Goal: Task Accomplishment & Management: Manage account settings

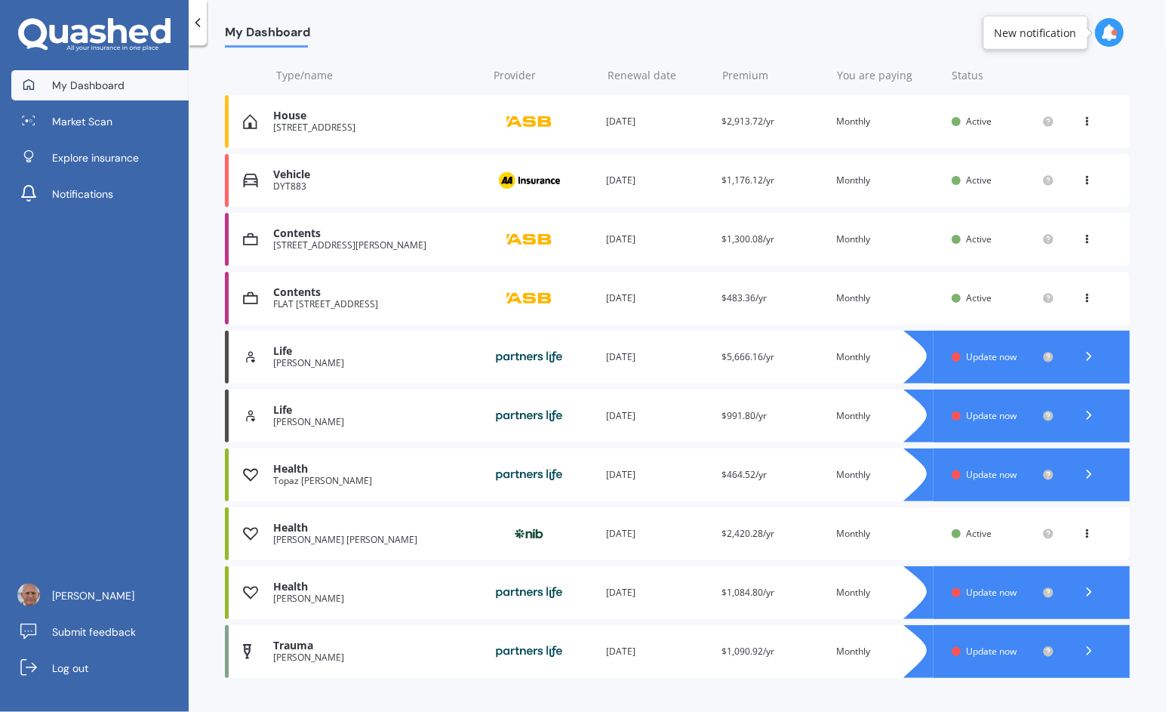
scroll to position [205, 0]
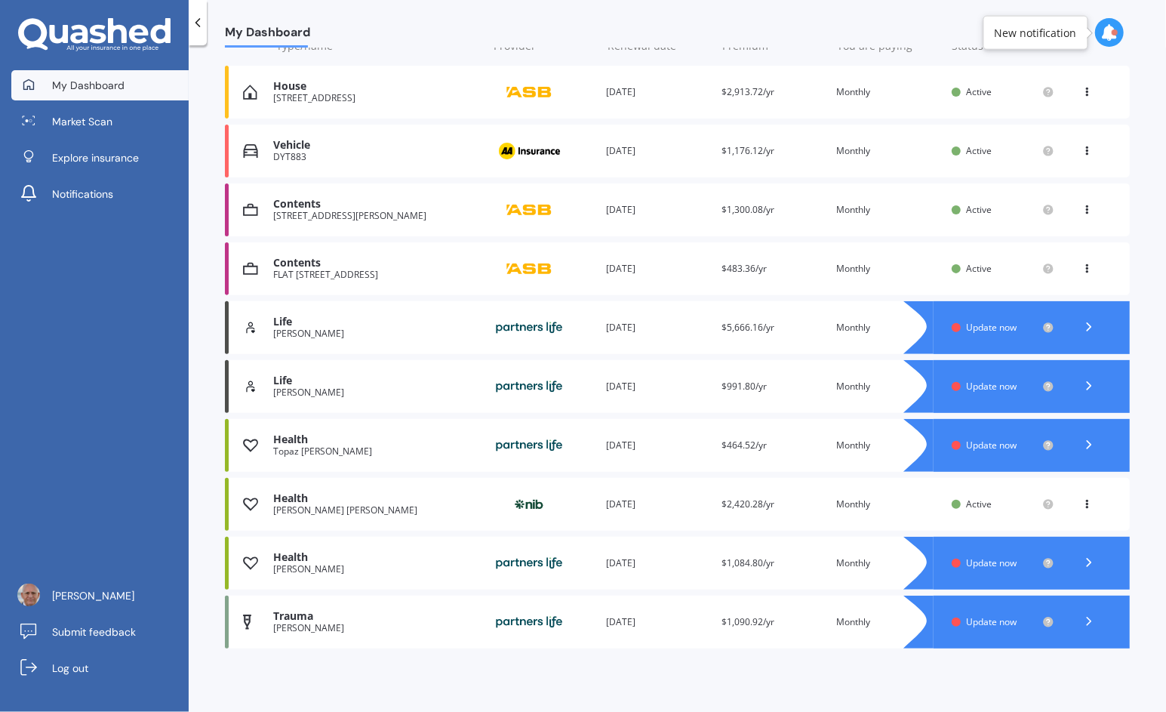
click at [321, 553] on div "Health" at bounding box center [376, 557] width 206 height 13
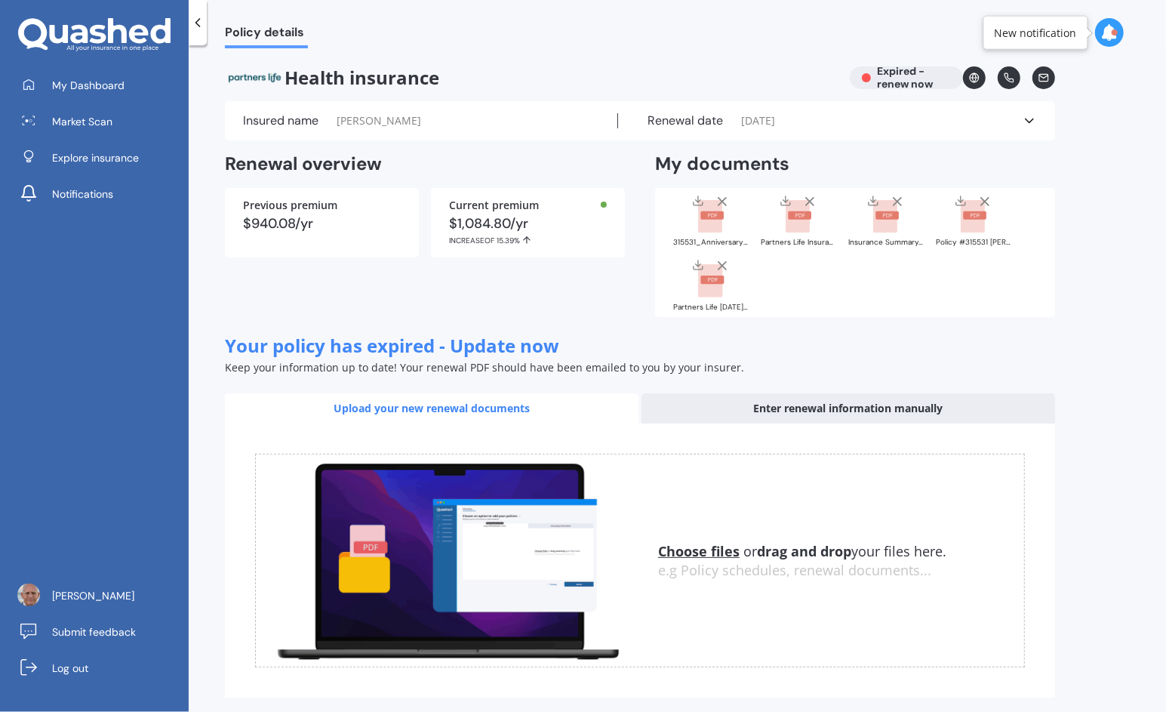
click at [910, 77] on div "Health insurance Expired - renew now" at bounding box center [640, 77] width 830 height 23
click at [885, 72] on div "Health insurance Expired - renew now" at bounding box center [640, 77] width 830 height 23
click at [691, 551] on u "Choose files" at bounding box center [699, 551] width 82 height 18
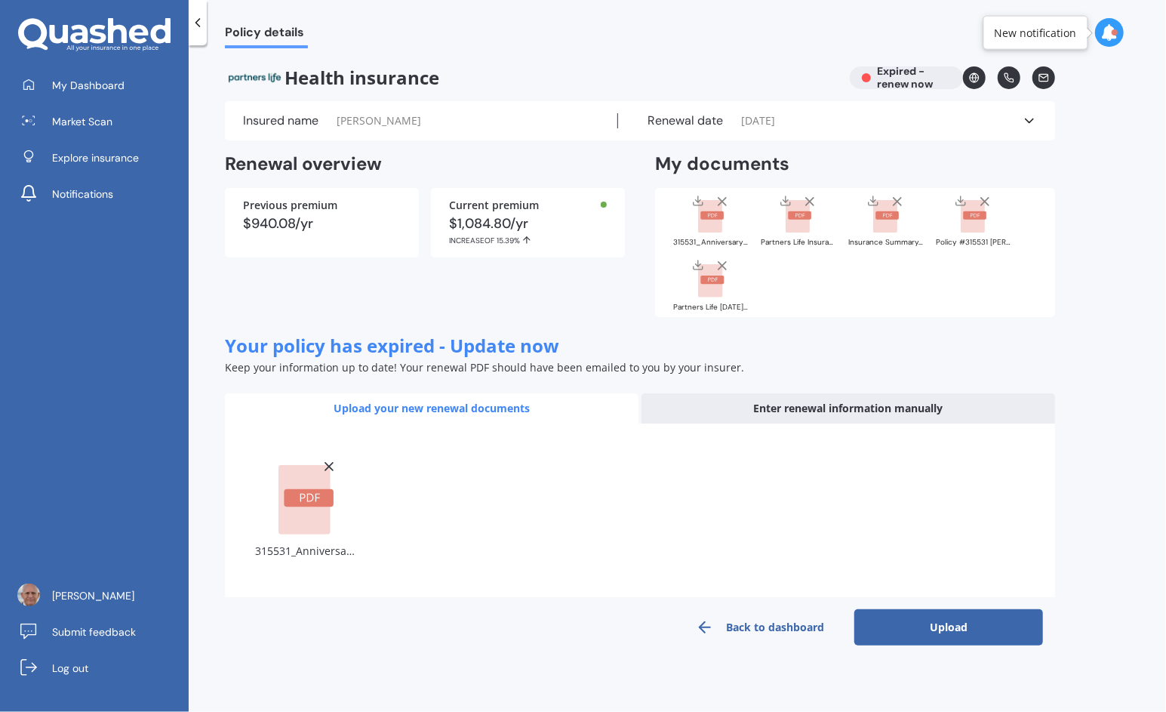
click at [910, 628] on button "Upload" at bounding box center [948, 627] width 189 height 36
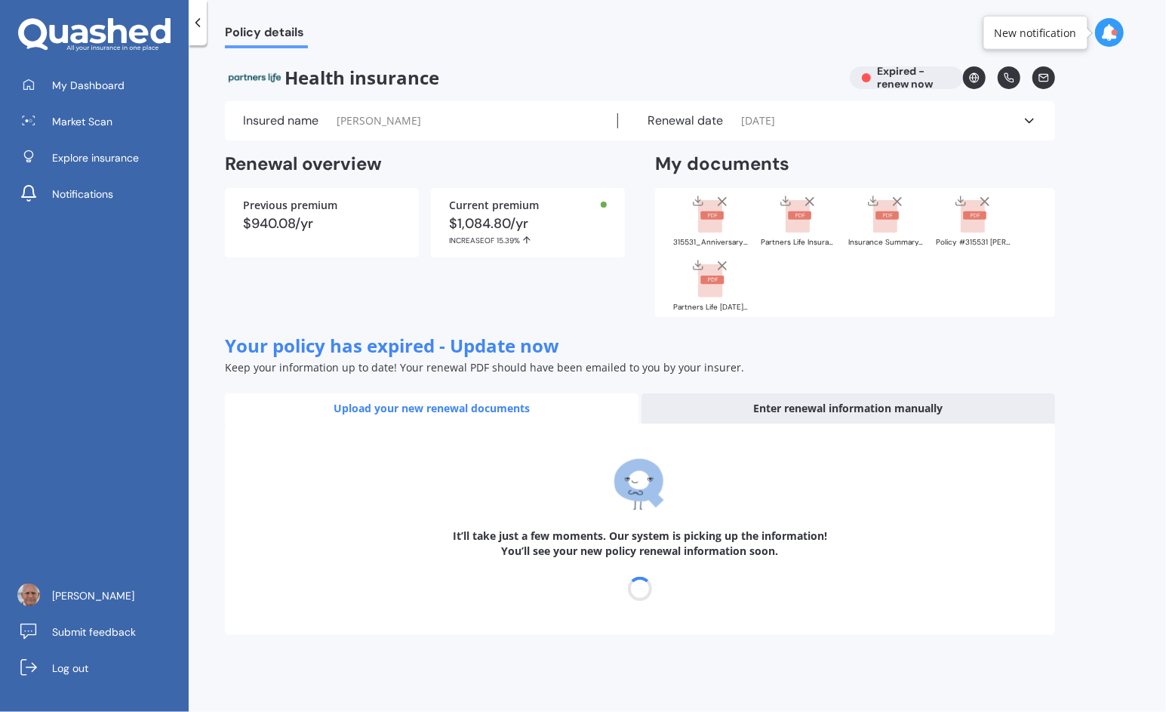
select select "03"
select select "09"
select select "2014"
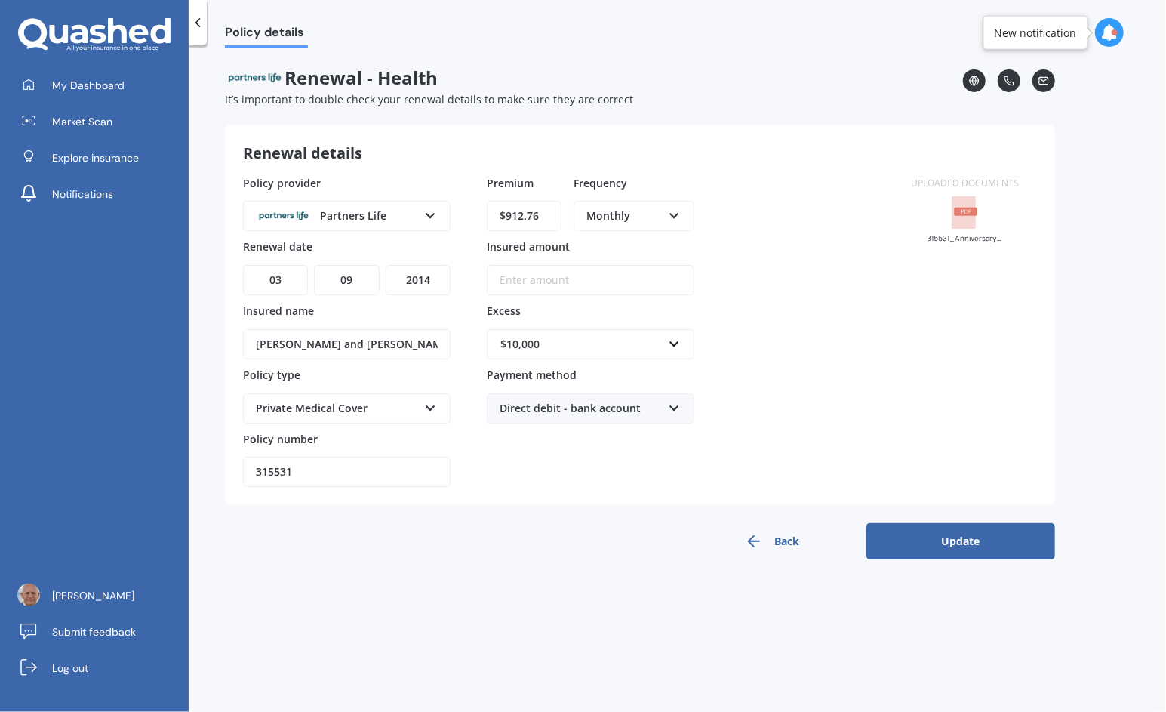
click at [571, 214] on div "Premium $912.76 Frequency Monthly Yearly Six-Monthly Quarterly Monthly Fortnigh…" at bounding box center [591, 207] width 208 height 64
click at [545, 211] on input "$912.76" at bounding box center [524, 216] width 75 height 30
type input "$114.41"
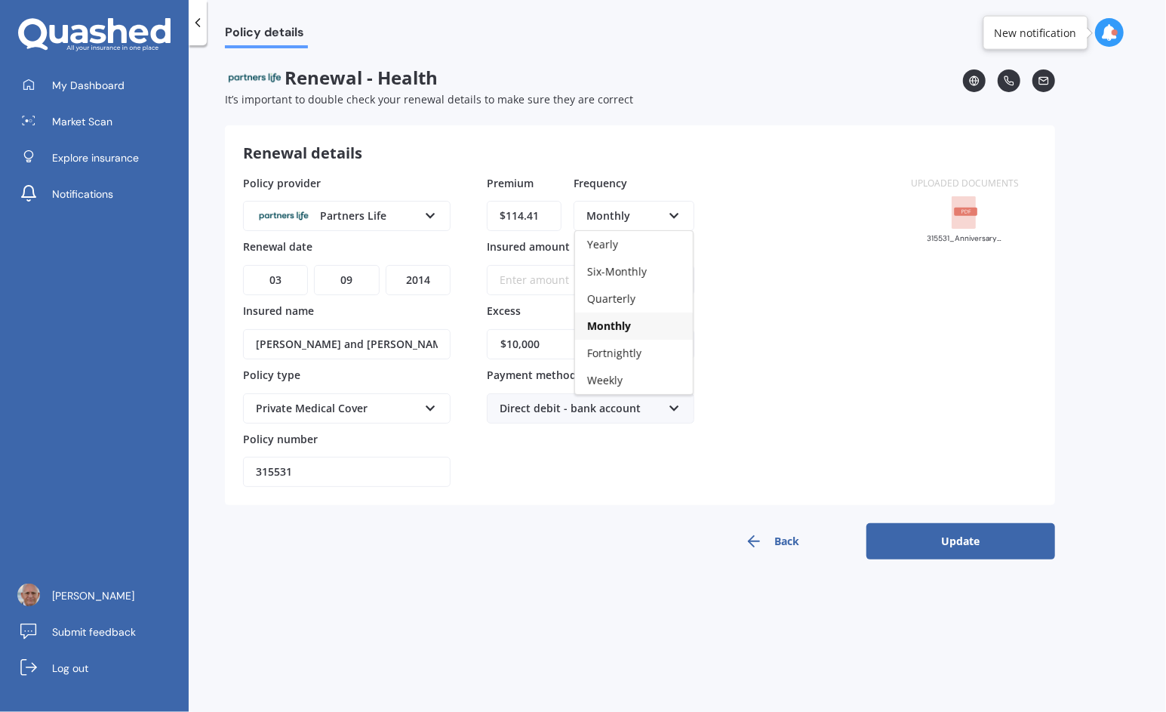
click at [276, 278] on select "DD 01 02 03 04 05 06 07 08 09 10 11 12 13 14 15 16 17 18 19 20 21 22 23 24 25 2…" at bounding box center [275, 280] width 65 height 30
select select "18"
click at [243, 265] on select "DD 01 02 03 04 05 06 07 08 09 10 11 12 13 14 15 16 17 18 19 20 21 22 23 24 25 2…" at bounding box center [275, 280] width 65 height 30
click at [414, 276] on select "YYYY 2027 2026 2025 2024 2023 2022 2021 2020 2019 2018 2017 2016 2015 2014 2013…" at bounding box center [418, 280] width 65 height 30
select select "2025"
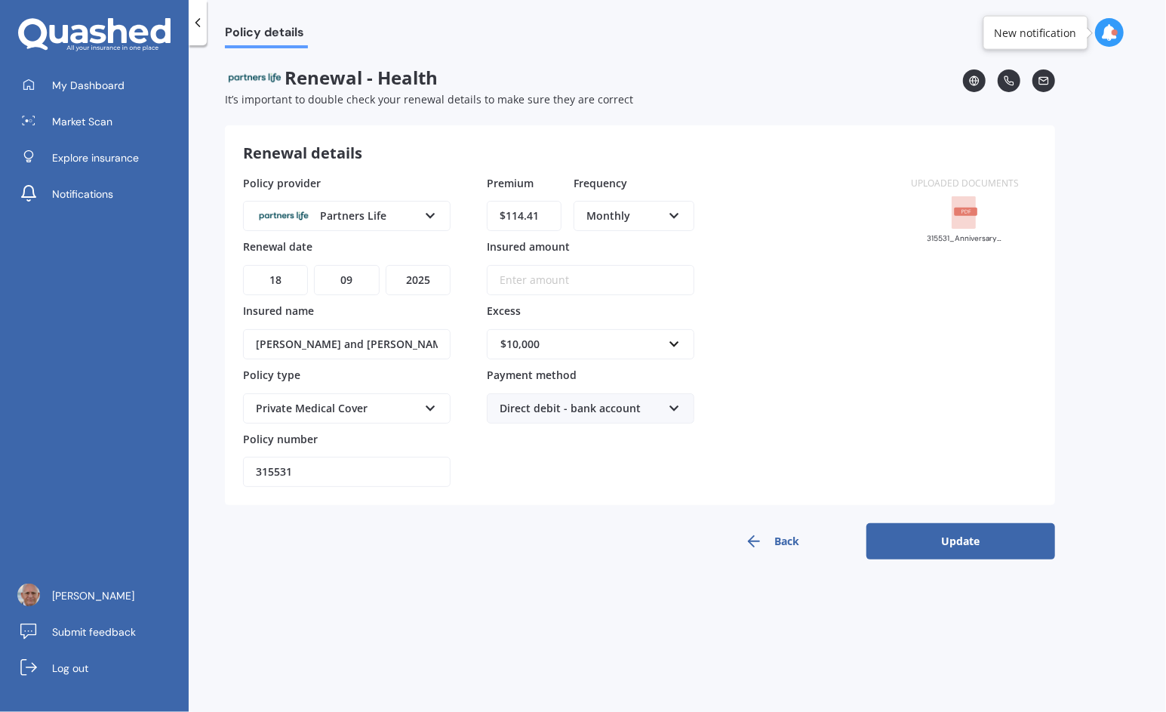
click at [386, 265] on select "YYYY 2027 2026 2025 2024 2023 2022 2021 2020 2019 2018 2017 2016 2015 2014 2013…" at bounding box center [418, 280] width 65 height 30
click at [971, 538] on button "Update" at bounding box center [961, 541] width 189 height 36
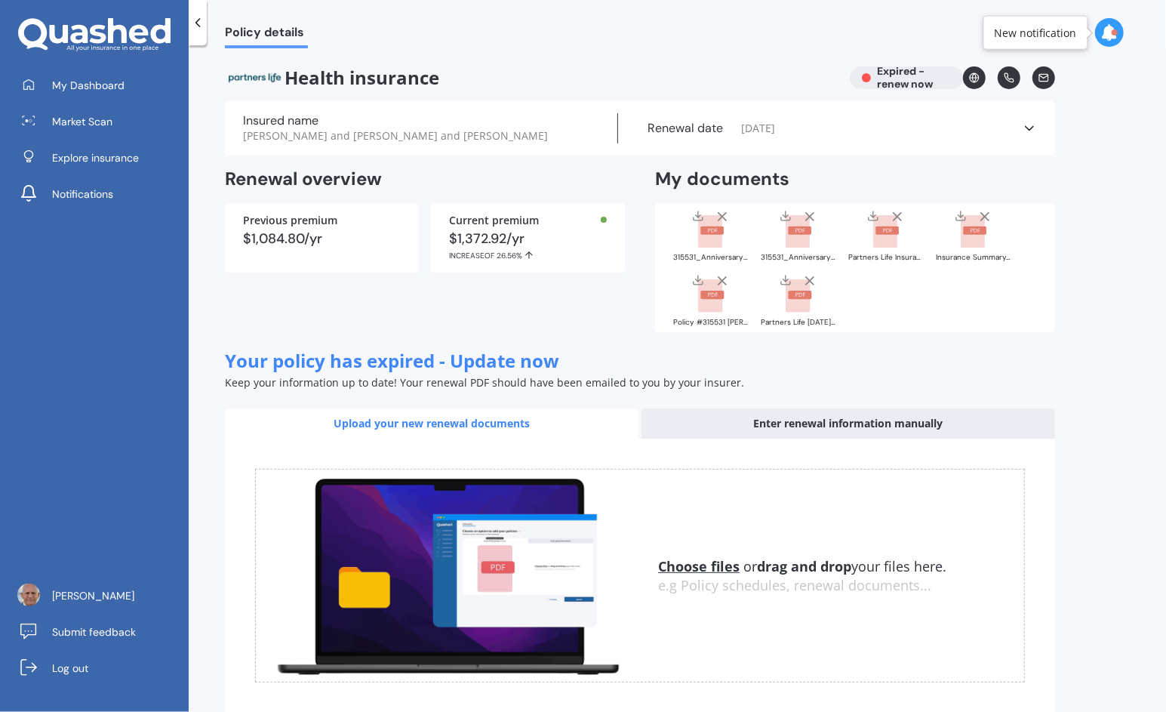
click at [202, 23] on icon at bounding box center [197, 22] width 15 height 15
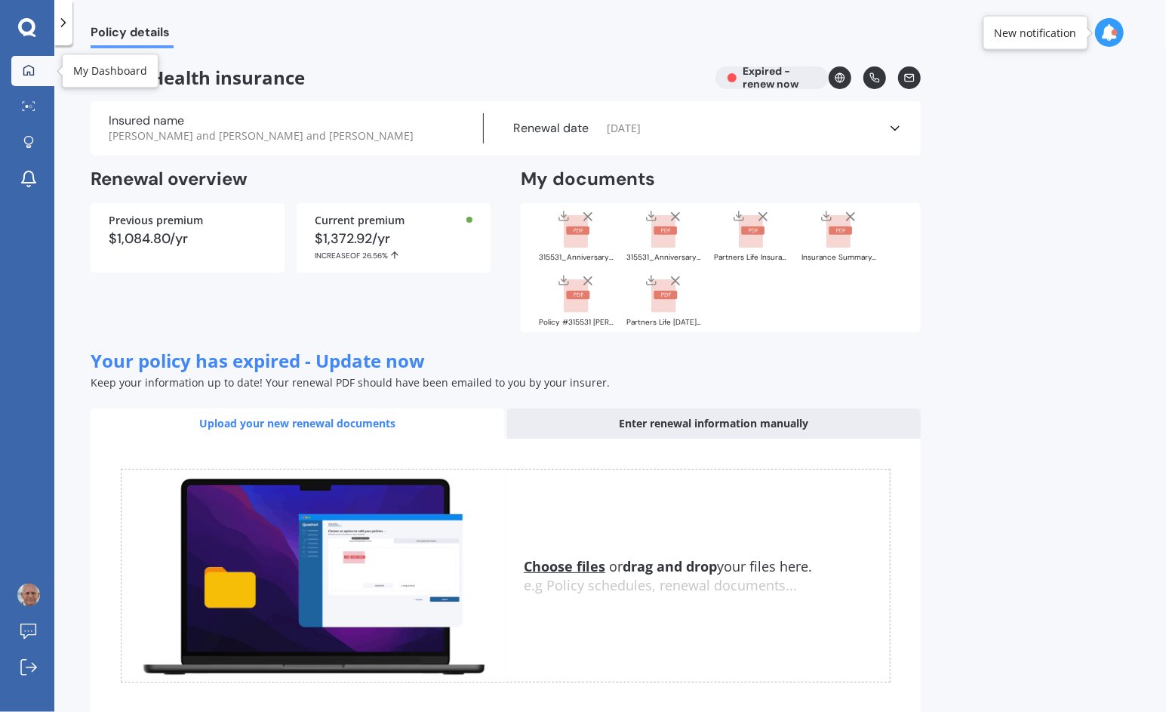
click at [28, 73] on icon at bounding box center [29, 70] width 12 height 12
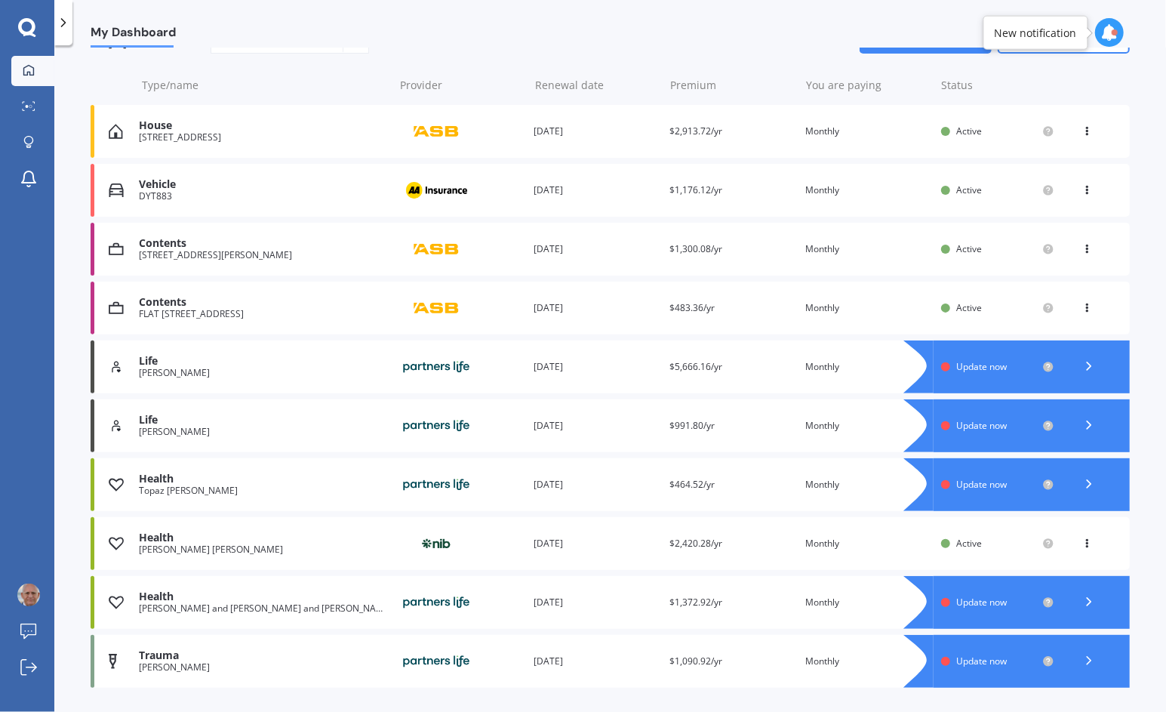
scroll to position [205, 0]
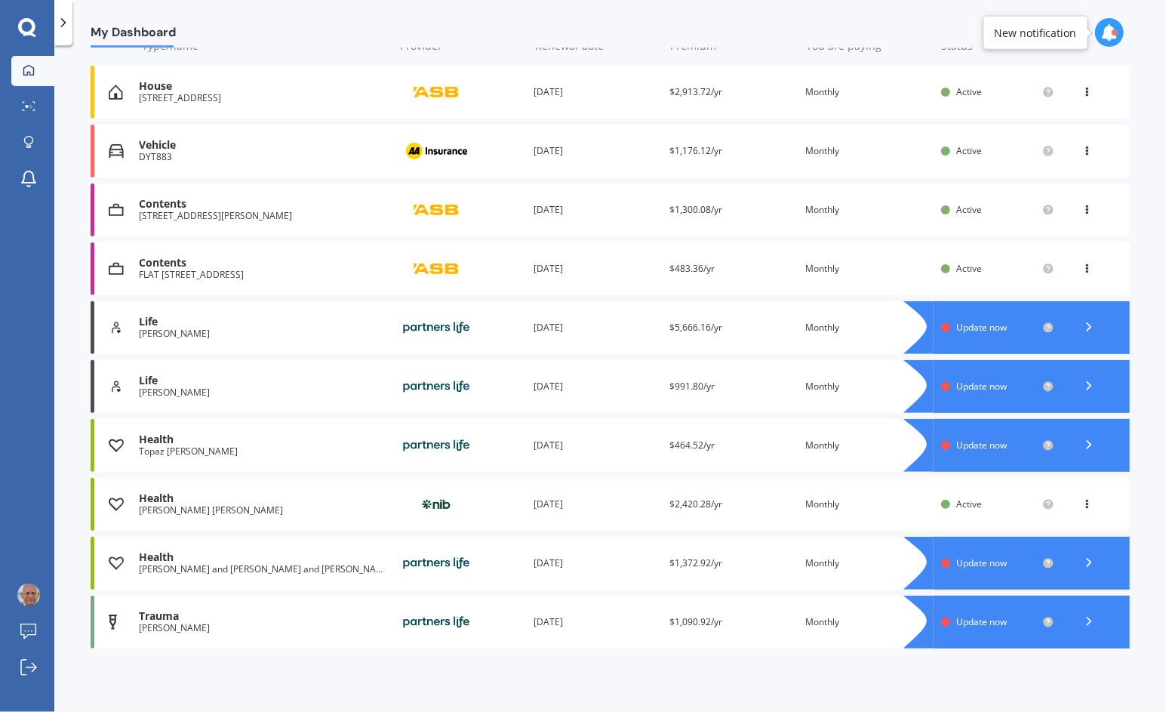
click at [1082, 562] on icon at bounding box center [1089, 562] width 15 height 15
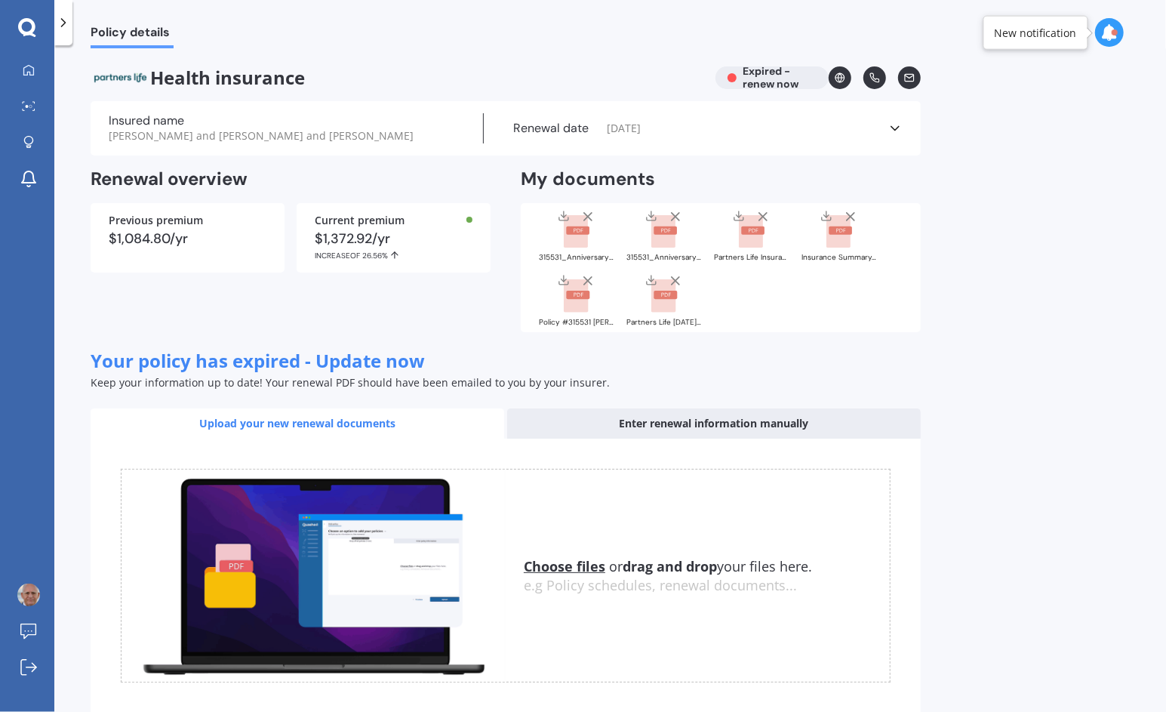
click at [895, 134] on icon at bounding box center [895, 128] width 15 height 15
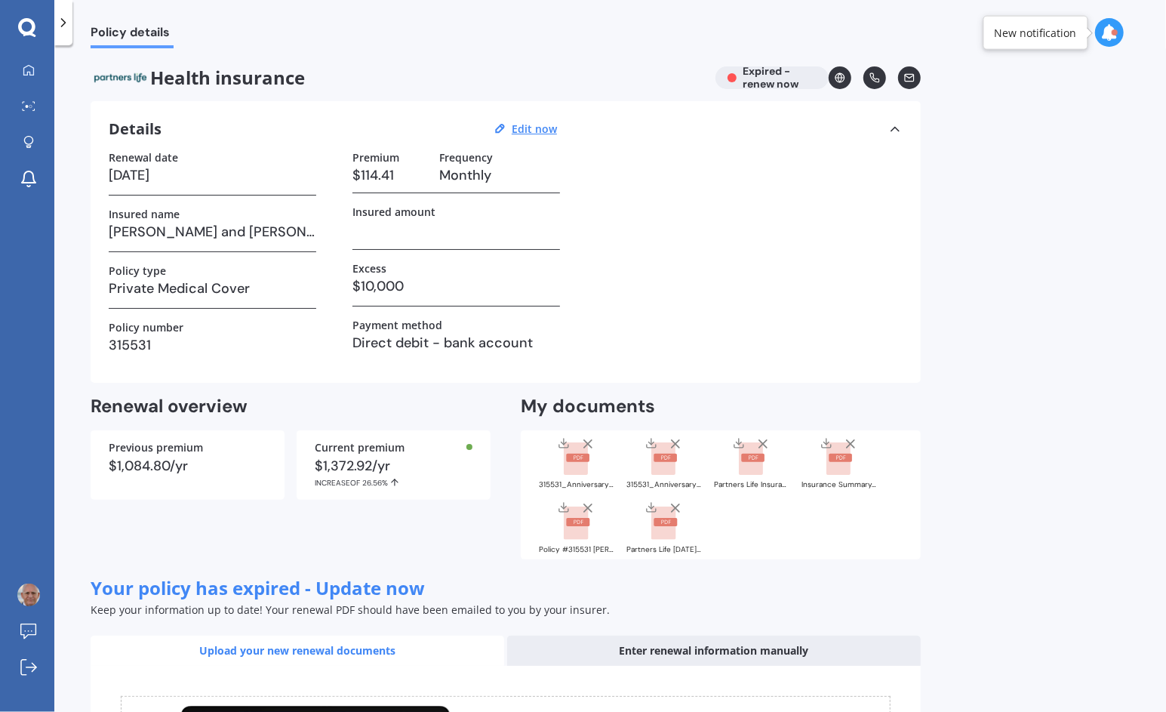
click at [194, 177] on h3 "18/09/2025" at bounding box center [213, 175] width 208 height 23
click at [173, 174] on h3 "18/09/2025" at bounding box center [213, 175] width 208 height 23
click at [539, 134] on u "Edit now" at bounding box center [534, 129] width 45 height 14
select select "18"
select select "09"
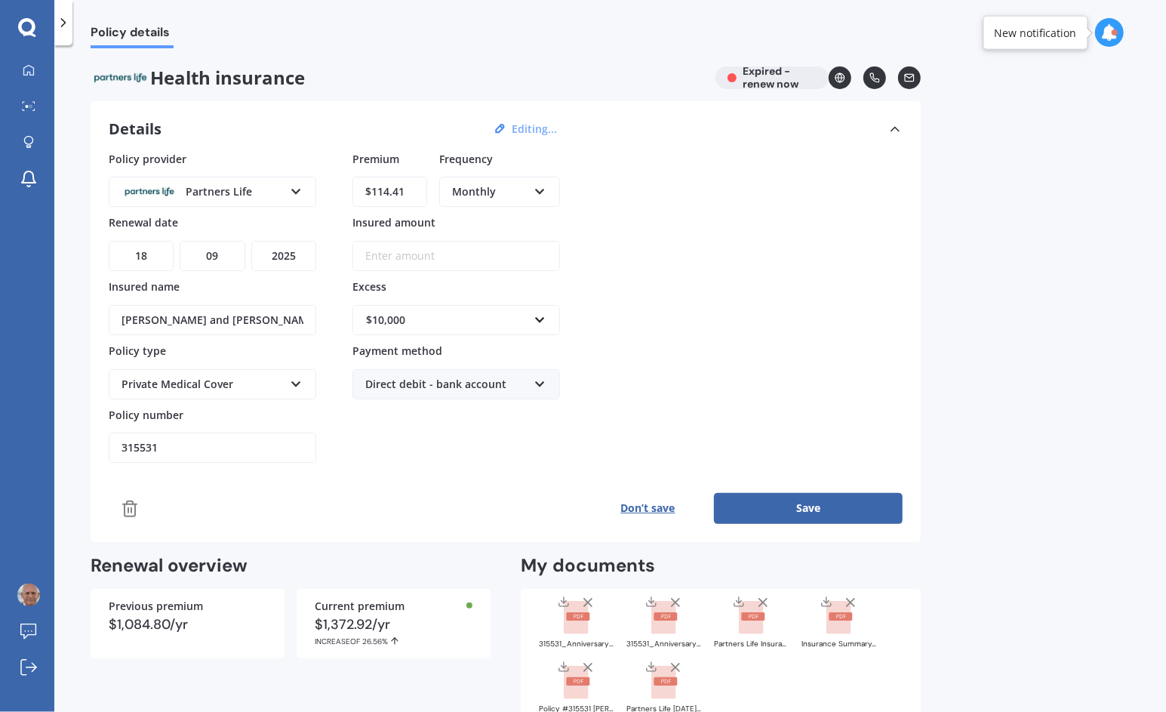
click at [289, 254] on select "YYYY 2027 2026 2025 2024 2023 2022 2021 2020 2019 2018 2017 2016 2015 2014 2013…" at bounding box center [283, 256] width 65 height 30
select select "2026"
click at [251, 241] on select "YYYY 2027 2026 2025 2024 2023 2022 2021 2020 2019 2018 2017 2016 2015 2014 2013…" at bounding box center [283, 256] width 65 height 30
click at [805, 496] on button "Save" at bounding box center [808, 508] width 189 height 30
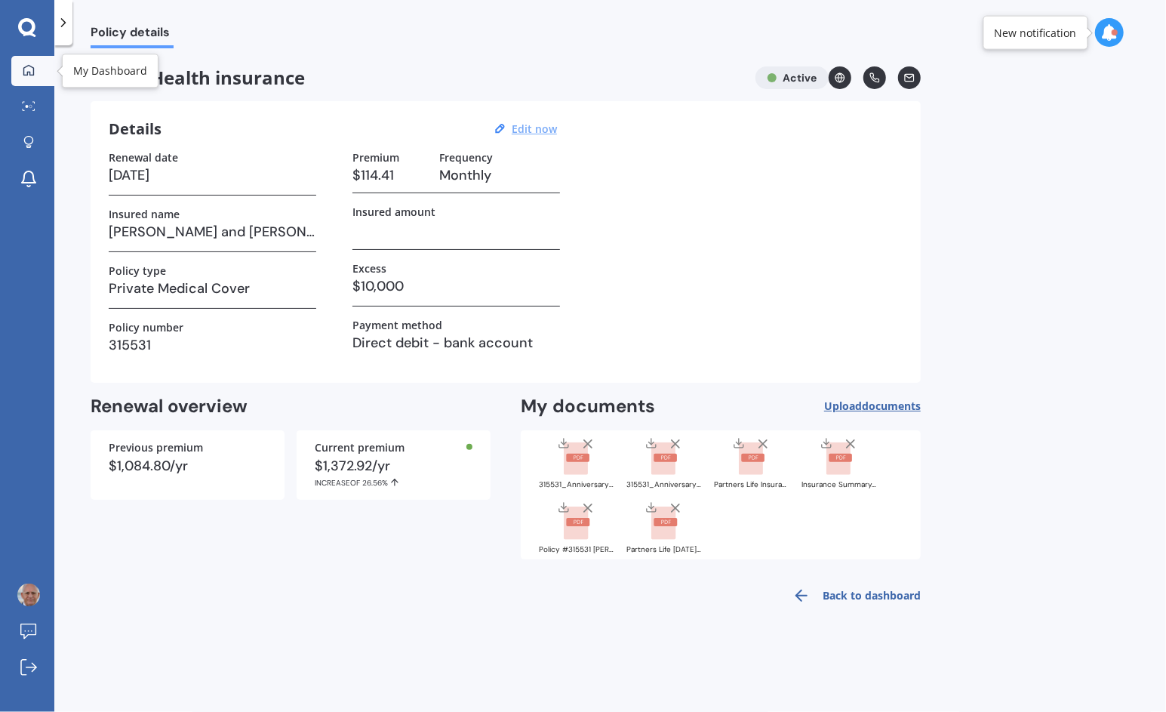
click at [26, 71] on icon at bounding box center [29, 70] width 12 height 12
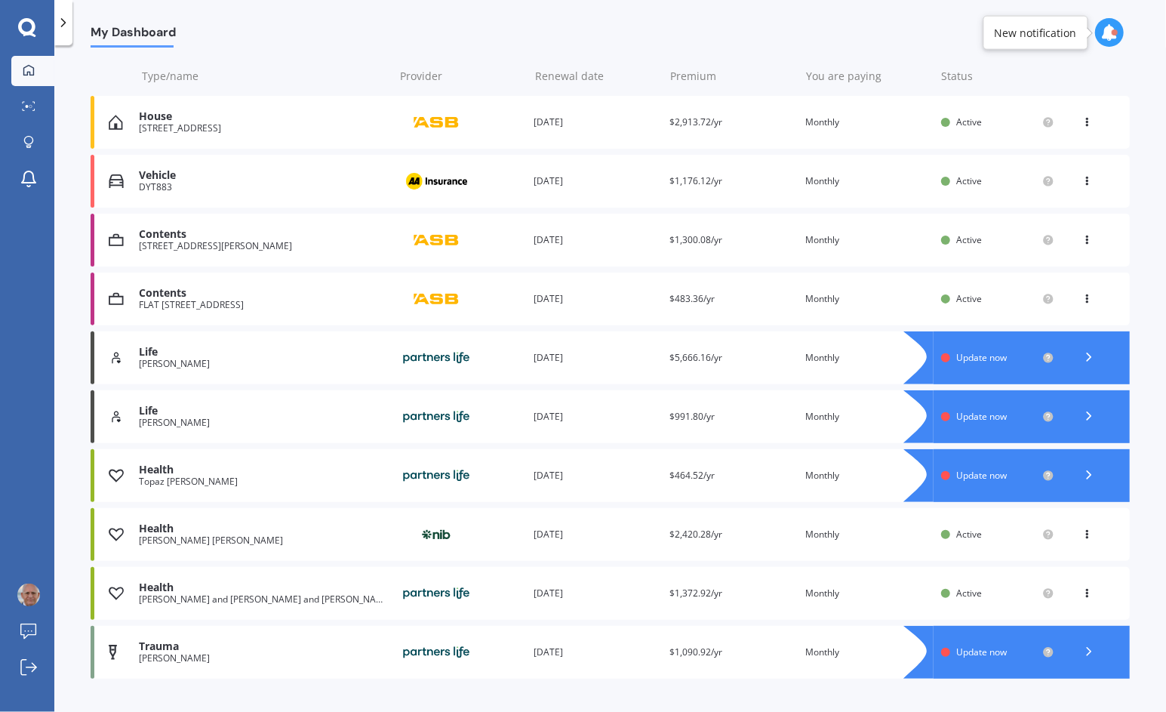
scroll to position [205, 0]
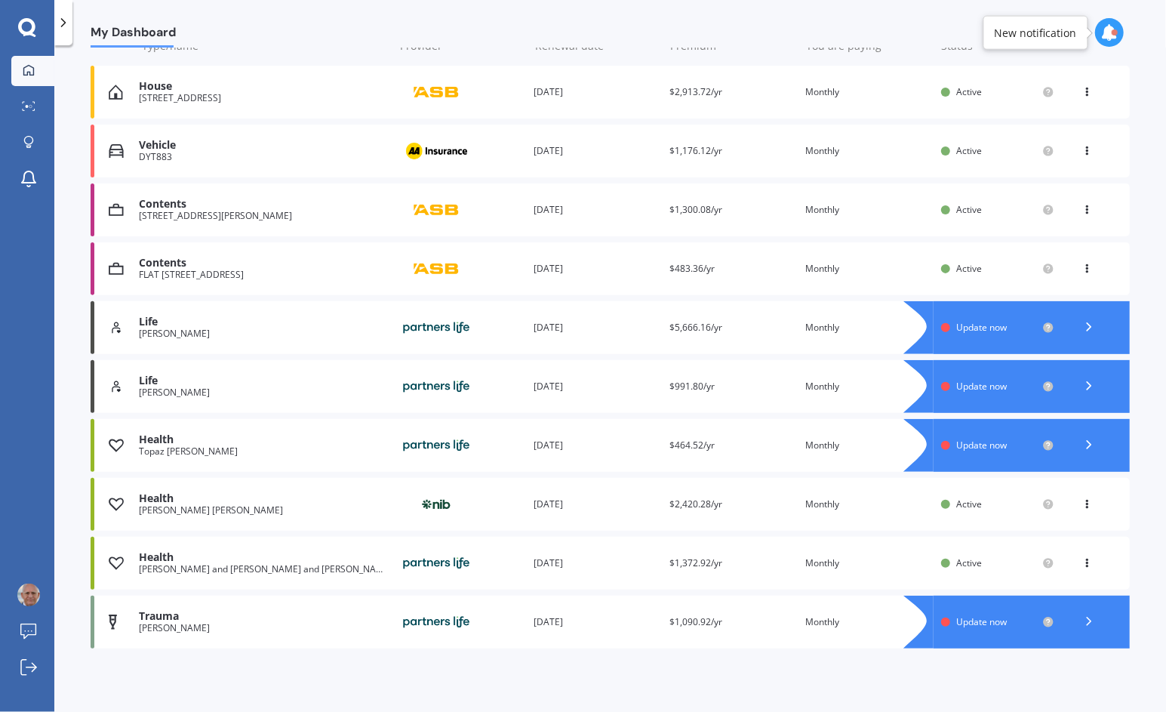
click at [221, 328] on div "Life" at bounding box center [263, 322] width 248 height 13
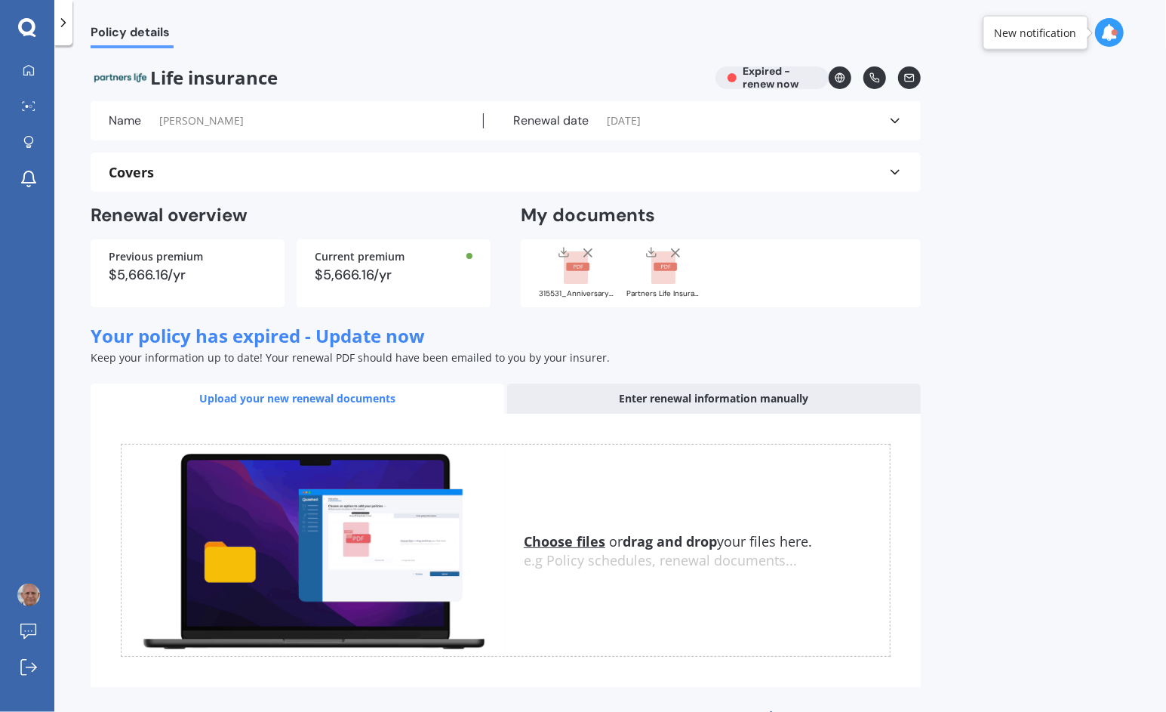
click at [569, 536] on u "Choose files" at bounding box center [565, 541] width 82 height 18
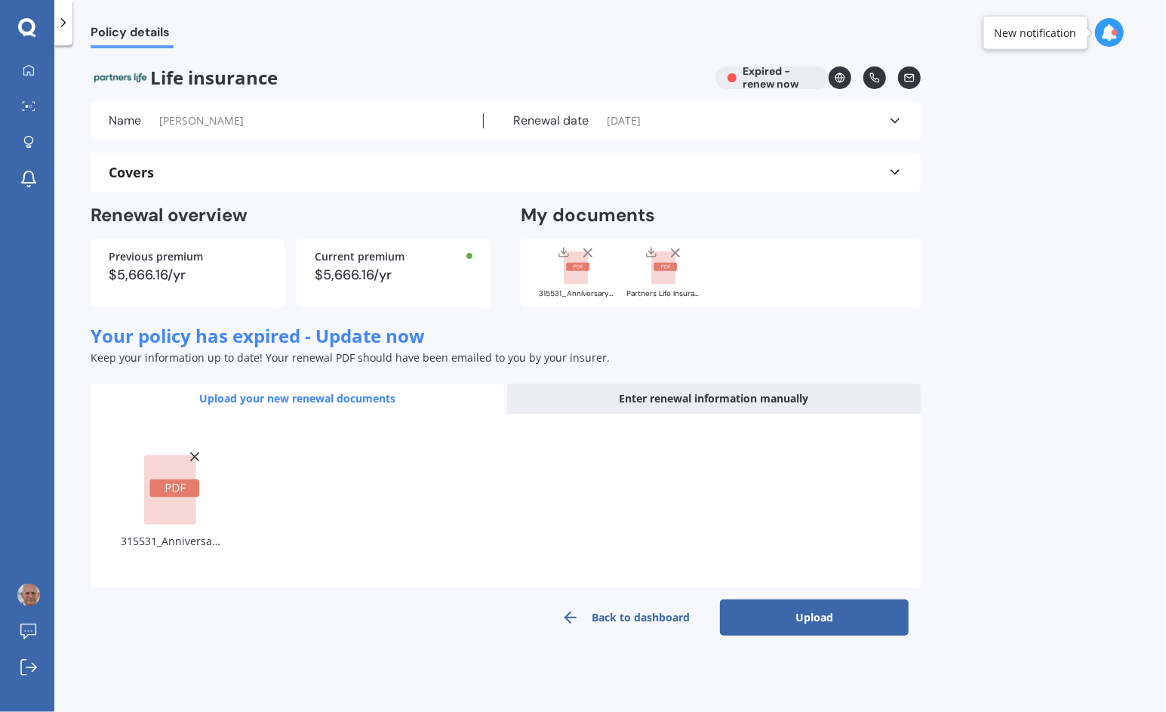
click at [768, 611] on button "Upload" at bounding box center [814, 617] width 189 height 36
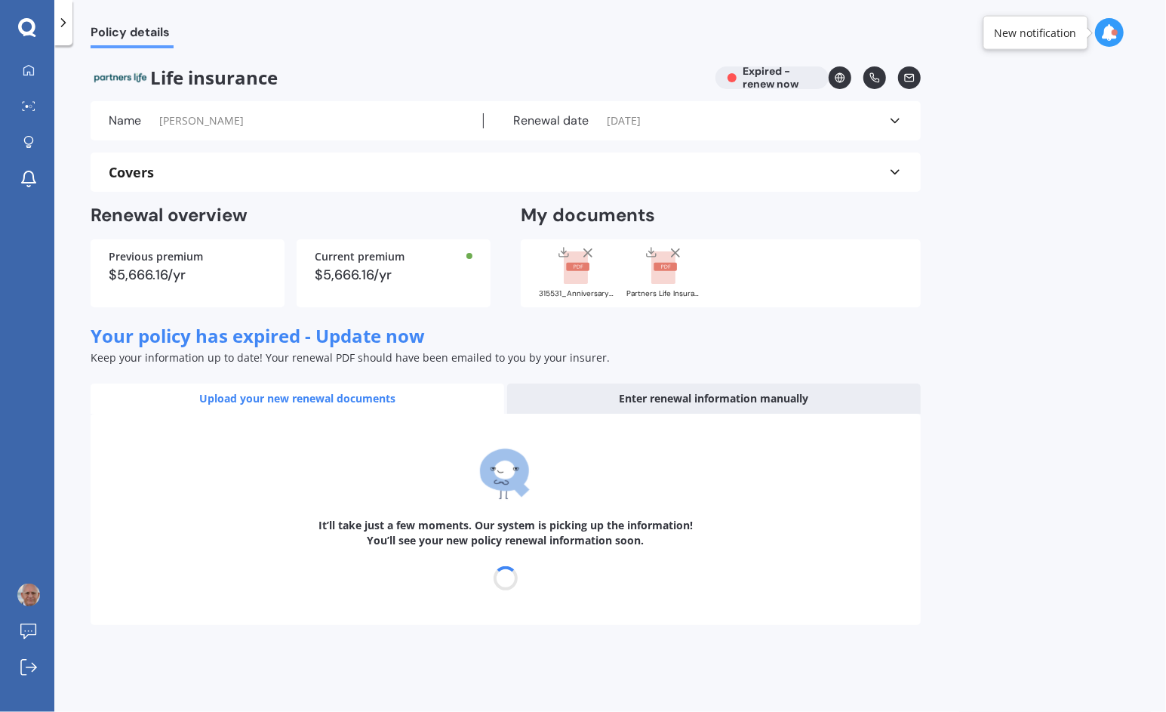
select select "03"
select select "09"
select select "2014"
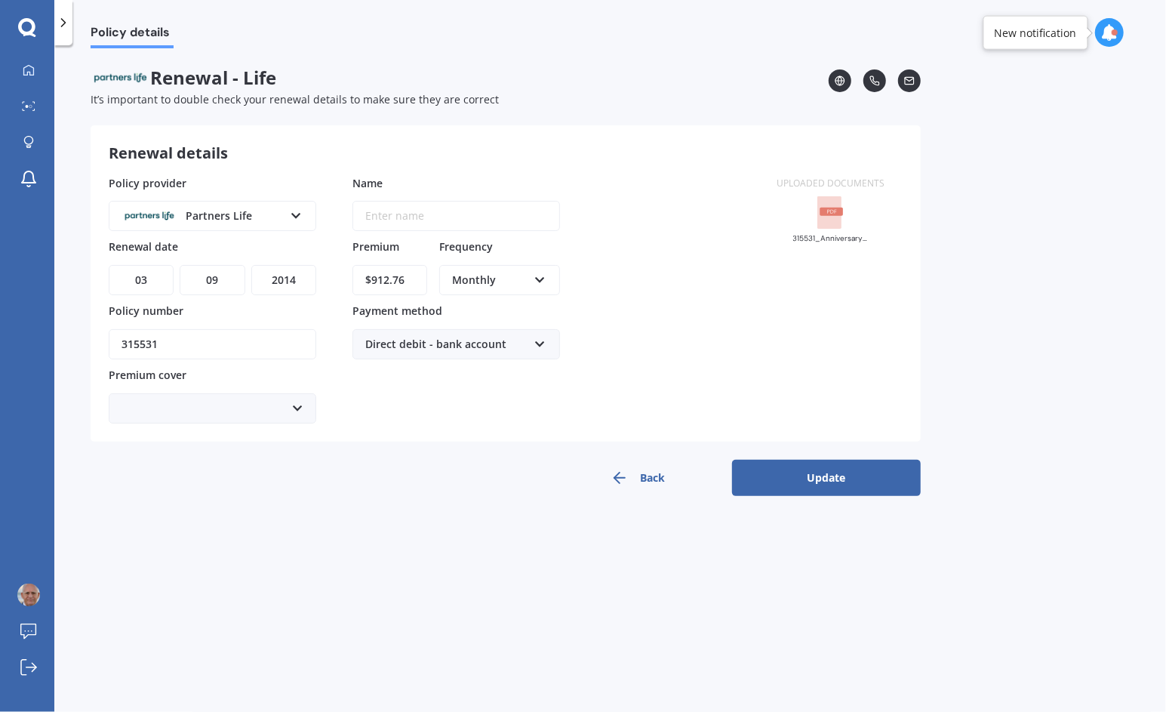
click at [413, 276] on input "$912.76" at bounding box center [390, 280] width 75 height 30
type input "$545.97"
click at [413, 225] on div "Enter name" at bounding box center [394, 216] width 83 height 29
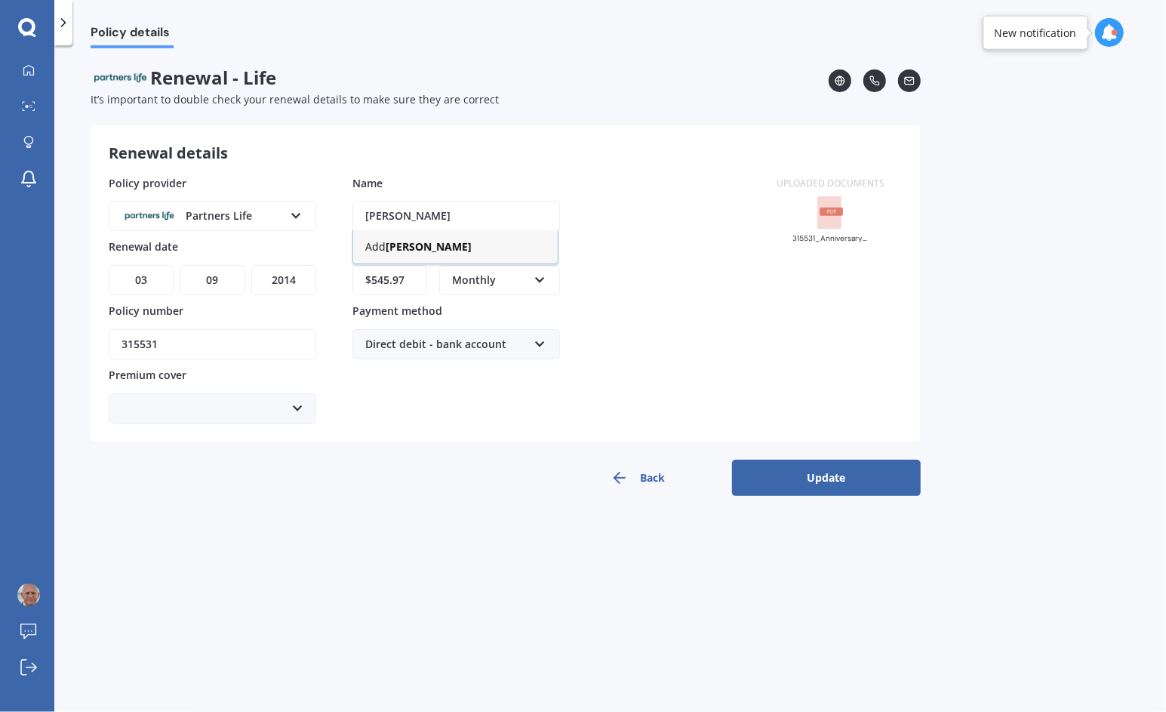
type input "[PERSON_NAME]"
click at [155, 276] on select "DD 01 02 03 04 05 06 07 08 09 10 11 12 13 14 15 16 17 18 19 20 21 22 23 24 25 2…" at bounding box center [141, 280] width 65 height 30
select select "18"
click at [109, 265] on select "DD 01 02 03 04 05 06 07 08 09 10 11 12 13 14 15 16 17 18 19 20 21 22 23 24 25 2…" at bounding box center [141, 280] width 65 height 30
click at [291, 284] on select "YYYY 2027 2026 2025 2024 2023 2022 2021 2020 2019 2018 2017 2016 2015 2014 2013…" at bounding box center [283, 280] width 65 height 30
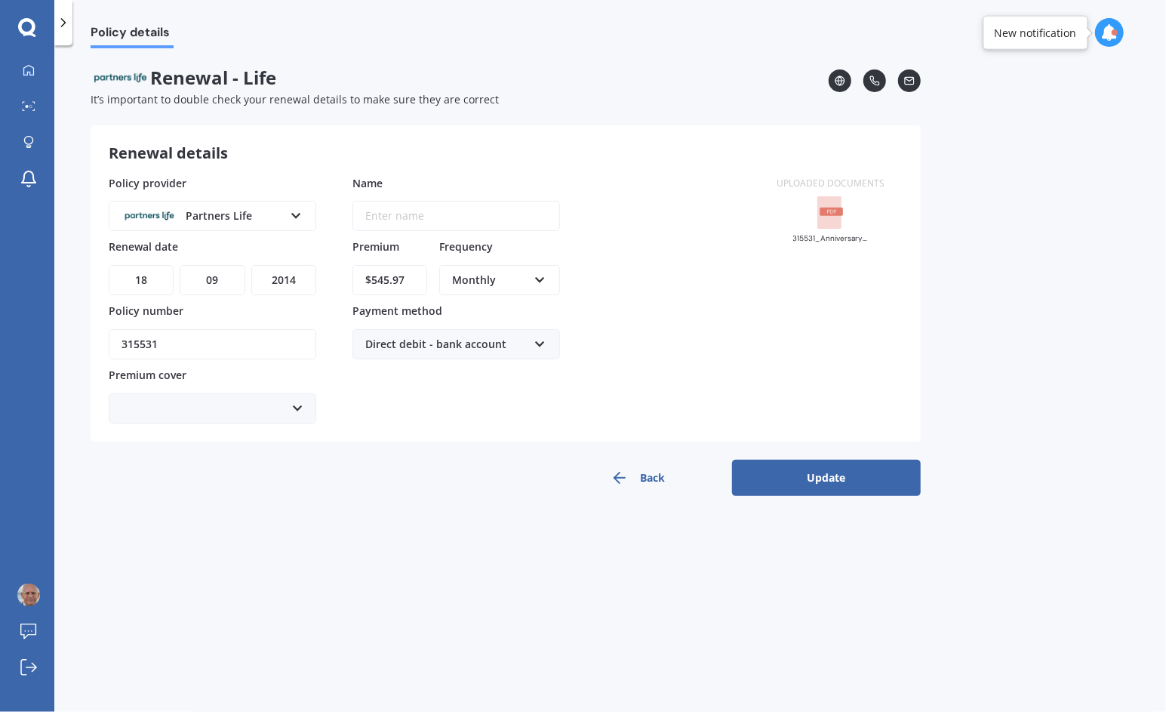
select select "2026"
click at [251, 265] on select "YYYY 2027 2026 2025 2024 2023 2022 2021 2020 2019 2018 2017 2016 2015 2014 2013…" at bounding box center [283, 280] width 65 height 30
click at [813, 470] on button "Update" at bounding box center [826, 478] width 189 height 36
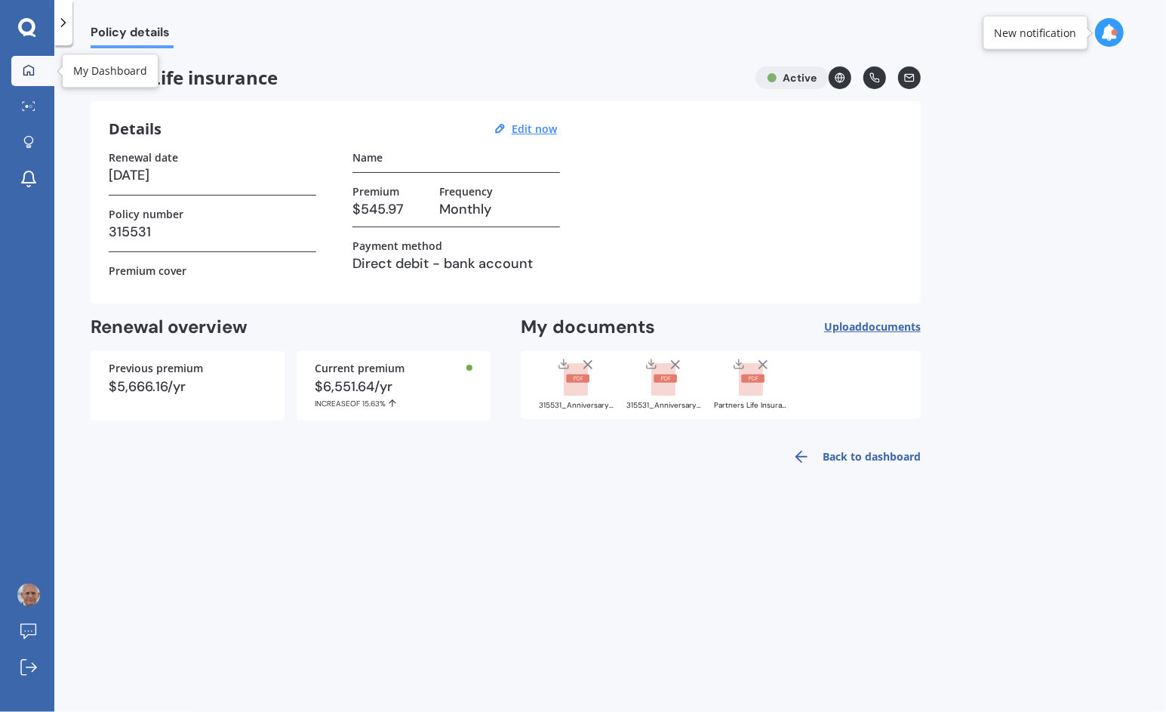
click at [29, 71] on icon at bounding box center [28, 69] width 11 height 11
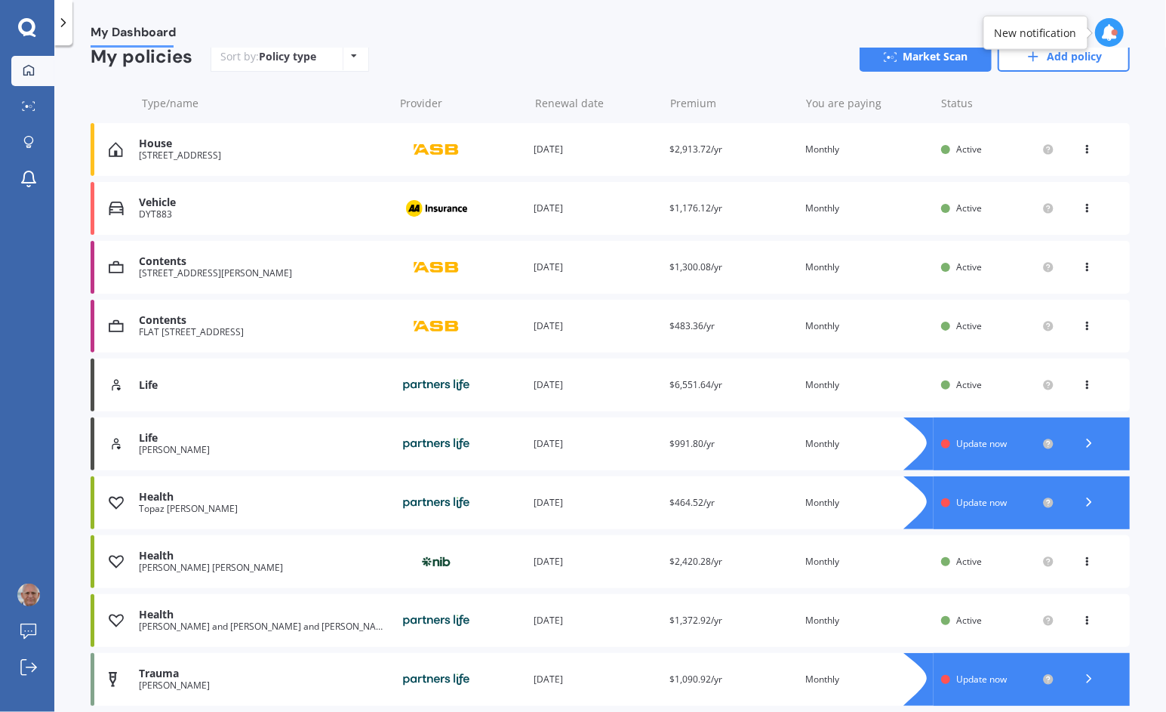
scroll to position [205, 0]
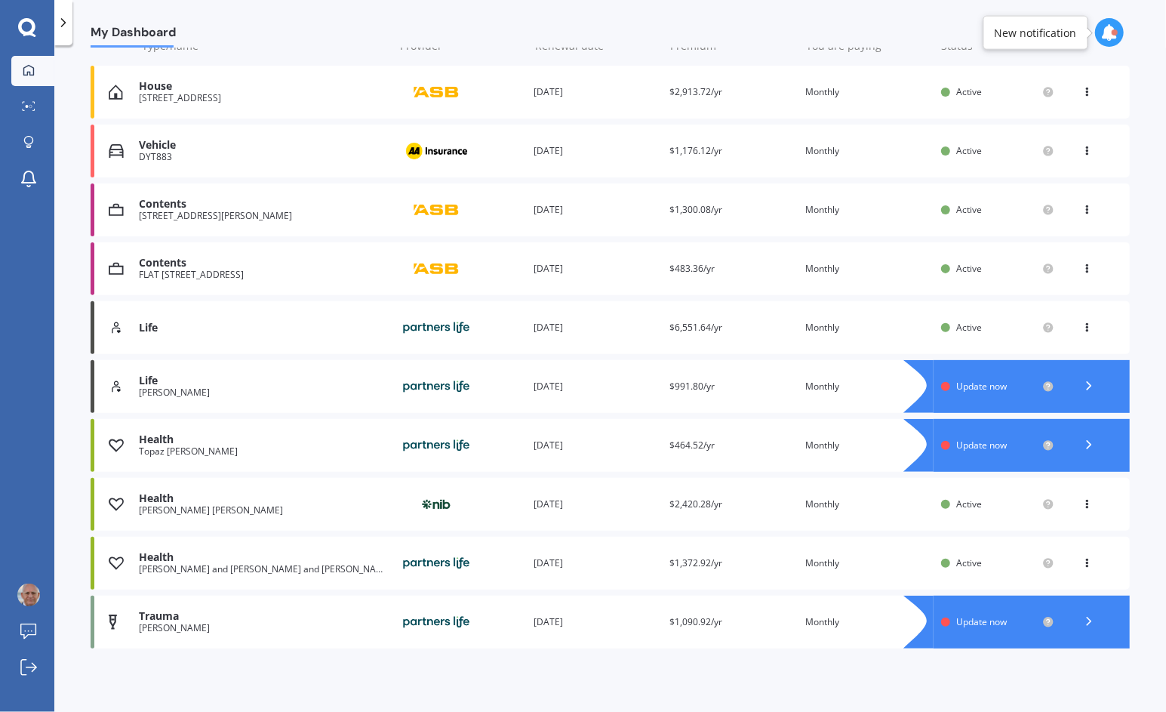
click at [187, 386] on div "Life" at bounding box center [263, 380] width 248 height 13
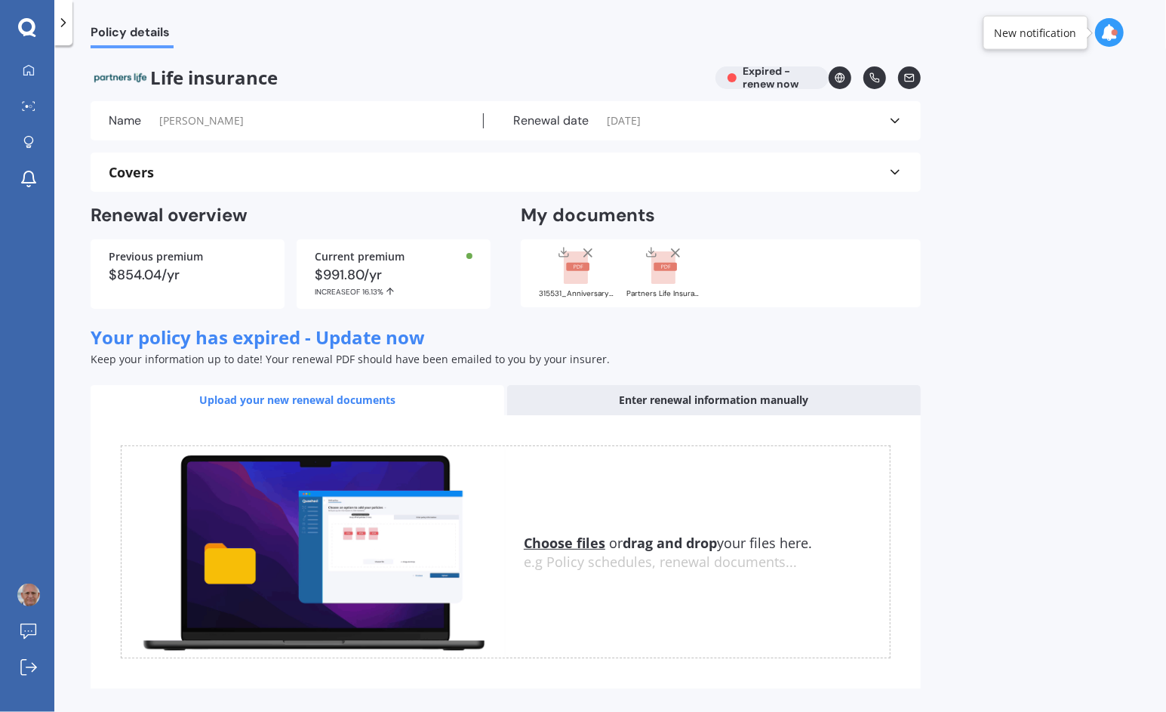
click at [555, 543] on u "Choose files" at bounding box center [565, 543] width 82 height 18
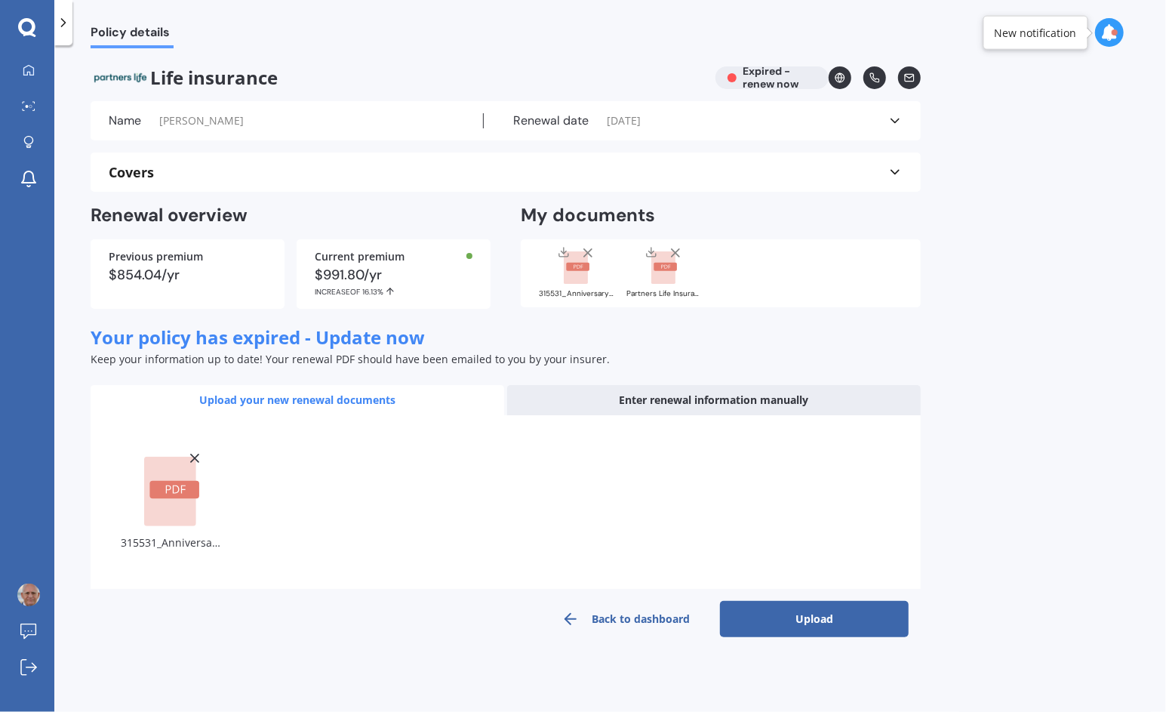
click at [853, 625] on button "Upload" at bounding box center [814, 619] width 189 height 36
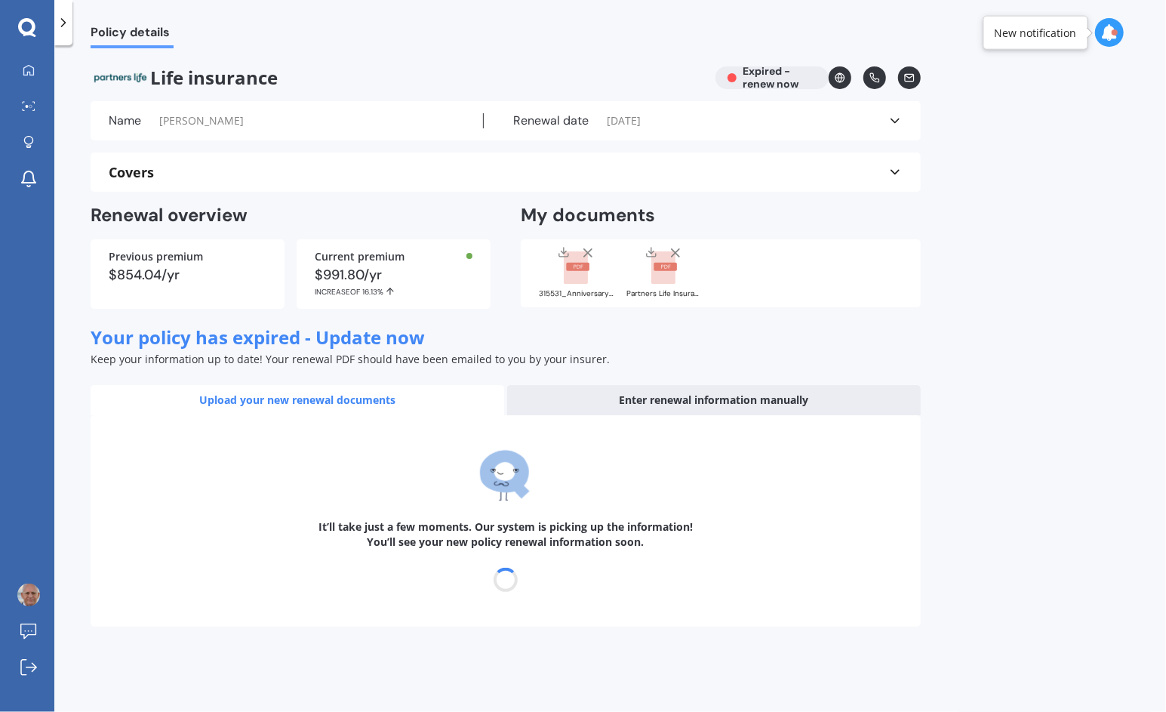
select select "03"
select select "09"
select select "2014"
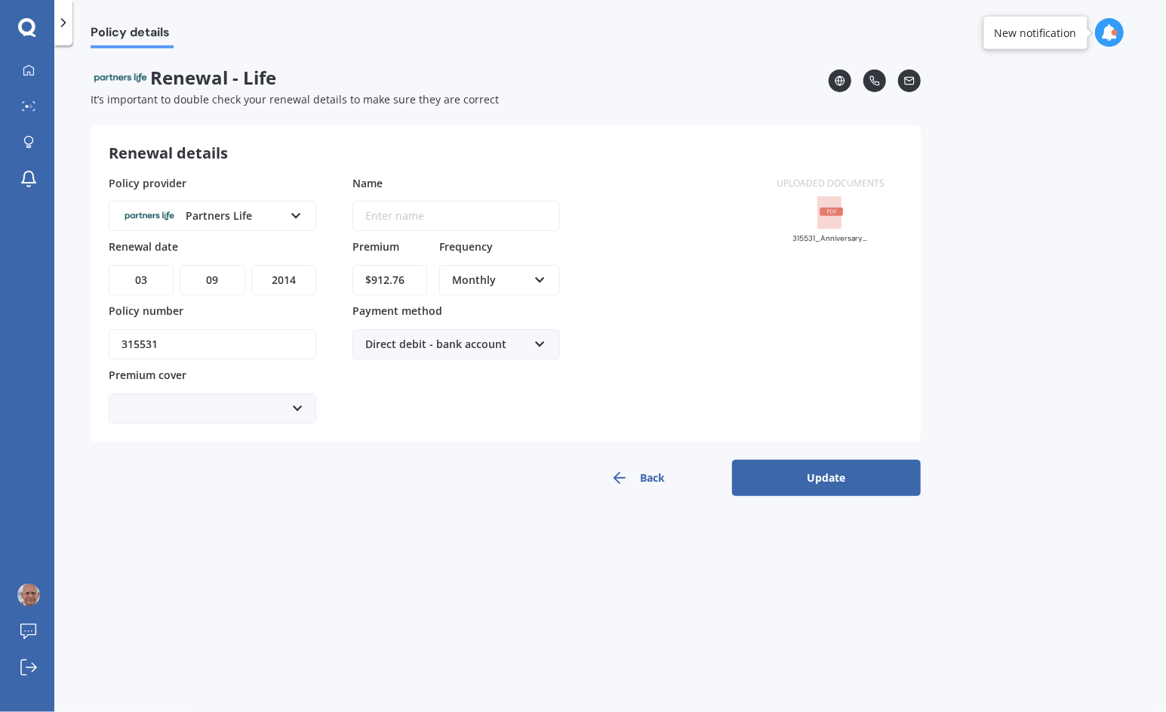
click at [153, 279] on select "DD 01 02 03 04 05 06 07 08 09 10 11 12 13 14 15 16 17 18 19 20 21 22 23 24 25 2…" at bounding box center [141, 280] width 65 height 30
select select "18"
click at [109, 265] on select "DD 01 02 03 04 05 06 07 08 09 10 11 12 13 14 15 16 17 18 19 20 21 22 23 24 25 2…" at bounding box center [141, 280] width 65 height 30
click at [285, 282] on select "YYYY 2027 2026 2025 2024 2023 2022 2021 2020 2019 2018 2017 2016 2015 2014 2013…" at bounding box center [283, 280] width 65 height 30
select select "2026"
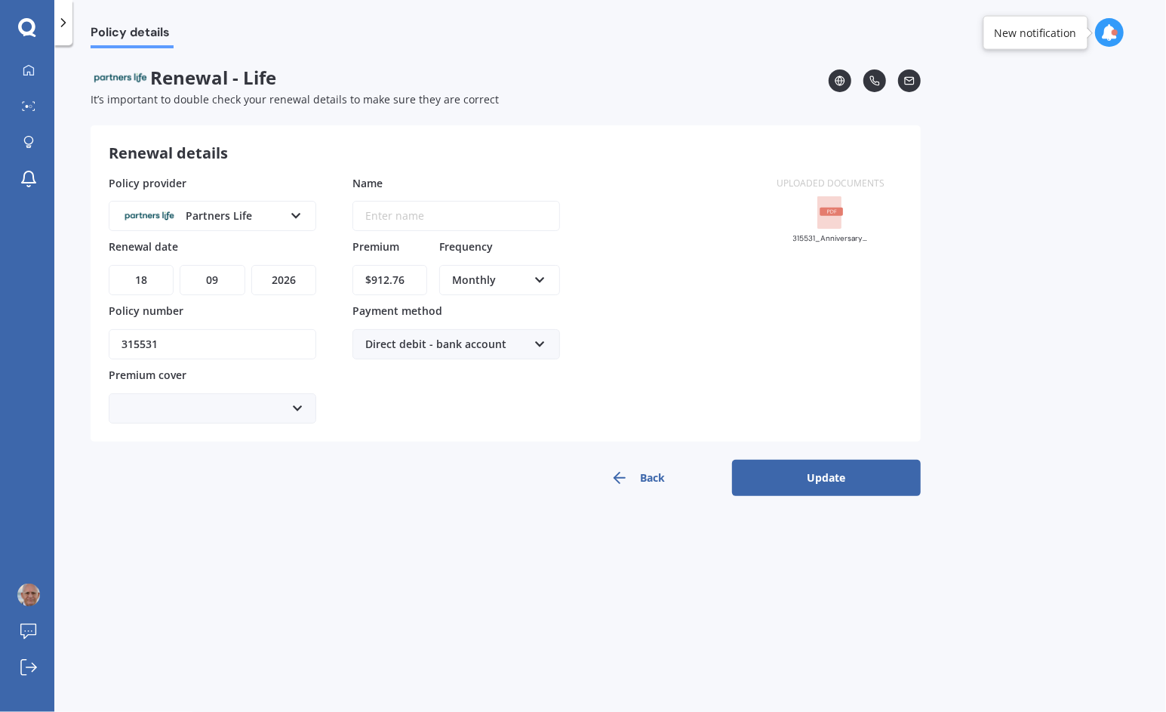
click at [251, 265] on select "YYYY 2027 2026 2025 2024 2023 2022 2021 2020 2019 2018 2017 2016 2015 2014 2013…" at bounding box center [283, 280] width 65 height 30
drag, startPoint x: 408, startPoint y: 280, endPoint x: 319, endPoint y: 273, distance: 89.3
click at [319, 273] on div "Policy provider Partners Life AA AIA AMP ANZ ASB Asteron Life BNZ Chubb Cigna C…" at bounding box center [434, 299] width 650 height 248
type input "$94.54"
click at [403, 220] on div "Enter name" at bounding box center [394, 216] width 83 height 29
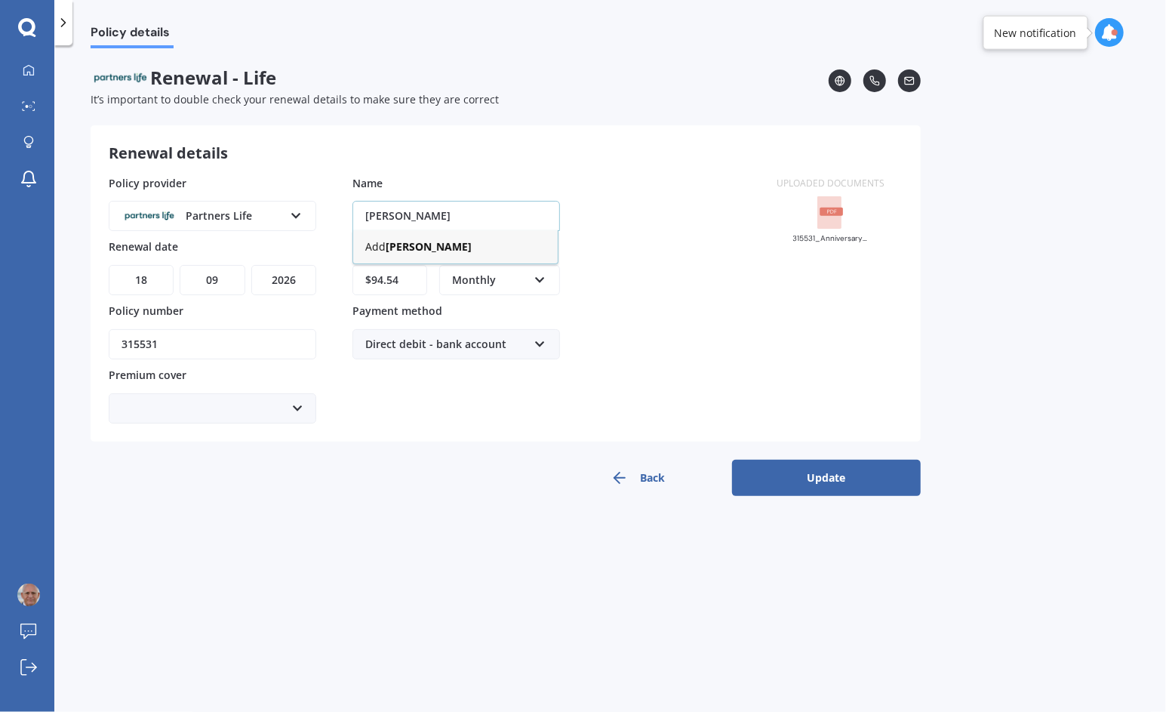
type input "[PERSON_NAME]"
click at [439, 249] on b "[PERSON_NAME]" at bounding box center [429, 246] width 86 height 14
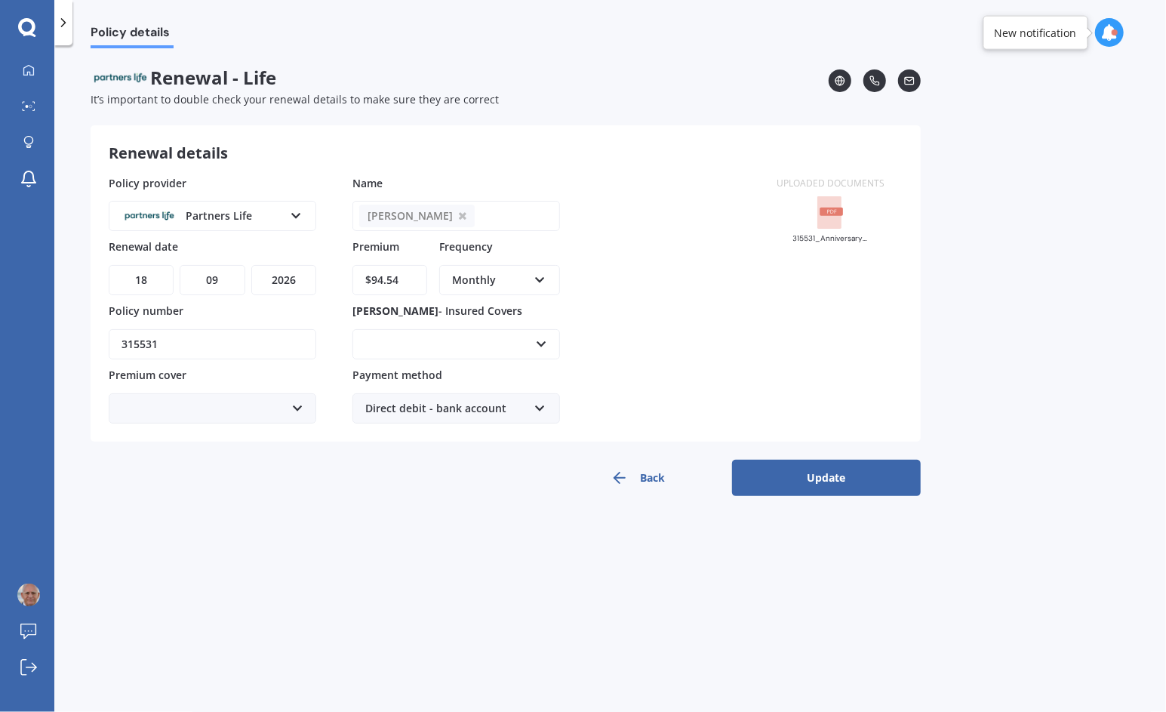
click at [817, 468] on button "Update" at bounding box center [826, 478] width 189 height 36
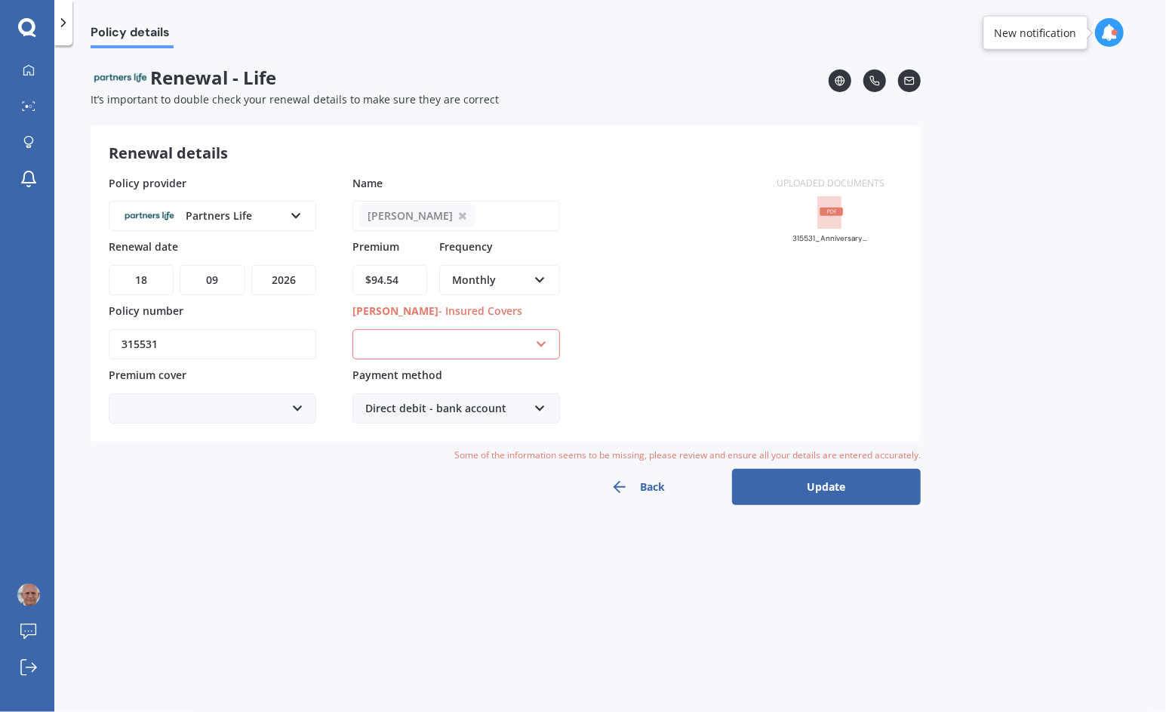
click at [491, 350] on div "Accidental Injury Cancer Health Income Protection Life Mortgage Repayment Redun…" at bounding box center [457, 344] width 208 height 30
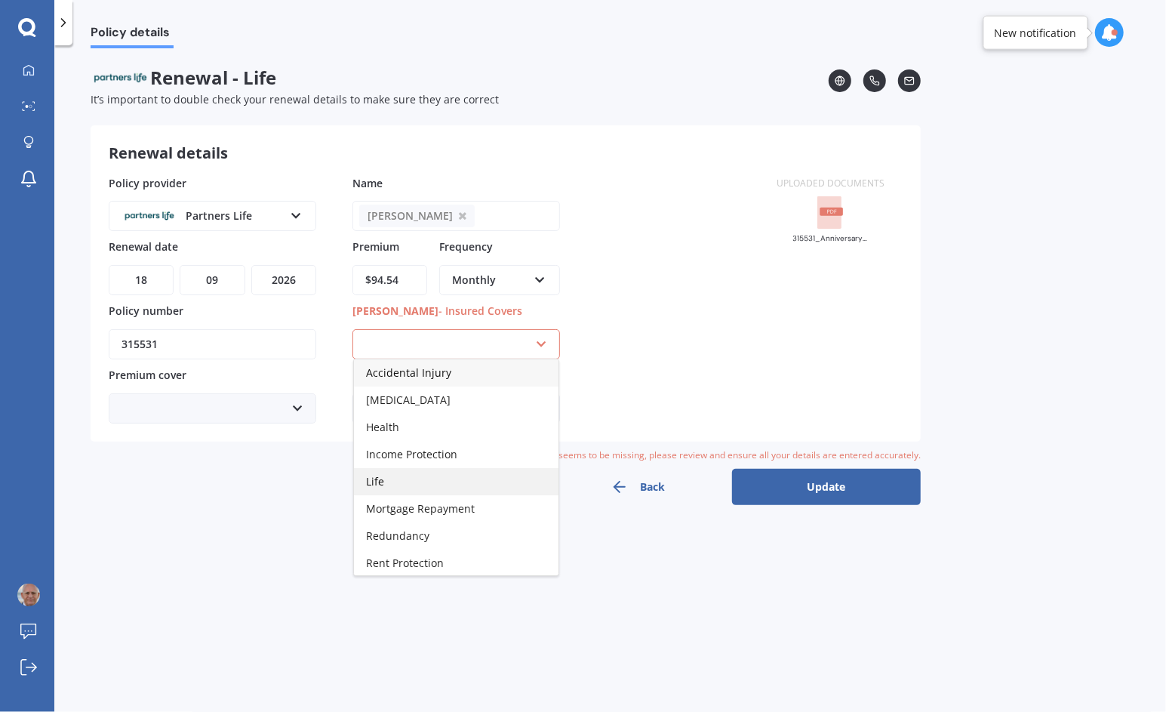
click at [411, 476] on div "Life" at bounding box center [456, 481] width 205 height 27
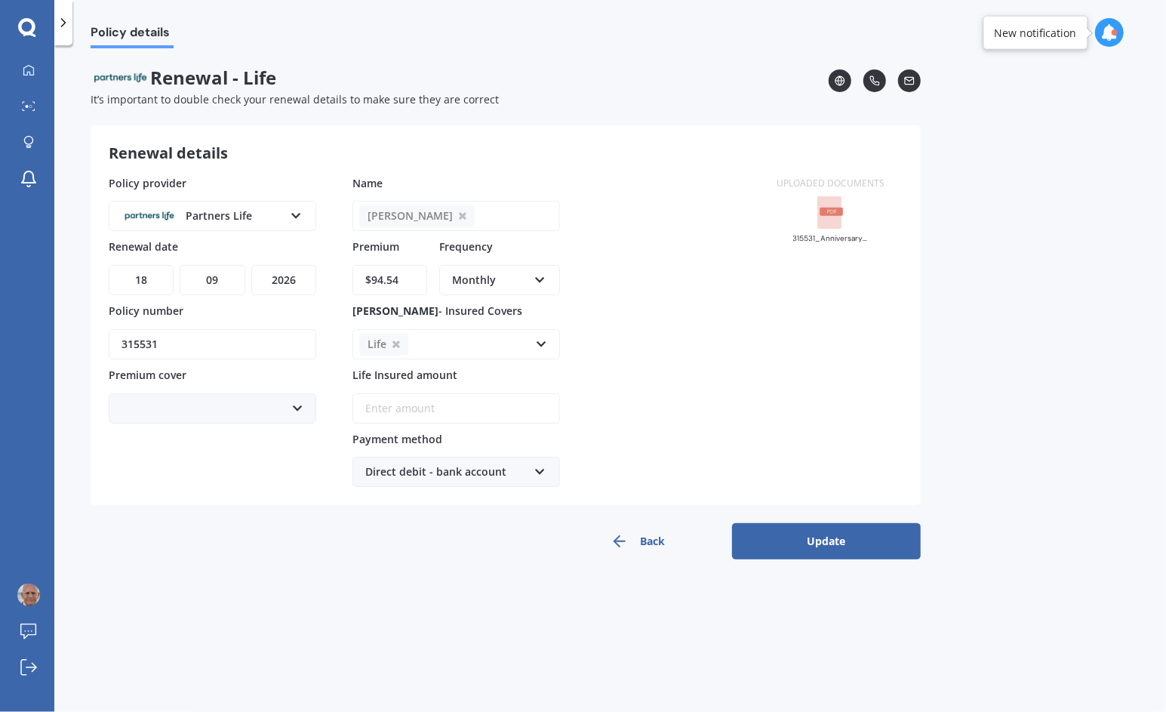
click at [830, 542] on button "Update" at bounding box center [826, 541] width 189 height 36
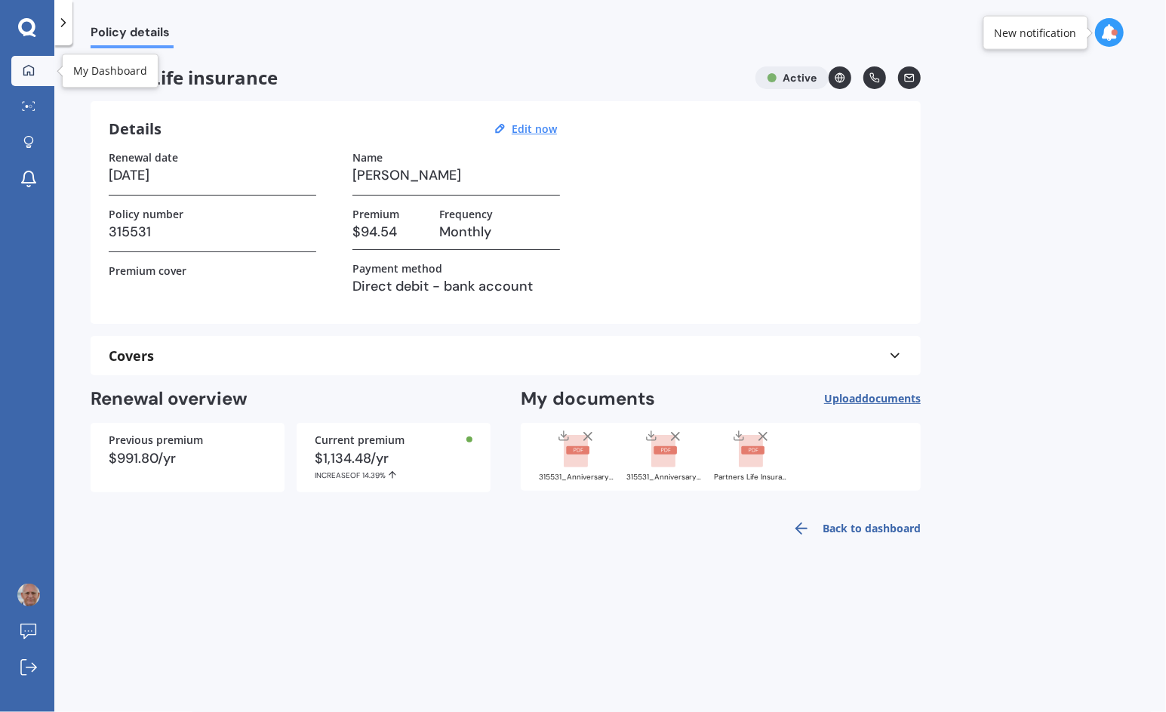
click at [35, 66] on div at bounding box center [28, 71] width 23 height 14
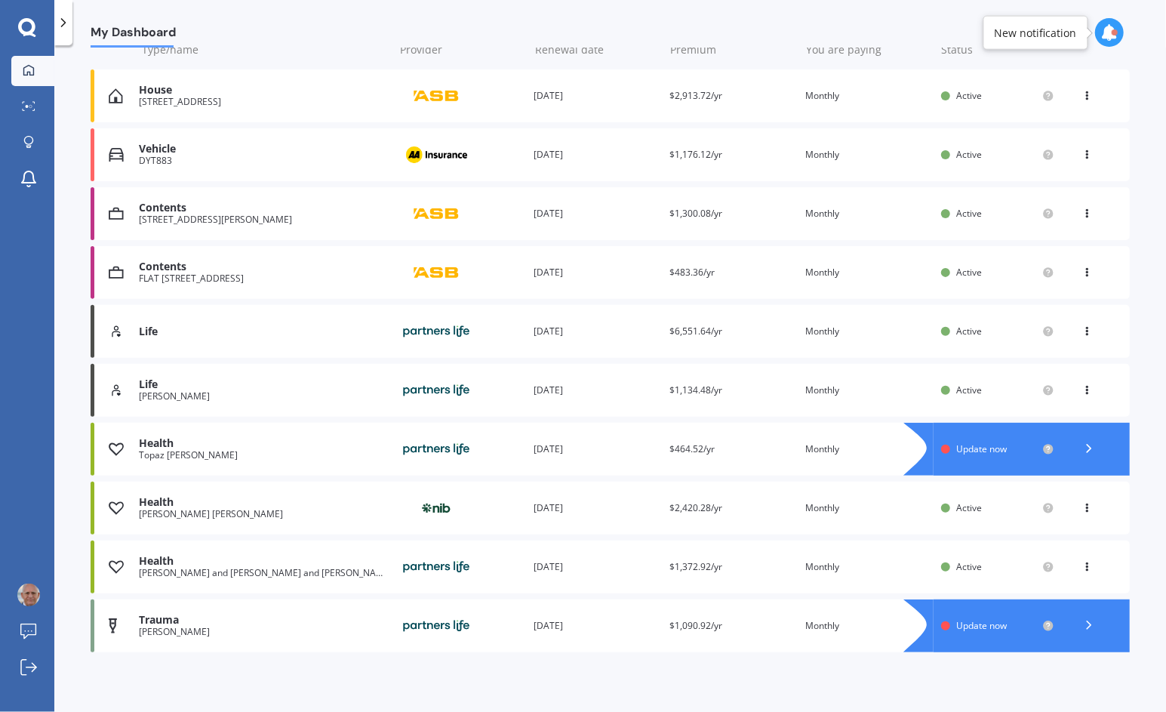
scroll to position [205, 0]
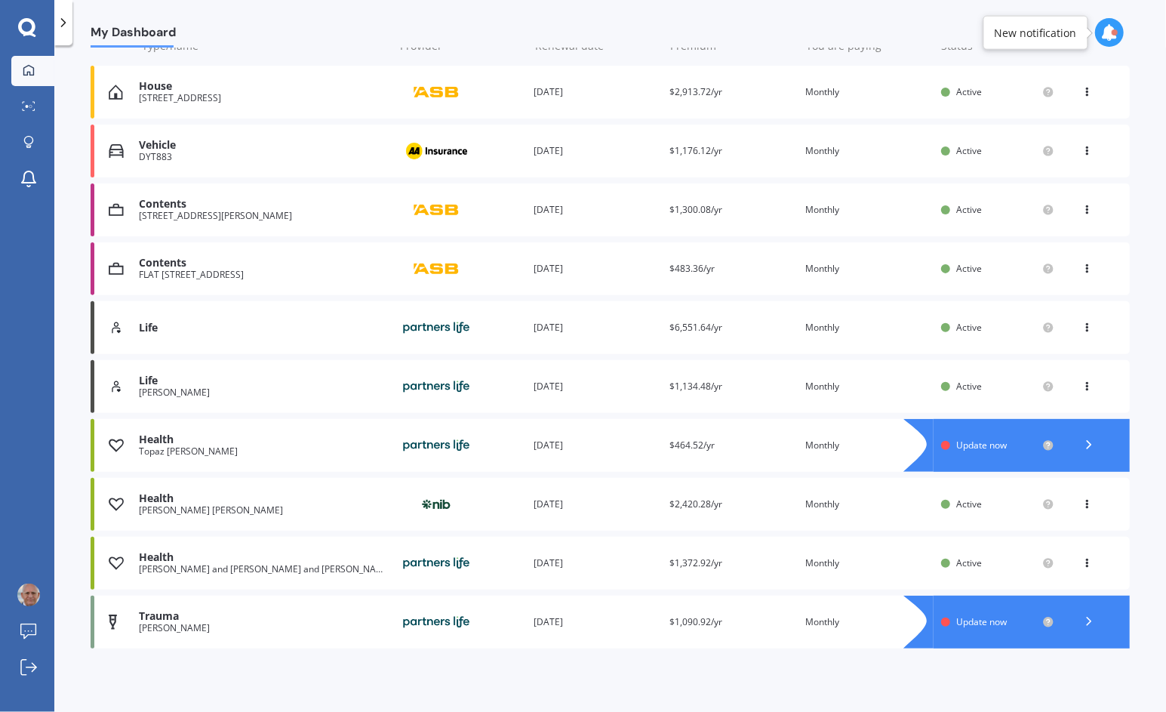
click at [162, 325] on div "Life" at bounding box center [263, 328] width 248 height 13
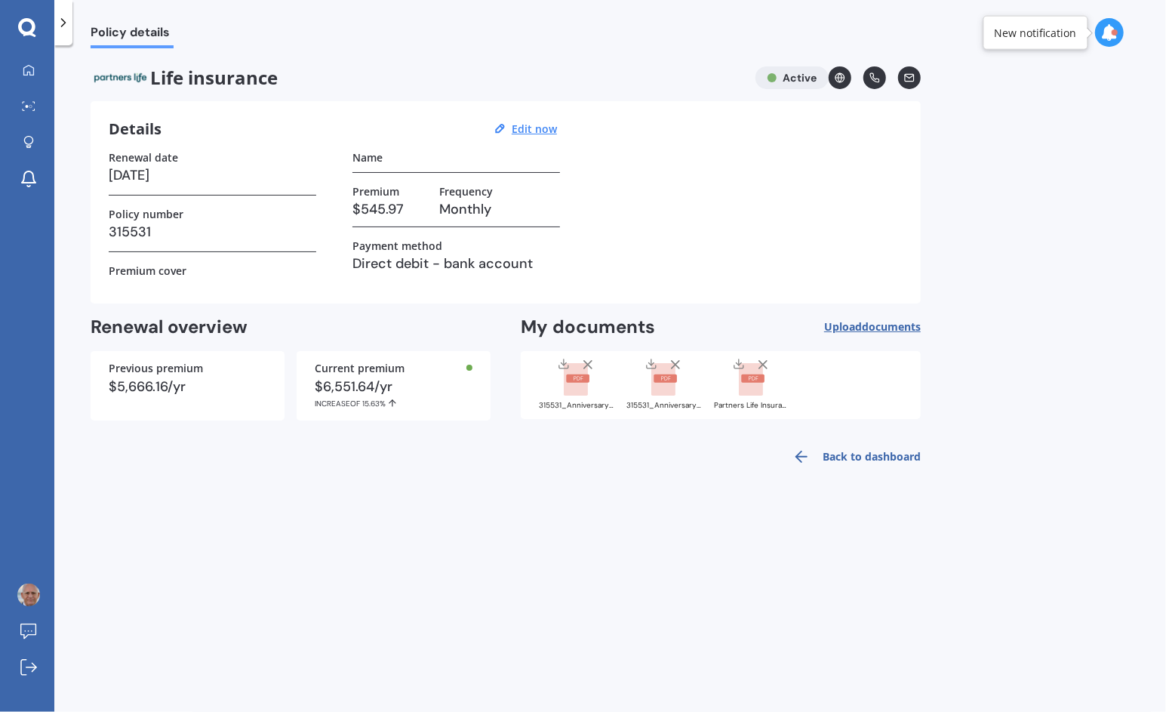
click at [437, 155] on div "Name" at bounding box center [457, 157] width 208 height 13
click at [537, 134] on u "Edit now" at bounding box center [534, 129] width 45 height 14
select select "18"
select select "09"
select select "2026"
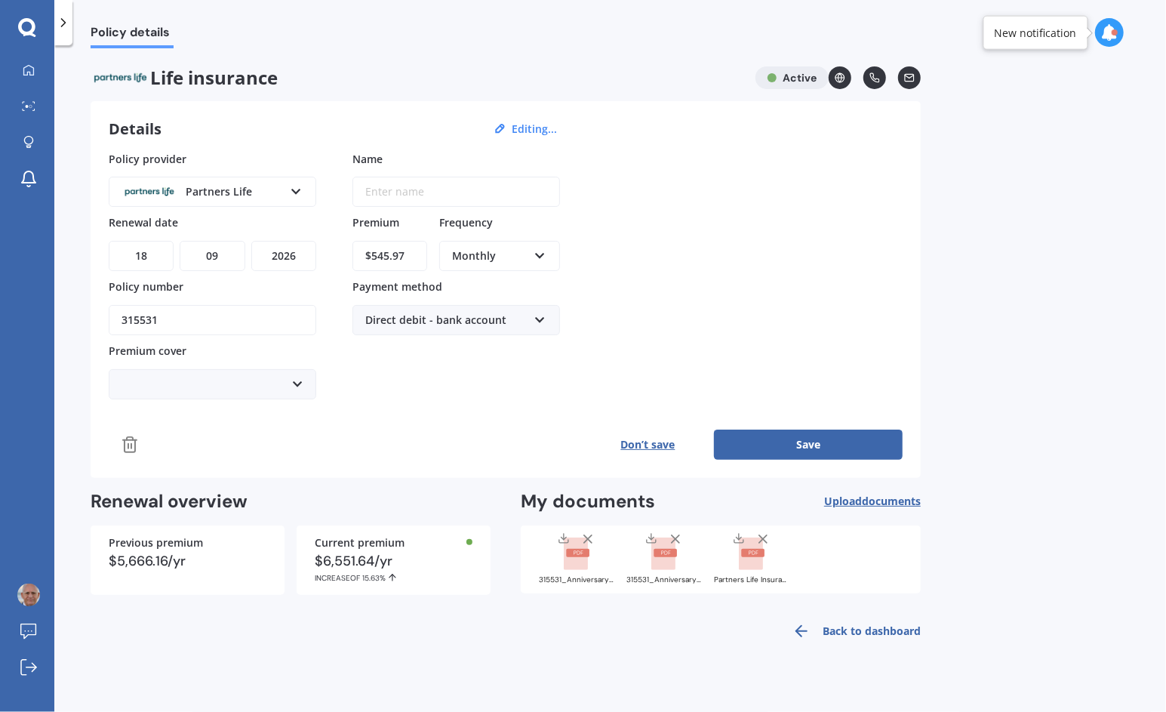
click at [425, 201] on div "Enter name" at bounding box center [394, 191] width 83 height 29
type input "D"
type input "[PERSON_NAME]"
click at [412, 219] on b "[PERSON_NAME]" at bounding box center [429, 222] width 86 height 14
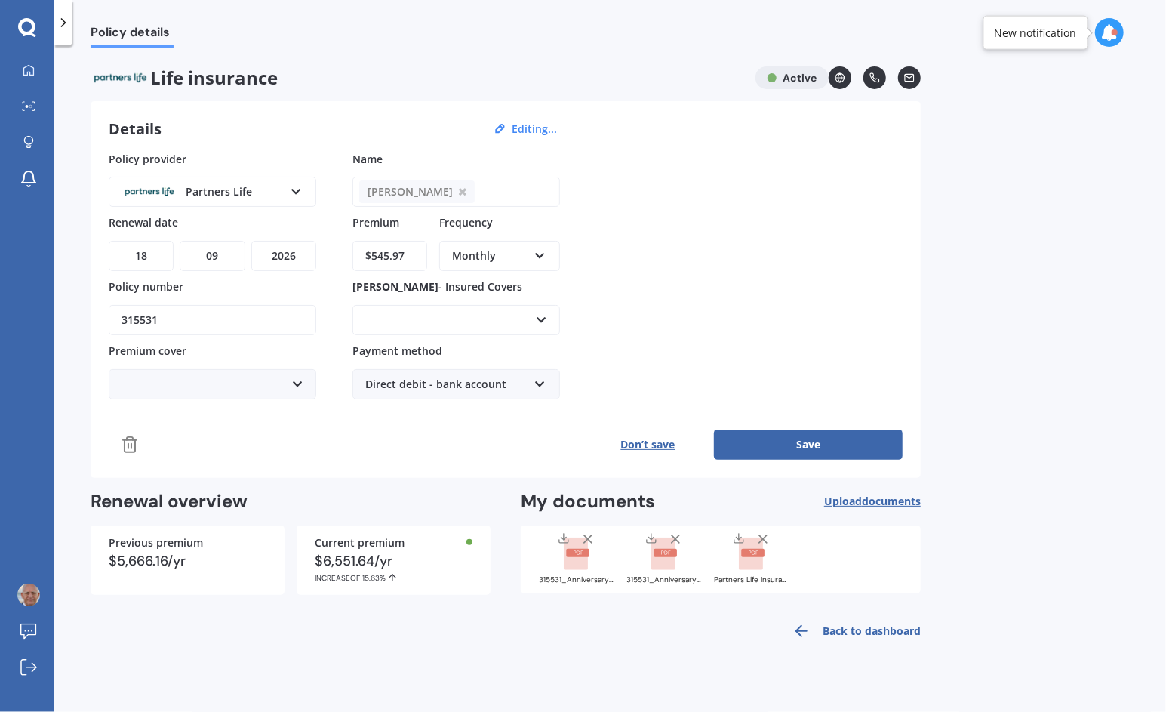
click at [658, 281] on div "Policy provider Partners Life AA AIA AMP ANZ ASB Asteron Life BNZ Chubb Cigna C…" at bounding box center [506, 275] width 794 height 248
click at [537, 318] on icon at bounding box center [540, 320] width 13 height 17
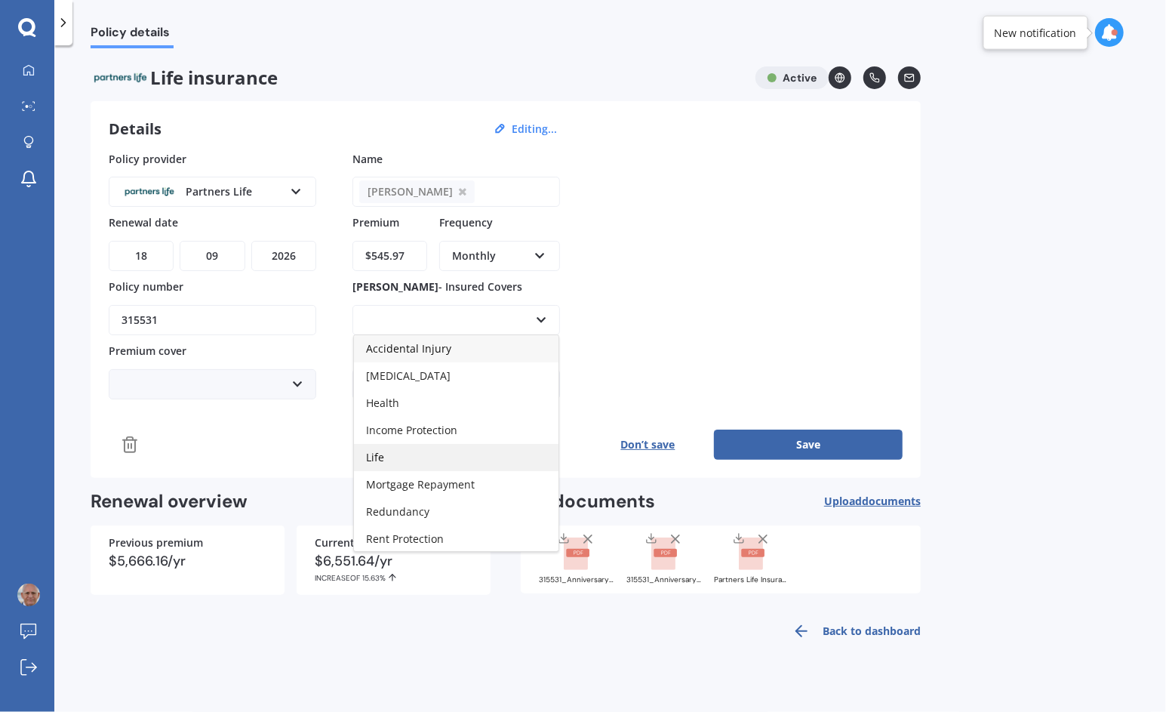
click at [405, 460] on div "Life" at bounding box center [456, 457] width 205 height 27
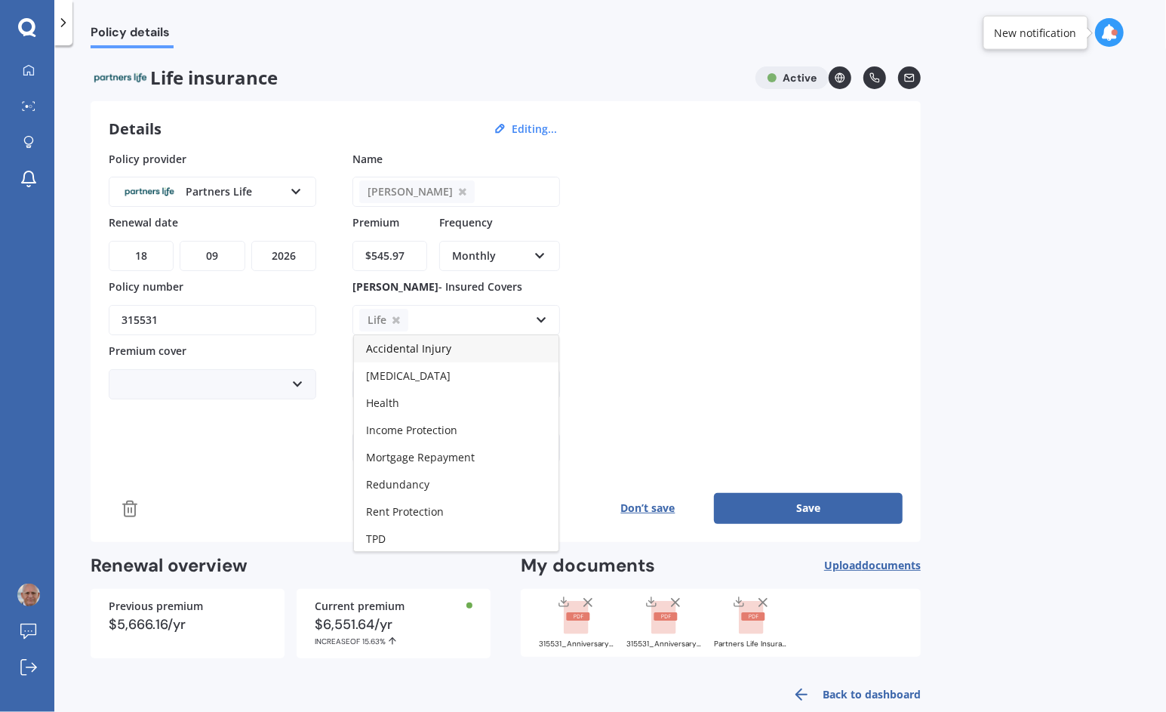
click at [787, 278] on div "Policy provider Partners Life AA AIA AMP ANZ ASB Asteron Life BNZ Chubb Cigna C…" at bounding box center [506, 307] width 794 height 312
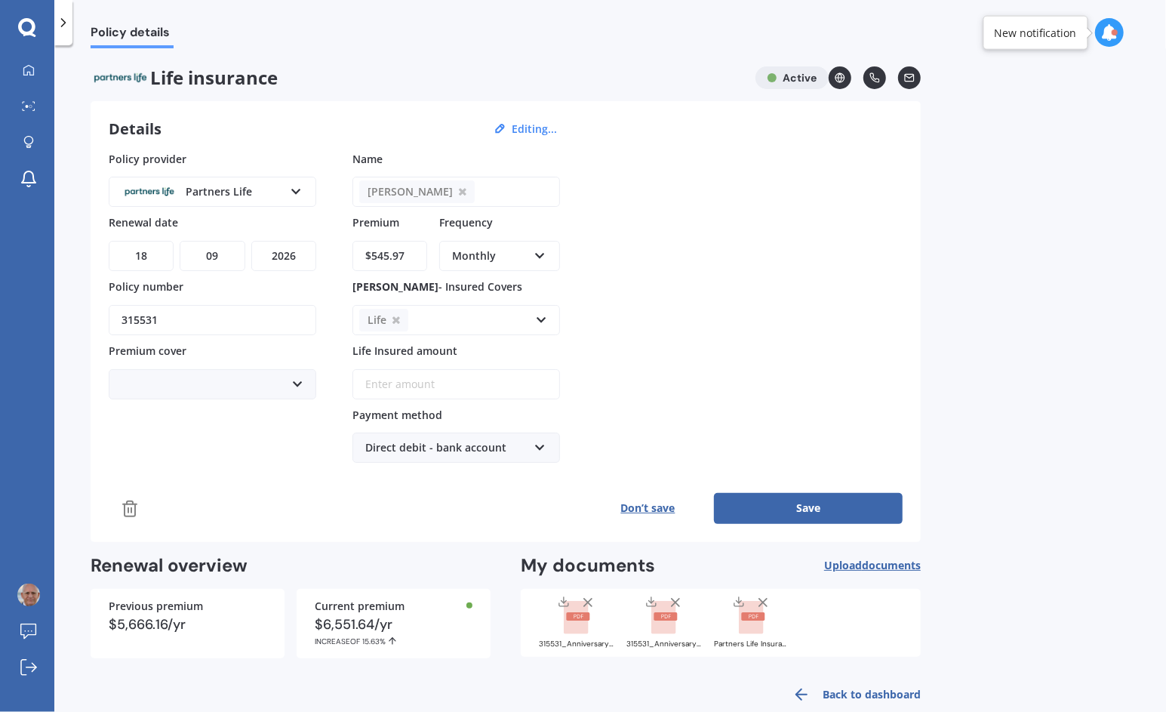
click at [447, 383] on input "Life Insured amount" at bounding box center [457, 384] width 208 height 30
type input "$254,562"
click at [809, 495] on button "Save" at bounding box center [808, 508] width 189 height 30
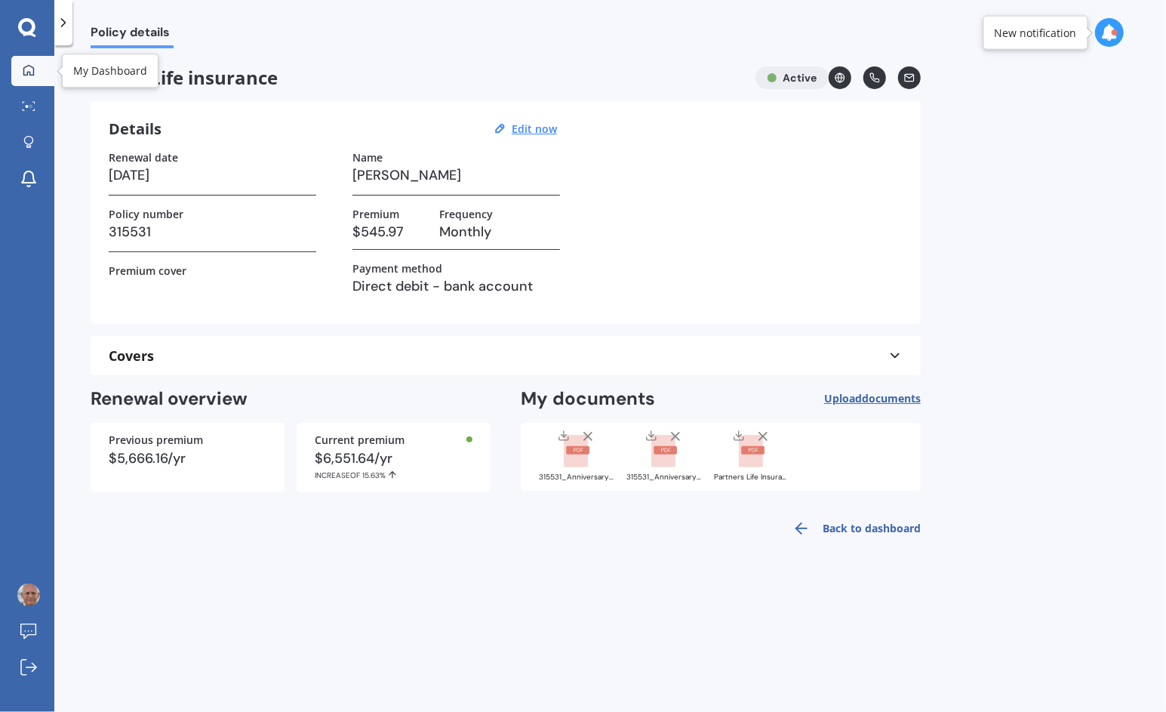
click at [28, 69] on icon at bounding box center [29, 70] width 12 height 12
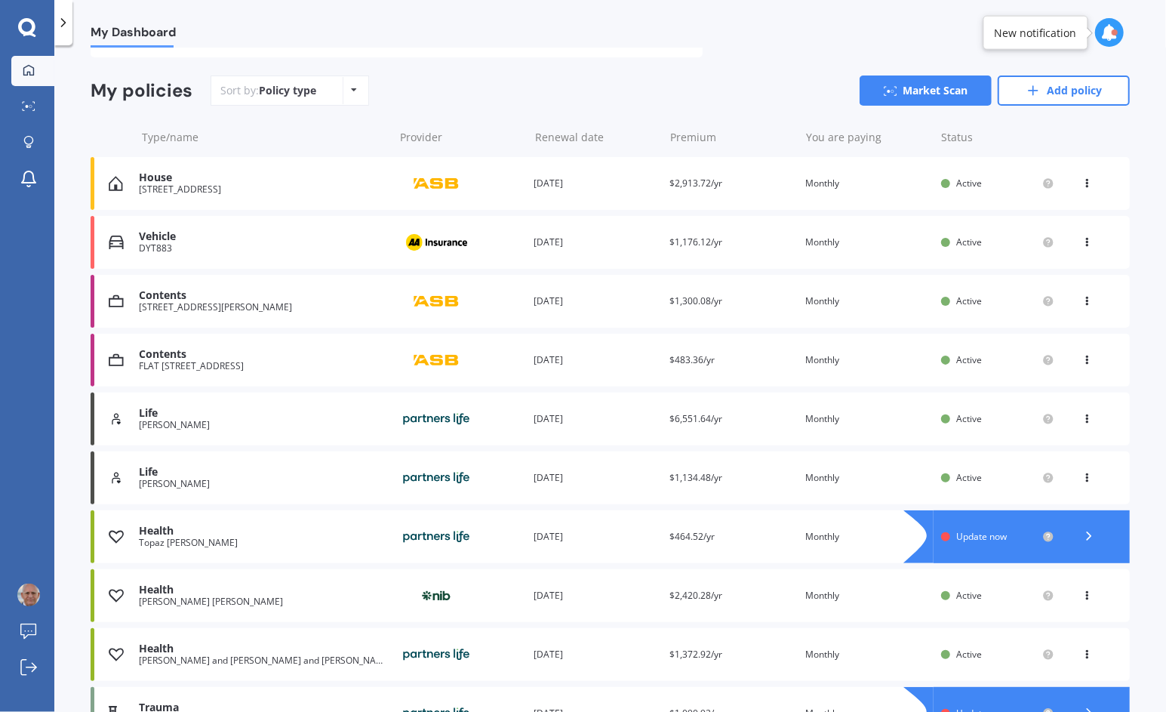
scroll to position [112, 0]
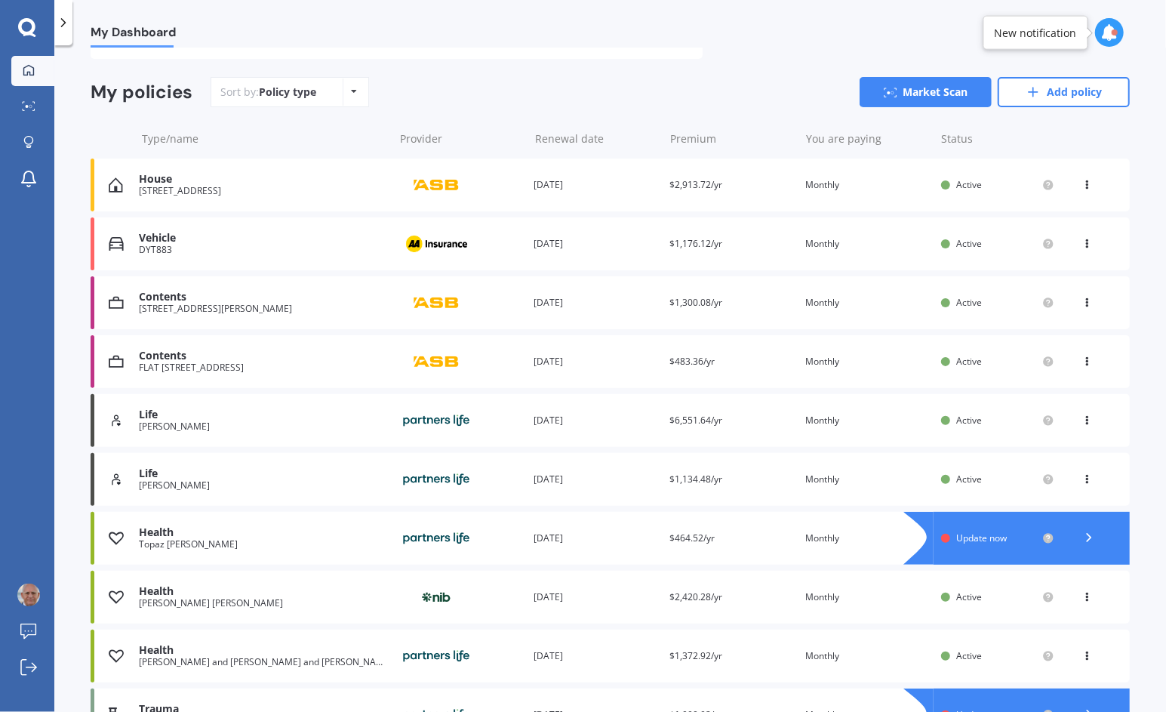
click at [253, 472] on div "Life" at bounding box center [263, 473] width 248 height 13
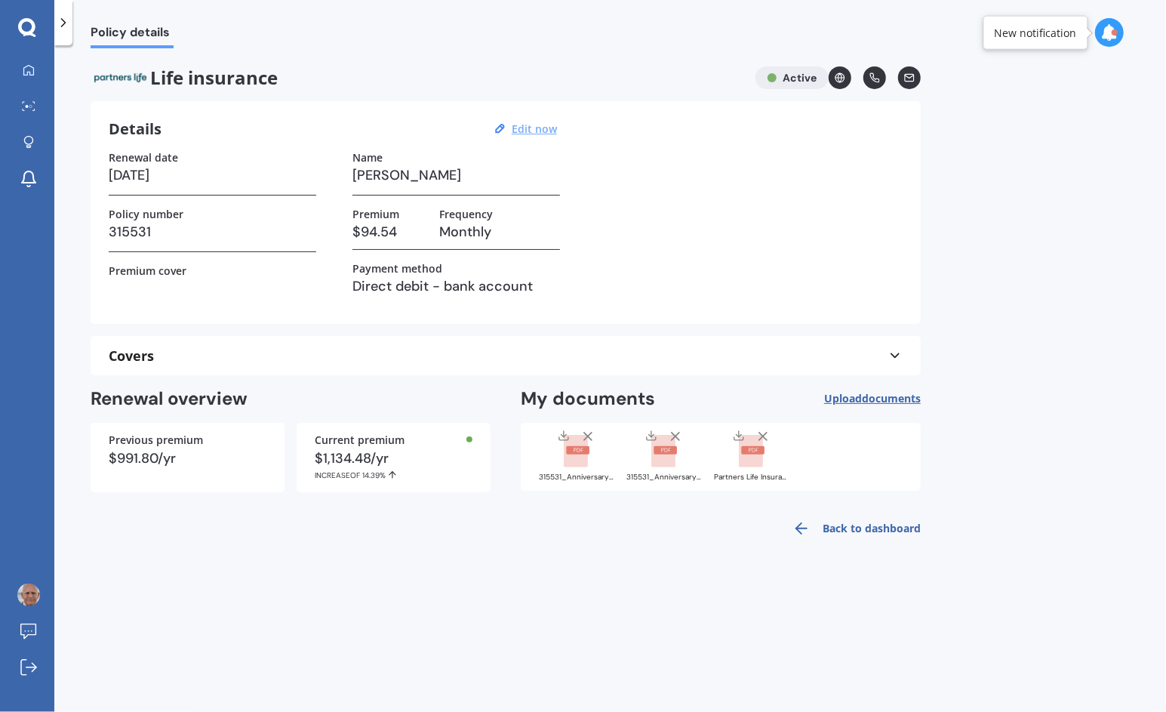
click at [526, 130] on u "Edit now" at bounding box center [534, 129] width 45 height 14
select select "18"
select select "09"
select select "2026"
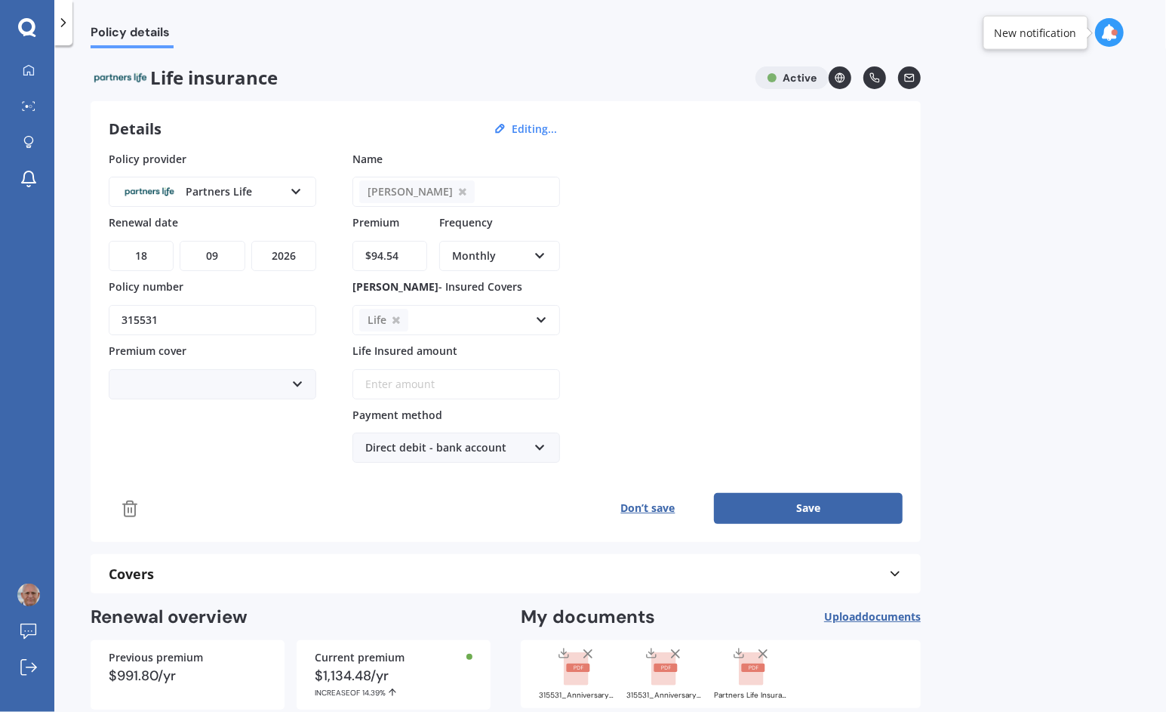
click at [413, 381] on input "Life Insured amount" at bounding box center [457, 384] width 208 height 30
type input "$381,843"
click at [277, 377] on div "[PERSON_NAME]" at bounding box center [213, 384] width 208 height 30
click at [237, 414] on div "[PERSON_NAME]" at bounding box center [212, 412] width 205 height 27
click at [824, 495] on button "Save" at bounding box center [808, 508] width 189 height 30
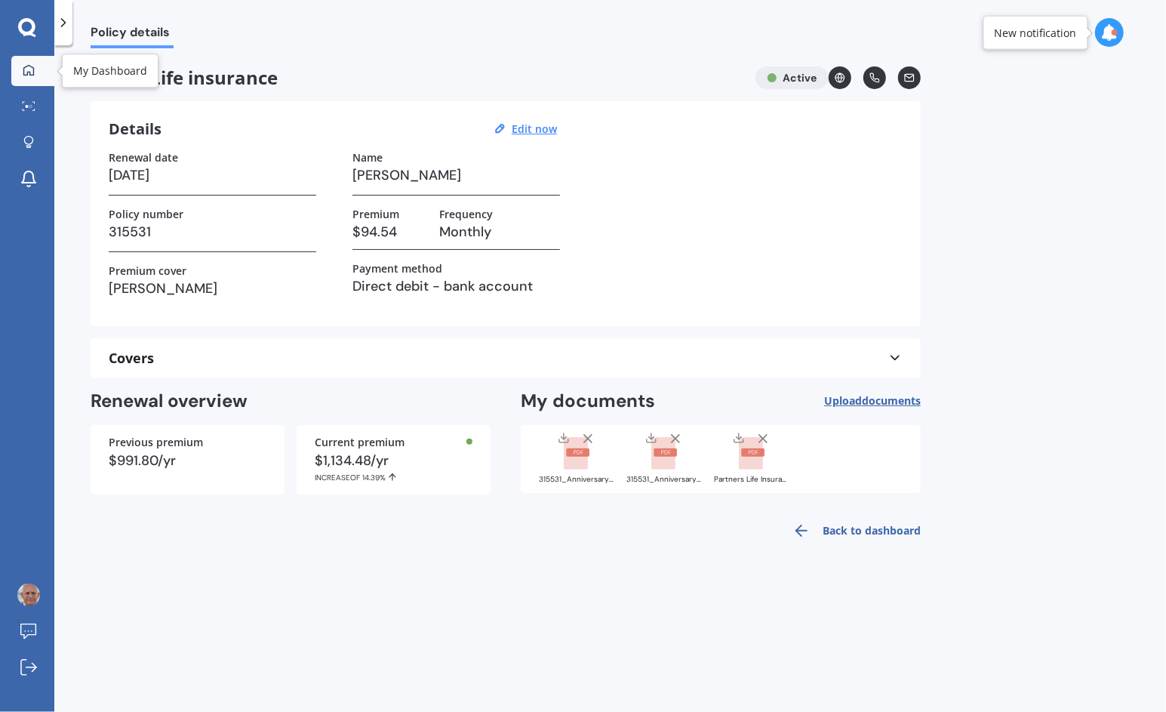
click at [23, 69] on icon at bounding box center [28, 69] width 11 height 11
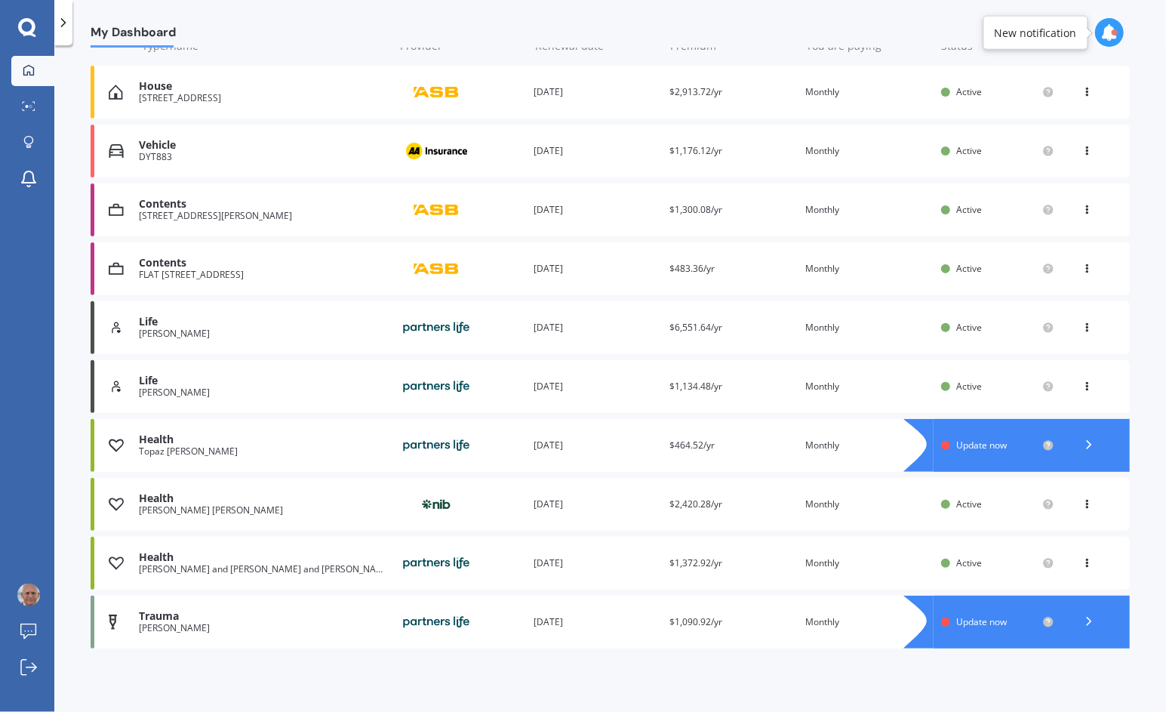
scroll to position [204, 0]
click at [205, 327] on div "Life" at bounding box center [263, 322] width 248 height 13
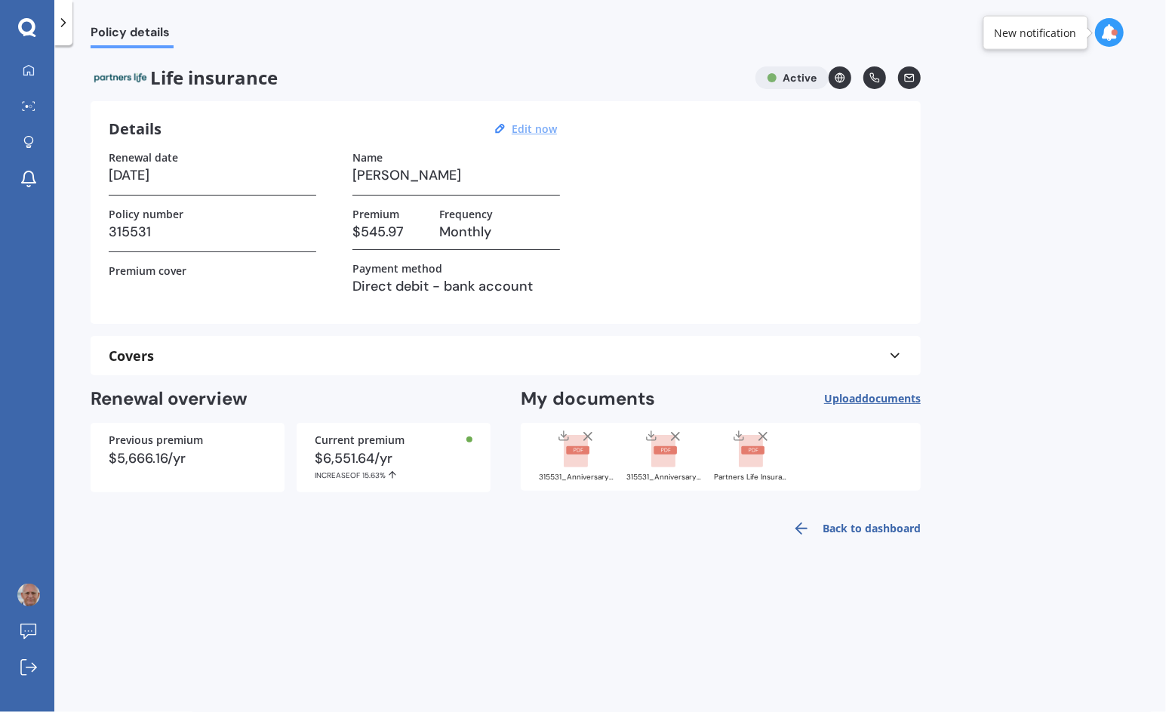
click at [540, 128] on u "Edit now" at bounding box center [534, 129] width 45 height 14
select select "18"
select select "09"
select select "2026"
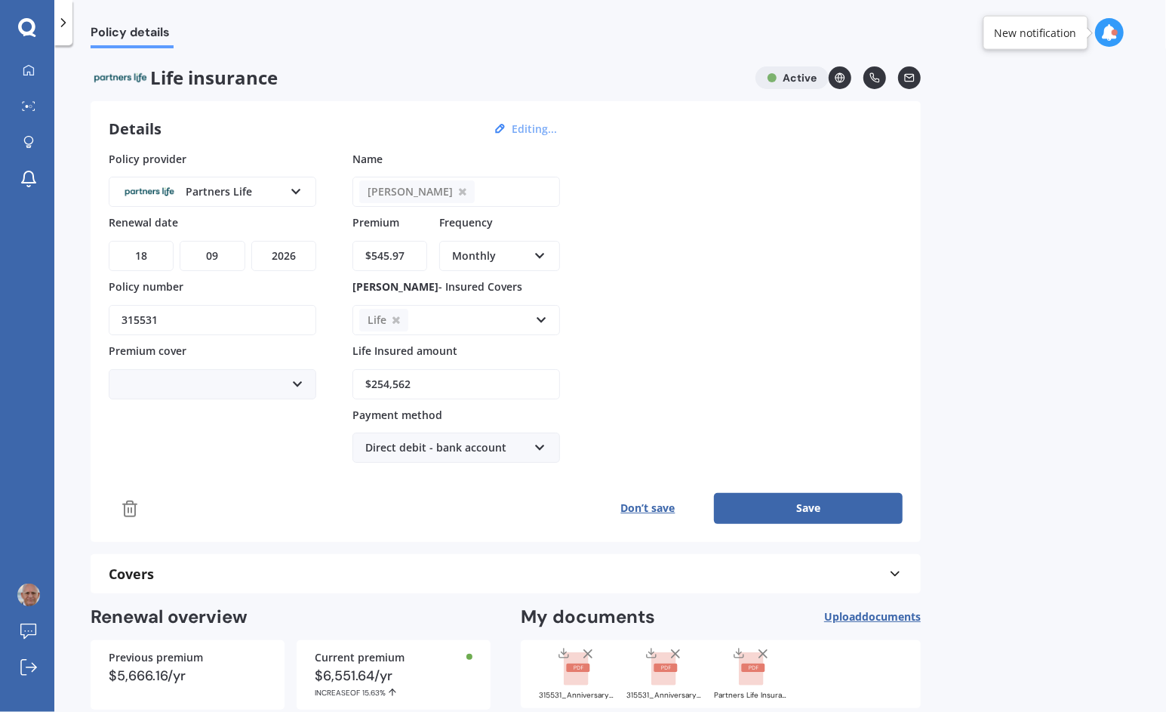
click at [205, 382] on div "[PERSON_NAME]" at bounding box center [213, 384] width 208 height 30
click at [179, 406] on span "[PERSON_NAME]" at bounding box center [164, 412] width 85 height 14
click at [819, 500] on button "Save" at bounding box center [808, 508] width 189 height 30
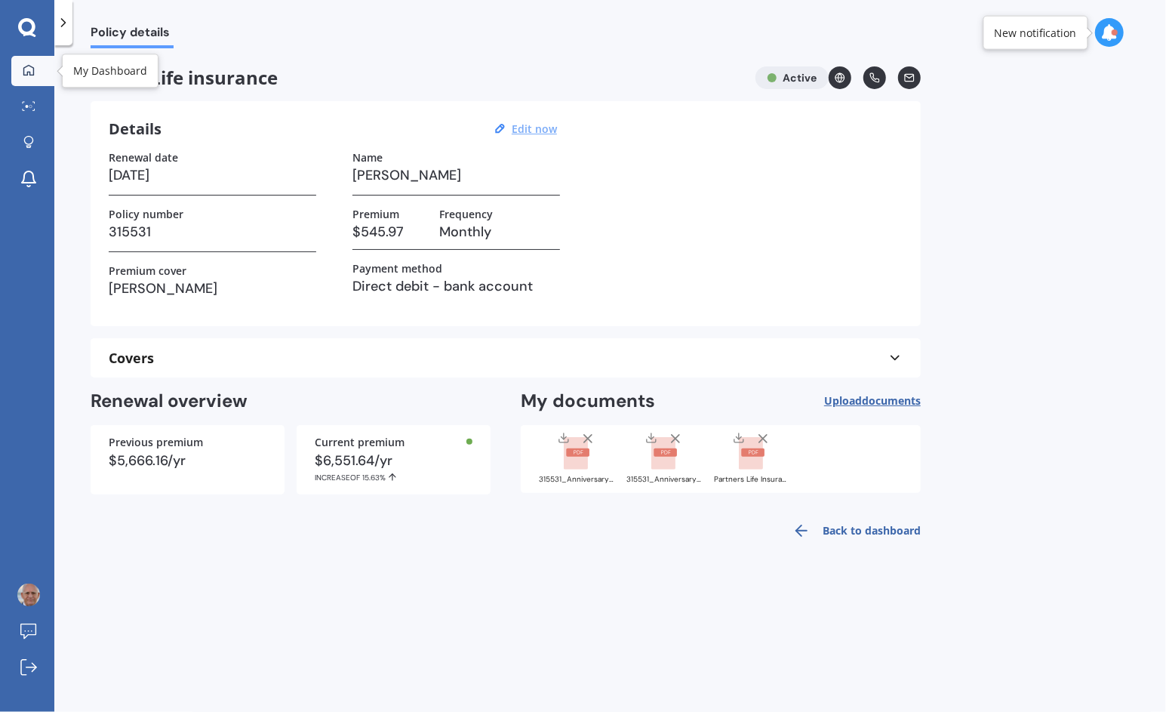
click at [26, 71] on icon at bounding box center [29, 70] width 12 height 12
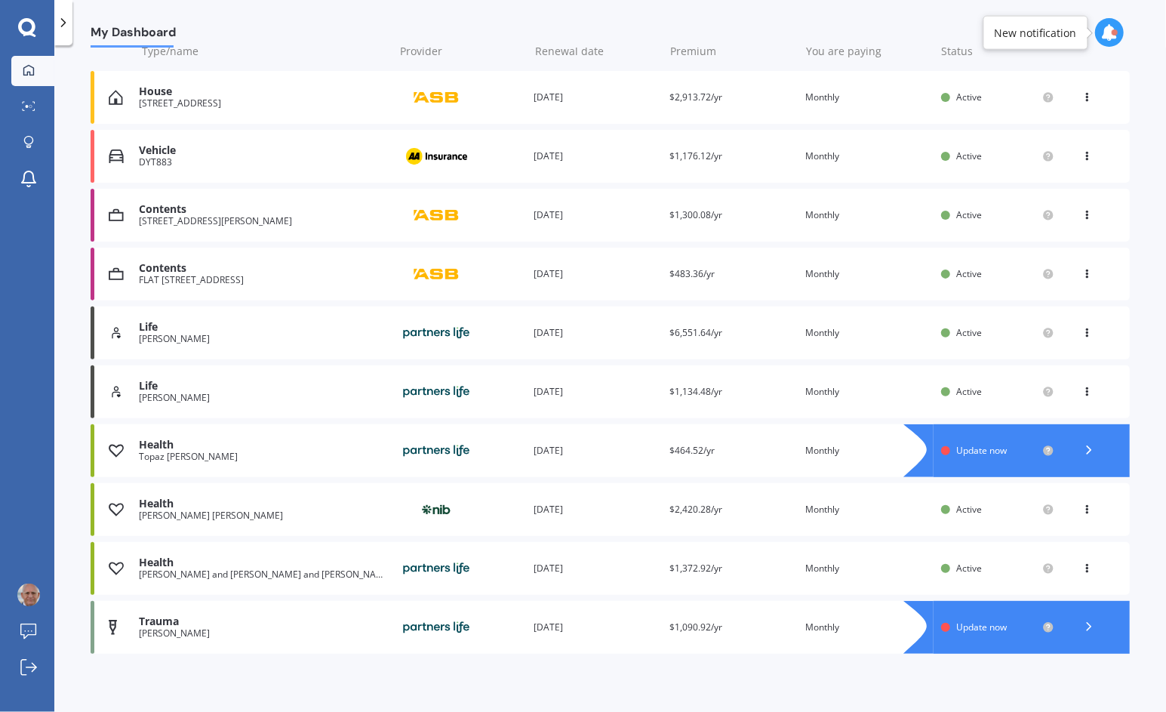
scroll to position [205, 0]
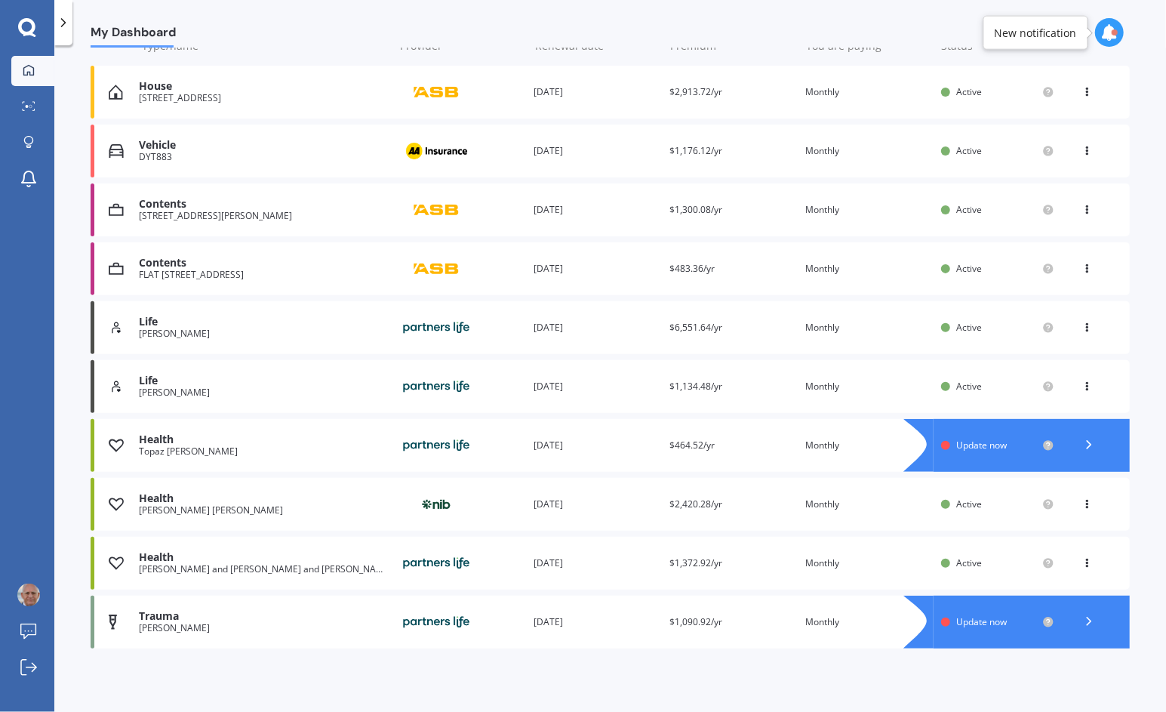
click at [194, 621] on div "Trauma" at bounding box center [263, 616] width 248 height 13
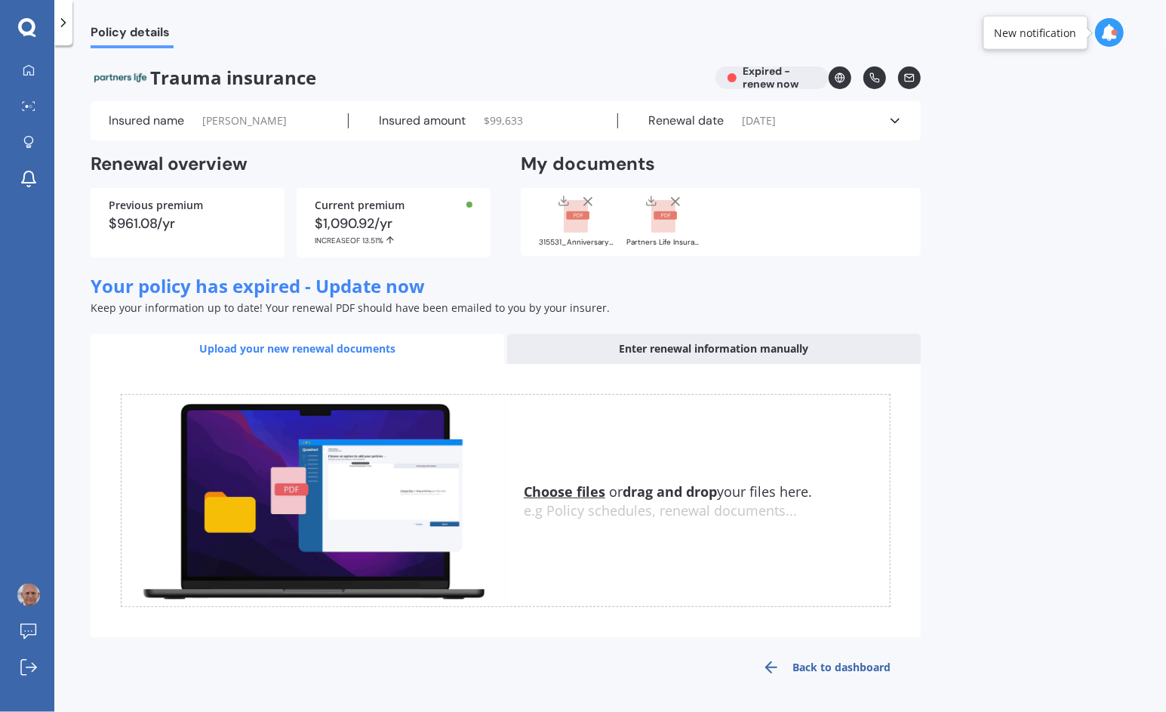
click at [581, 493] on u "Choose files" at bounding box center [565, 491] width 82 height 18
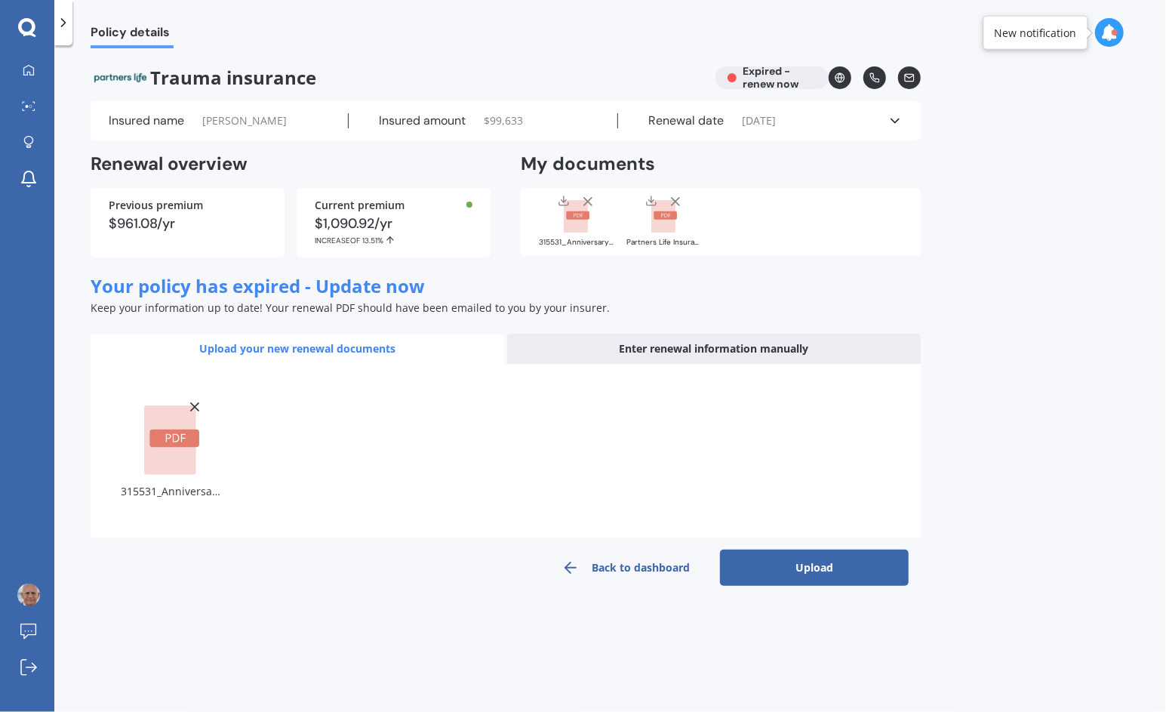
click at [831, 566] on button "Upload" at bounding box center [814, 568] width 189 height 36
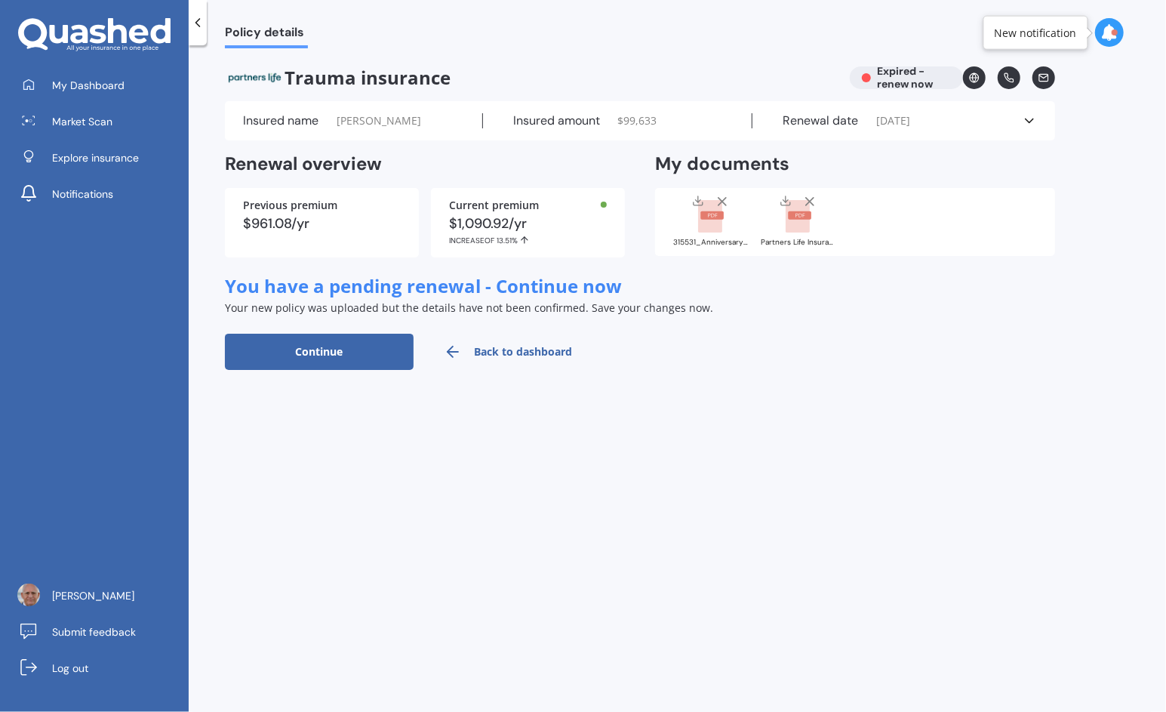
click at [505, 347] on link "Back to dashboard" at bounding box center [508, 352] width 189 height 36
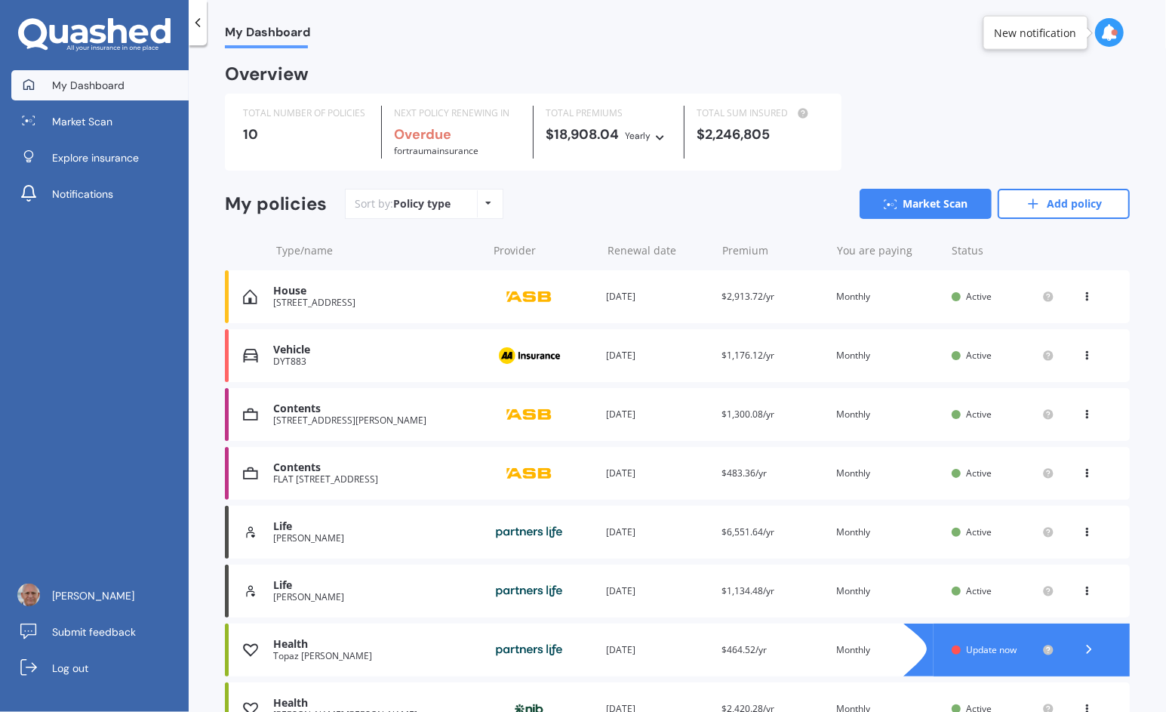
scroll to position [205, 0]
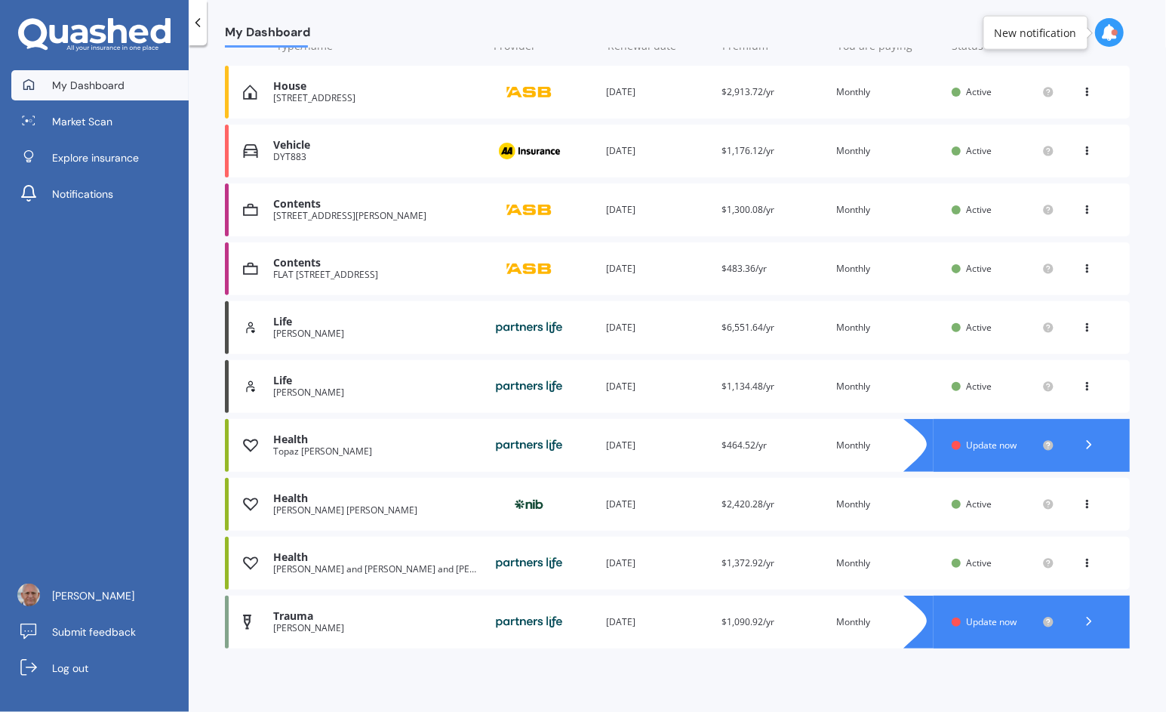
click at [328, 622] on div "Trauma" at bounding box center [376, 616] width 206 height 13
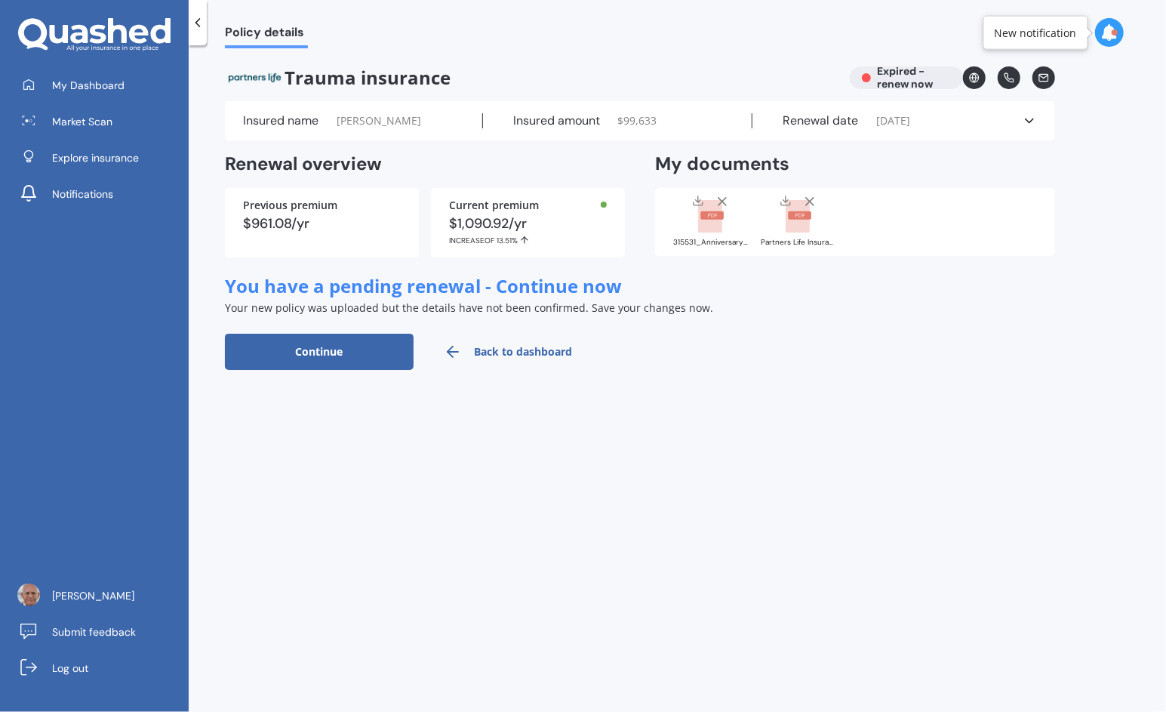
click at [360, 352] on button "Continue" at bounding box center [319, 352] width 189 height 36
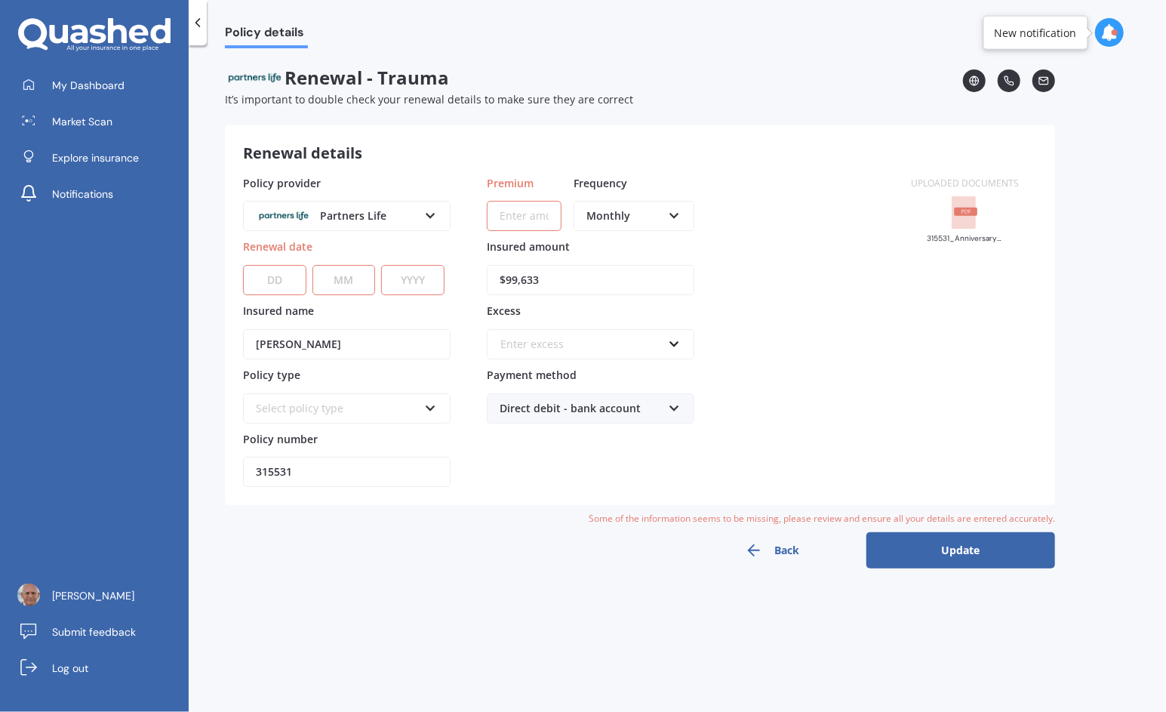
click at [521, 210] on input "Premium" at bounding box center [524, 216] width 75 height 30
type input "[PERSON_NAME] and [PERSON_NAME] and [PERSON_NAME]"
type input "$912.76"
select select "03"
select select "09"
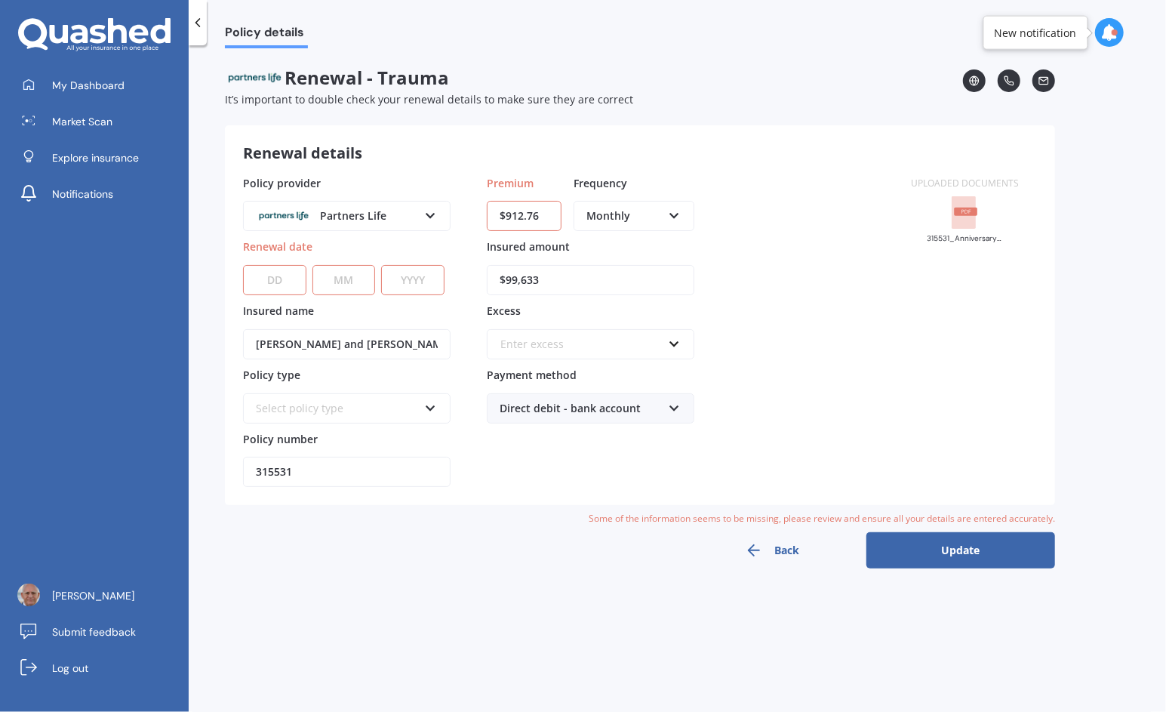
select select "2014"
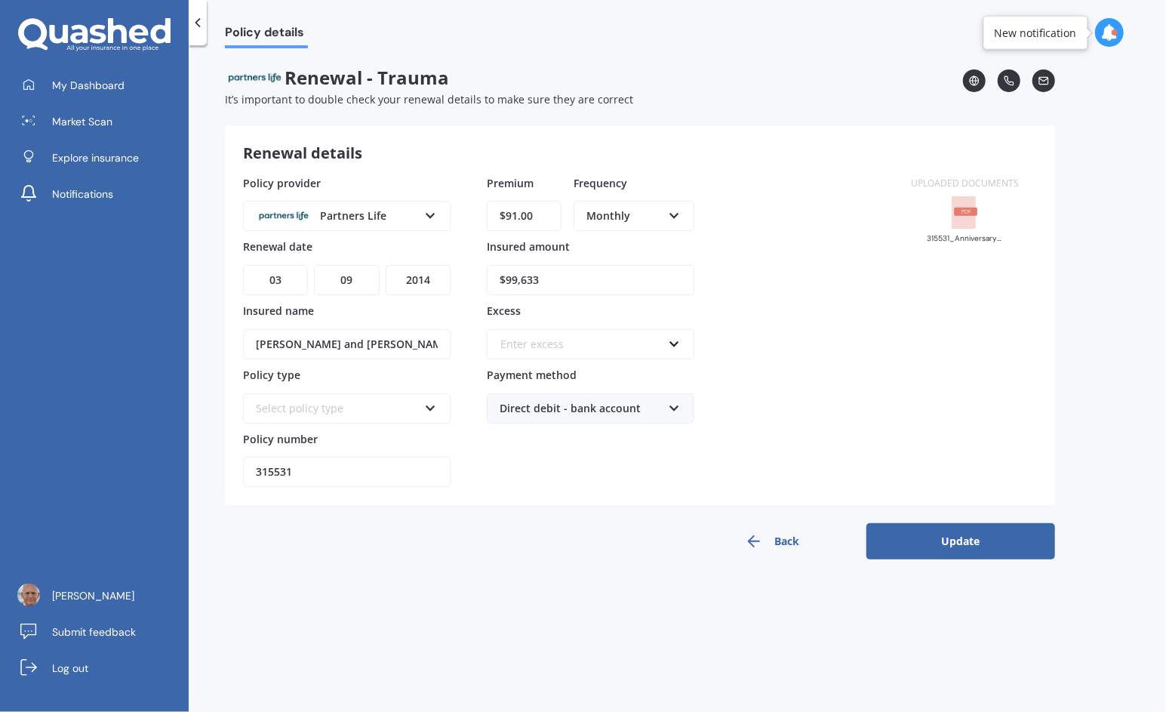
type input "$9.00"
type input "$97.59"
type input "$101,825"
click at [285, 282] on select "DD 01 02 03 04 05 06 07 08 09 10 11 12 13 14 15 16 17 18 19 20 21 22 23 24 25 2…" at bounding box center [275, 280] width 65 height 30
select select "18"
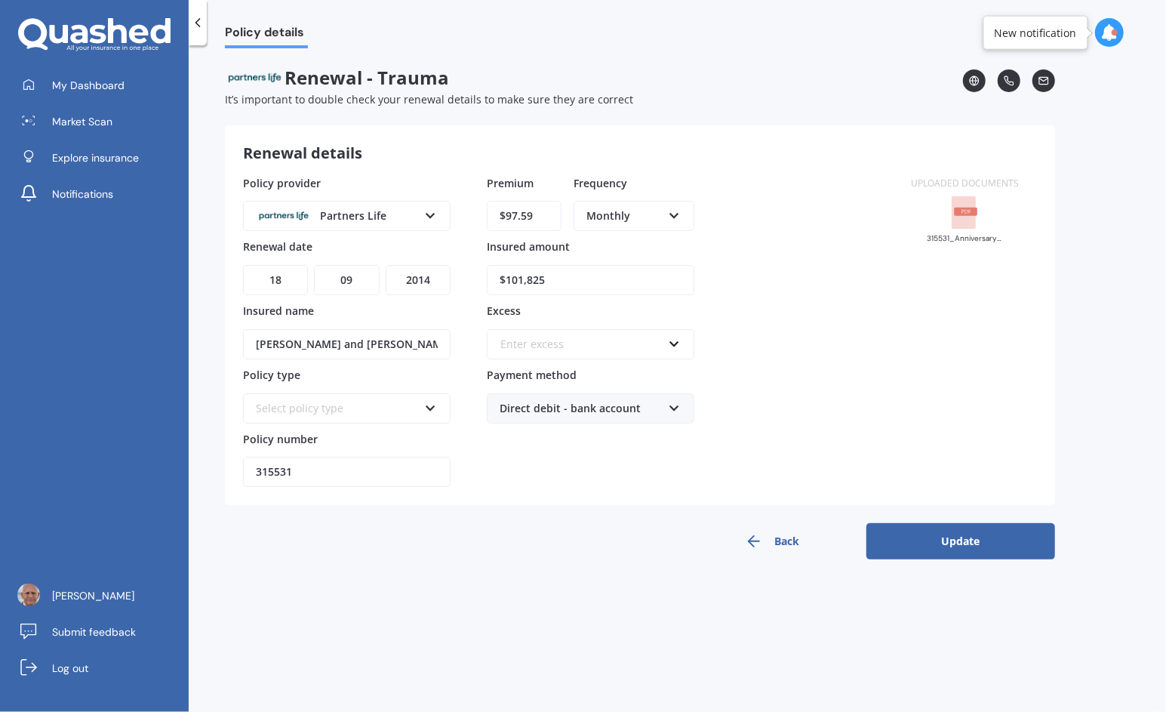
click at [243, 265] on select "DD 01 02 03 04 05 06 07 08 09 10 11 12 13 14 15 16 17 18 19 20 21 22 23 24 25 2…" at bounding box center [275, 280] width 65 height 30
click at [416, 276] on select "YYYY 2027 2026 2025 2024 2023 2022 2021 2020 2019 2018 2017 2016 2015 2014 2013…" at bounding box center [418, 280] width 65 height 30
select select "2026"
click at [386, 265] on select "YYYY 2027 2026 2025 2024 2023 2022 2021 2020 2019 2018 2017 2016 2015 2014 2013…" at bounding box center [418, 280] width 65 height 30
click at [329, 400] on div "Select policy type" at bounding box center [337, 408] width 162 height 17
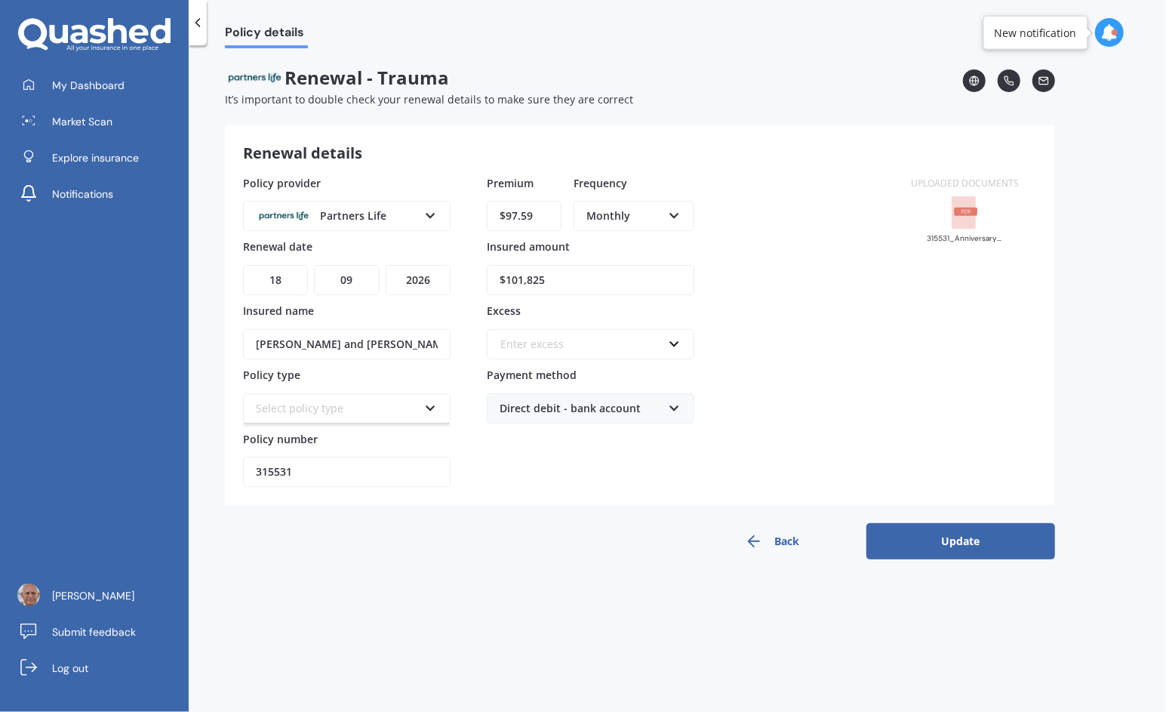
click at [329, 400] on div "Select policy type" at bounding box center [337, 408] width 162 height 17
click at [429, 402] on icon at bounding box center [430, 405] width 13 height 11
click at [633, 346] on div "Enter excess" at bounding box center [581, 344] width 162 height 17
click at [633, 346] on input "text" at bounding box center [585, 344] width 194 height 29
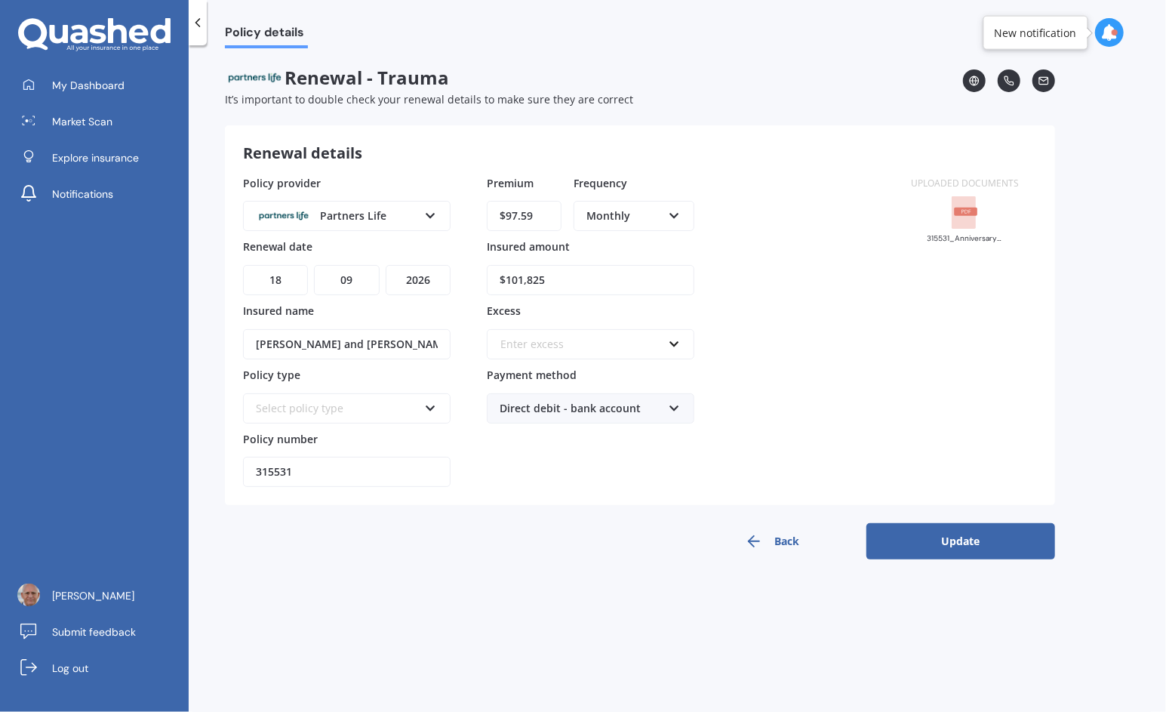
click at [896, 306] on div "Uploaded documents 315531_Anniversary Letter_LRAD121746415.PDF" at bounding box center [965, 331] width 144 height 312
click at [416, 400] on div "Select policy type" at bounding box center [337, 408] width 162 height 17
click at [420, 396] on div "Select policy type" at bounding box center [347, 408] width 208 height 30
click at [936, 543] on button "Update" at bounding box center [961, 541] width 189 height 36
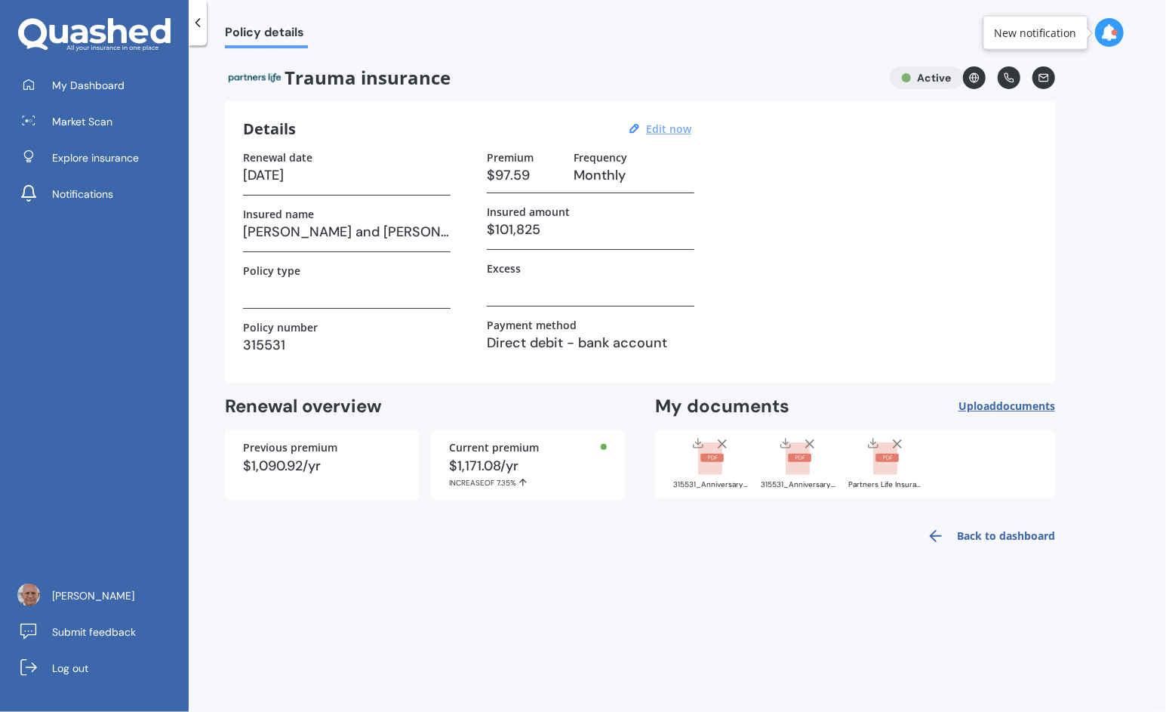
click at [676, 127] on u "Edit now" at bounding box center [668, 129] width 45 height 14
select select "18"
select select "09"
select select "2026"
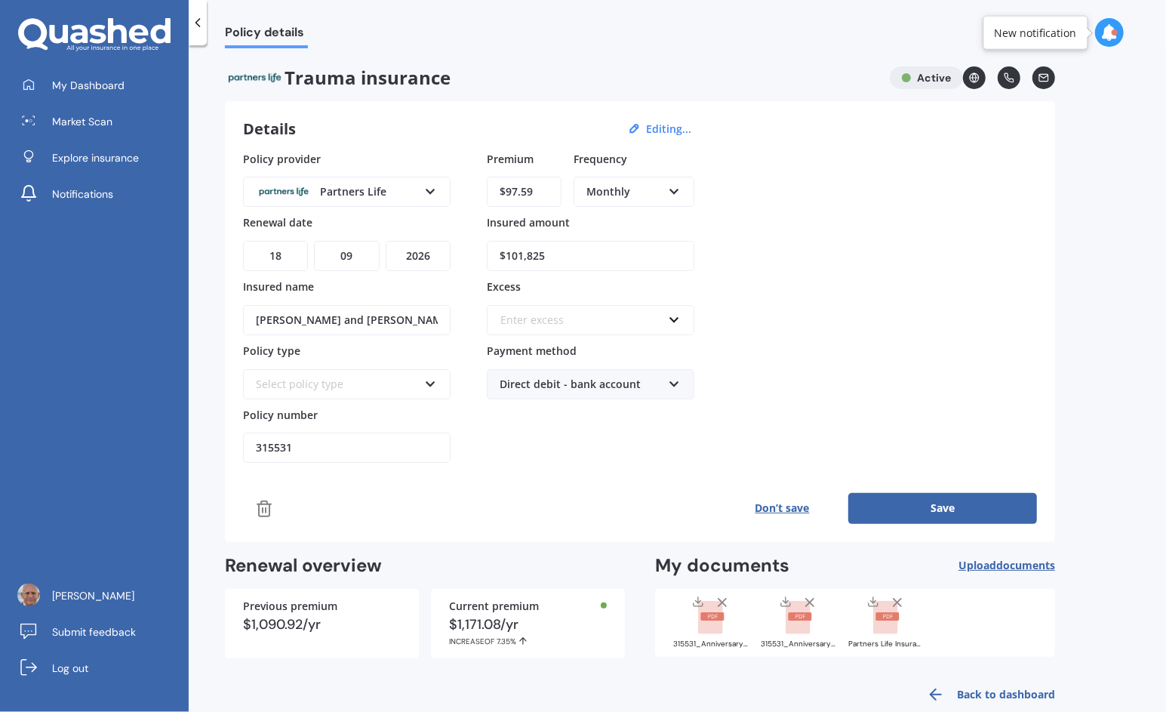
click at [419, 371] on div "Select policy type" at bounding box center [347, 384] width 208 height 30
click at [428, 377] on icon at bounding box center [430, 381] width 13 height 11
click at [558, 316] on div "Enter excess" at bounding box center [581, 320] width 162 height 17
click at [550, 314] on input "text" at bounding box center [585, 320] width 194 height 29
click at [605, 420] on div "Premium $97.59 Frequency Monthly Yearly Six-Monthly Quarterly Monthly Fortnight…" at bounding box center [591, 307] width 208 height 312
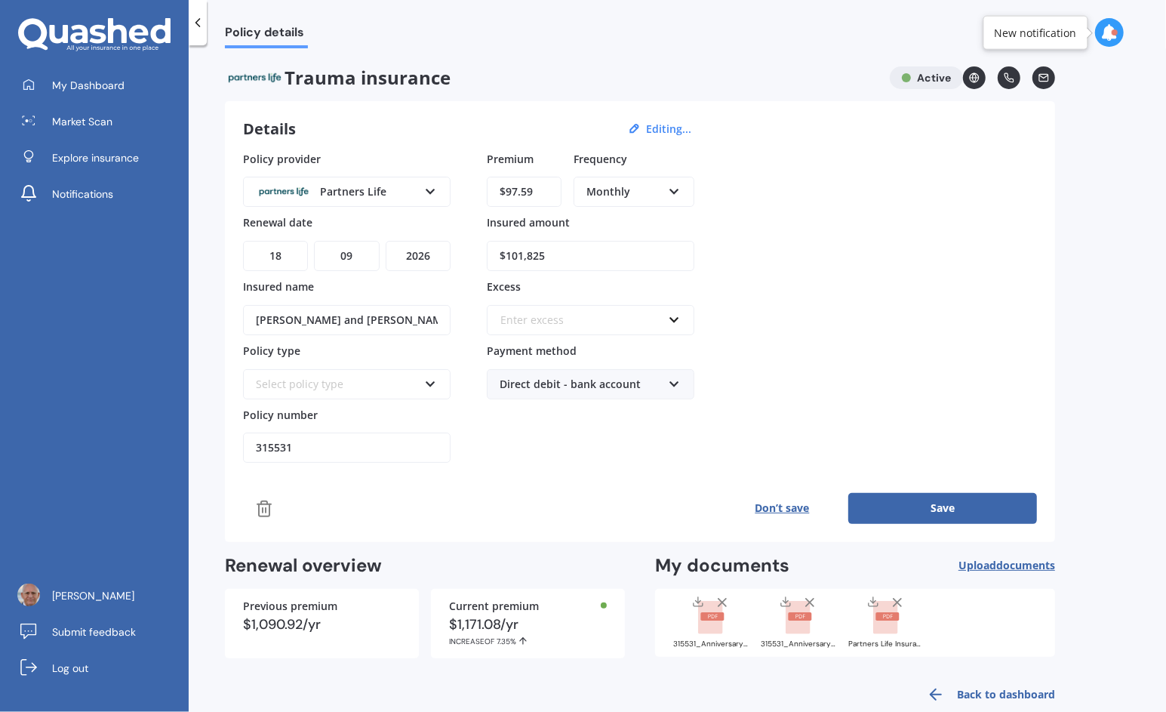
click at [890, 504] on button "Save" at bounding box center [942, 508] width 189 height 30
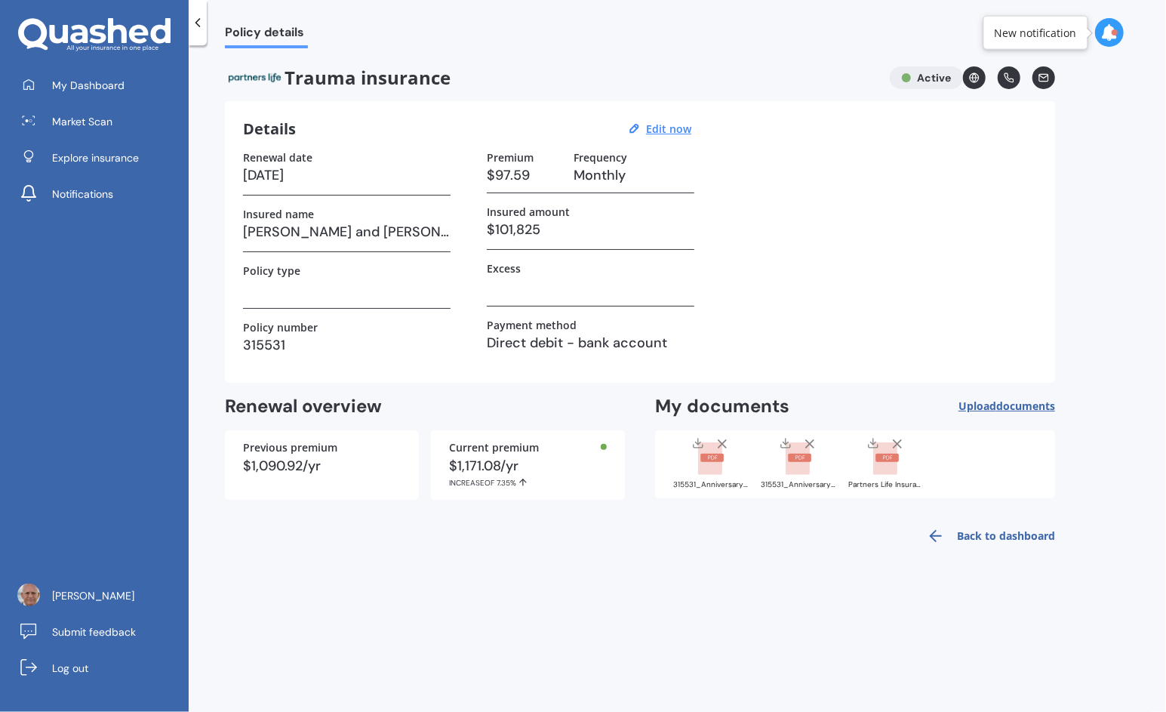
click at [532, 293] on h3 at bounding box center [591, 286] width 208 height 23
click at [359, 300] on div "Policy type" at bounding box center [347, 286] width 208 height 45
click at [678, 125] on u "Edit now" at bounding box center [668, 129] width 45 height 14
select select "18"
select select "09"
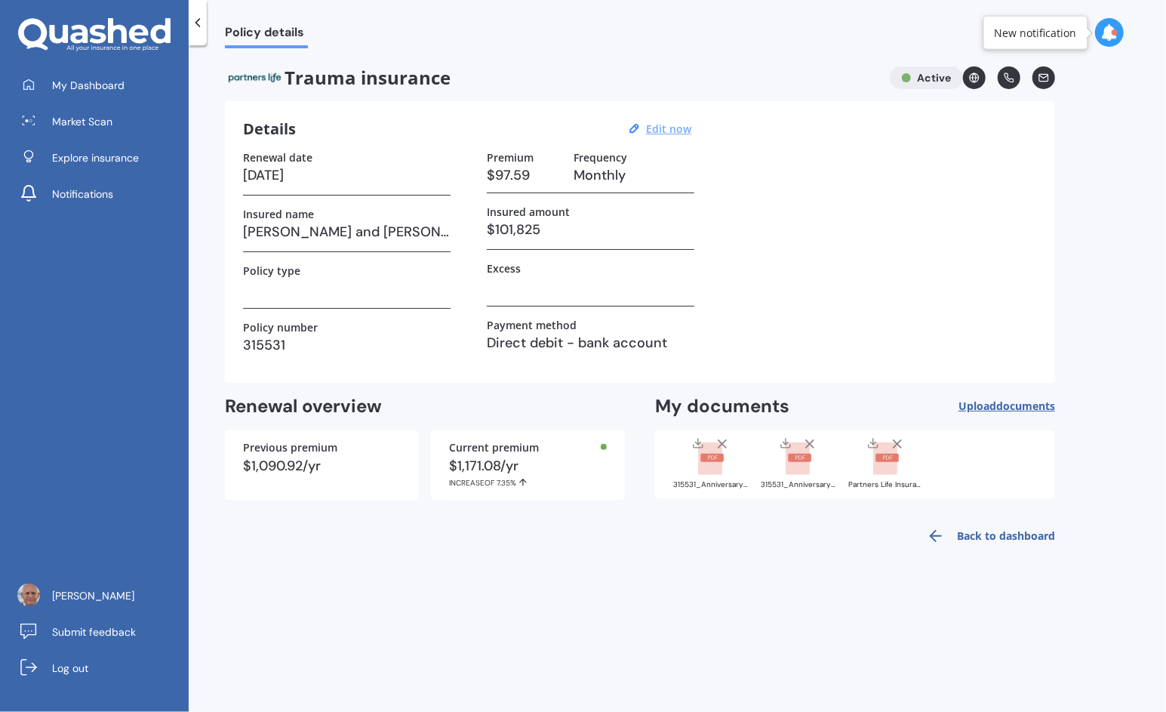
select select "2026"
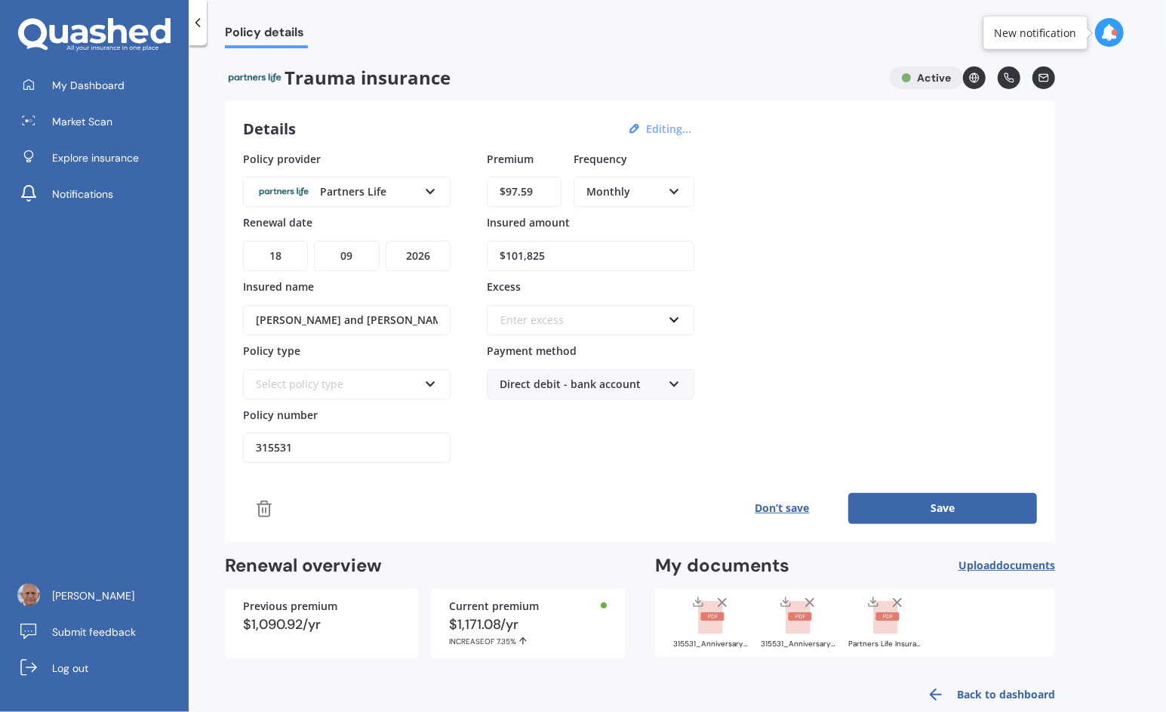
click at [339, 383] on div "Select policy type" at bounding box center [337, 384] width 162 height 17
click at [336, 380] on div "Select policy type" at bounding box center [337, 384] width 162 height 17
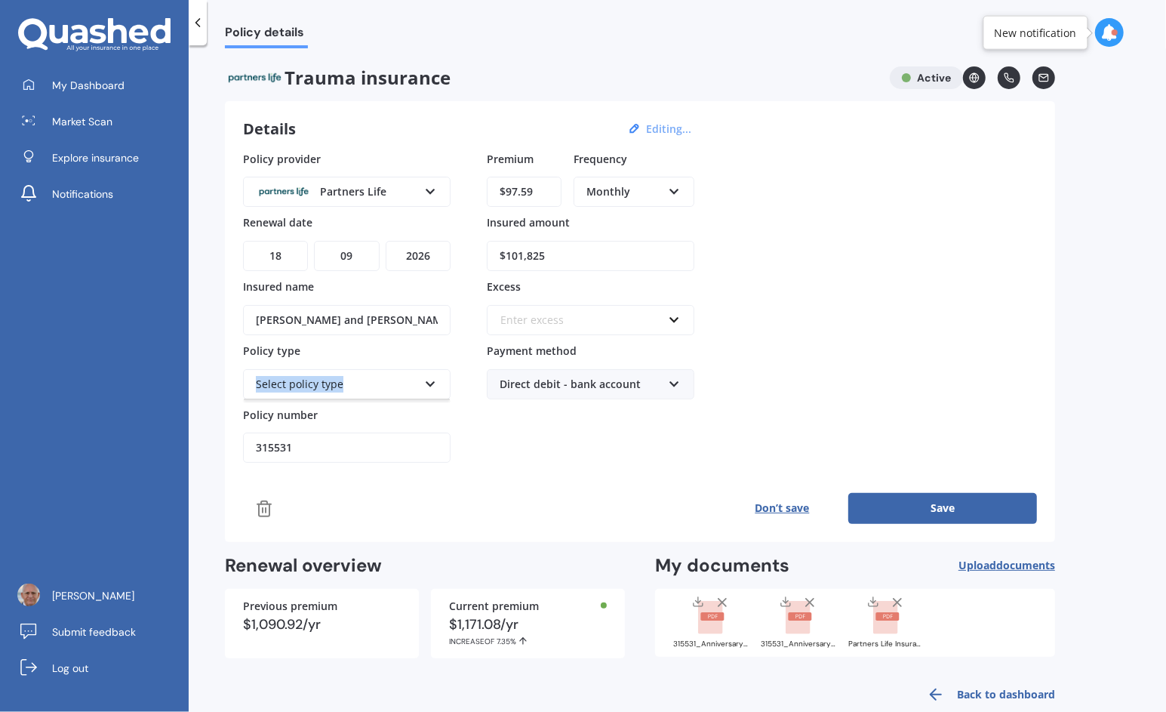
click at [336, 380] on div "Select policy type" at bounding box center [337, 384] width 162 height 17
drag, startPoint x: 336, startPoint y: 380, endPoint x: 433, endPoint y: 380, distance: 96.6
click at [433, 380] on icon at bounding box center [430, 381] width 13 height 11
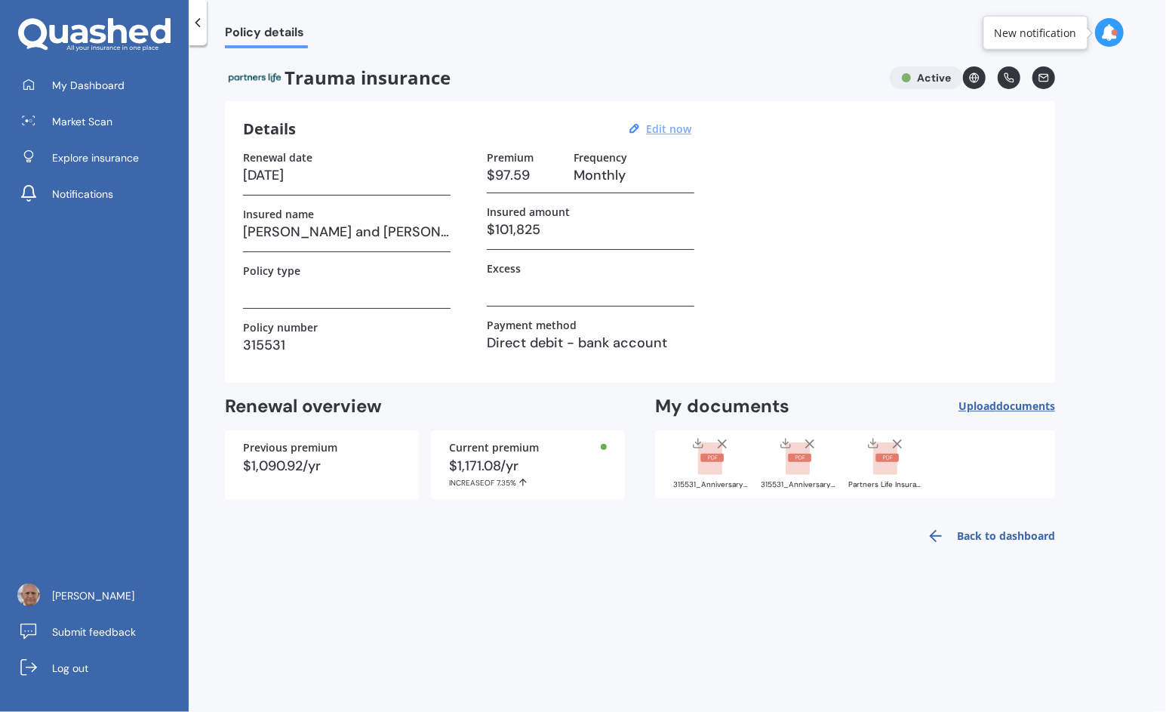
click at [679, 134] on u "Edit now" at bounding box center [668, 129] width 45 height 14
select select "18"
select select "09"
select select "2026"
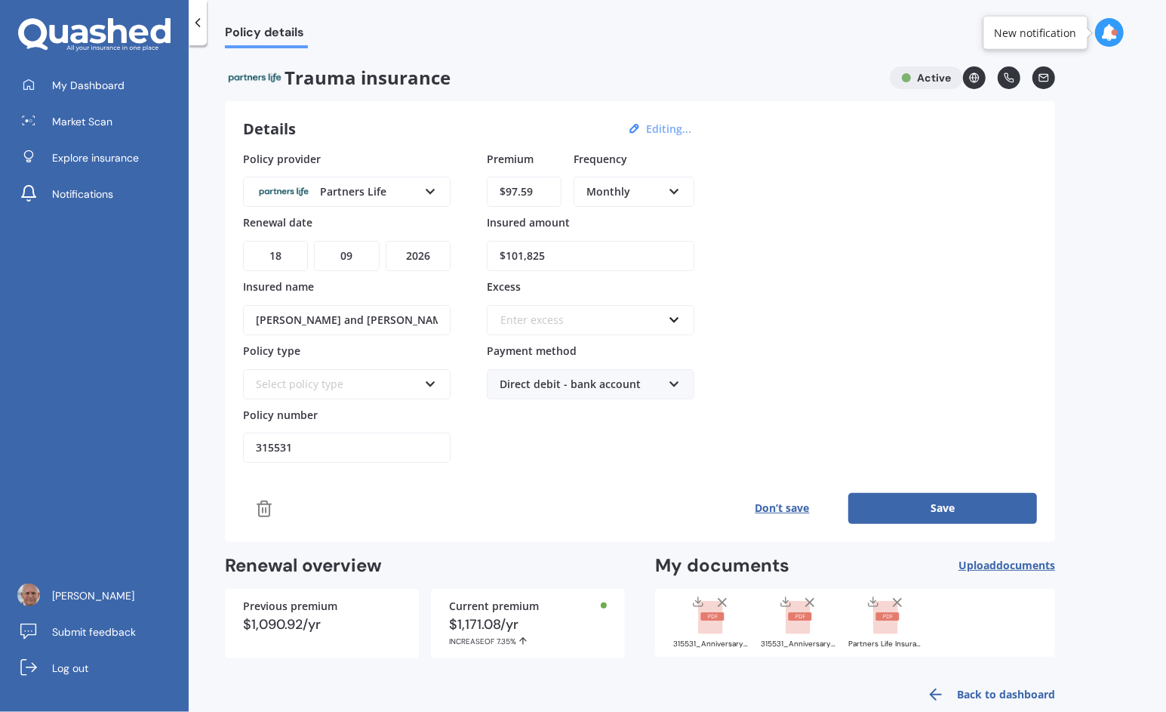
click at [426, 382] on icon at bounding box center [430, 381] width 13 height 11
click at [88, 91] on span "My Dashboard" at bounding box center [88, 85] width 72 height 15
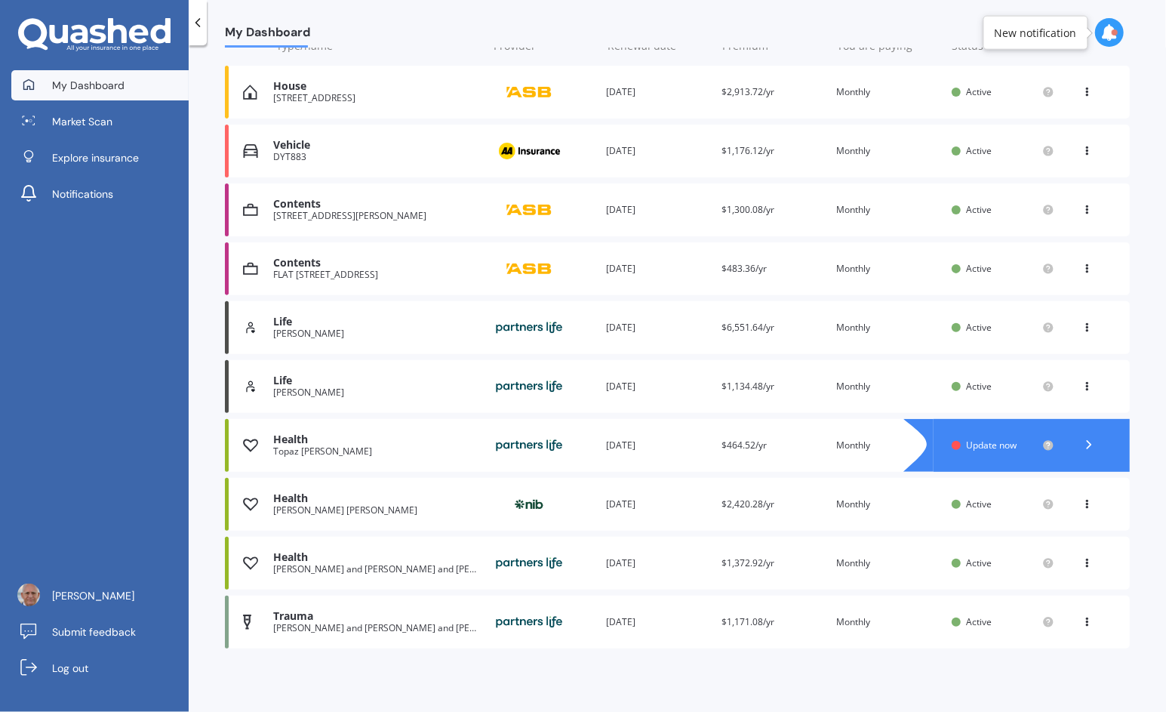
scroll to position [205, 0]
click at [342, 617] on div "Trauma" at bounding box center [376, 616] width 206 height 13
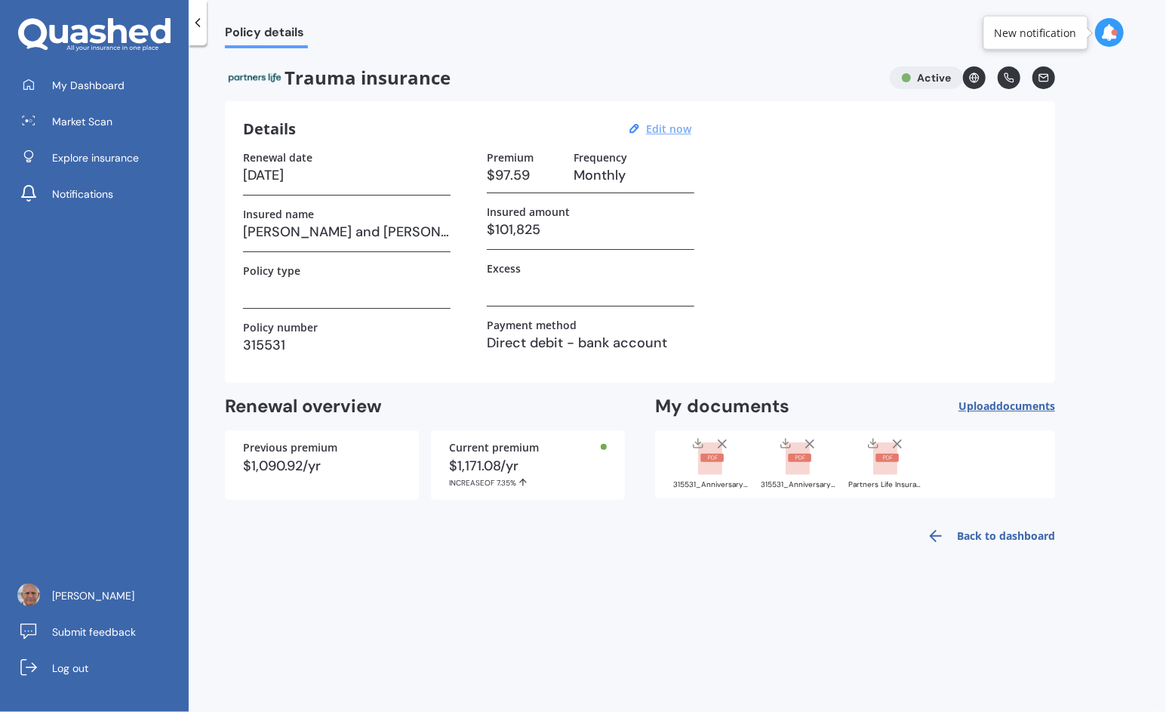
click at [674, 127] on u "Edit now" at bounding box center [668, 129] width 45 height 14
select select "18"
select select "09"
select select "2026"
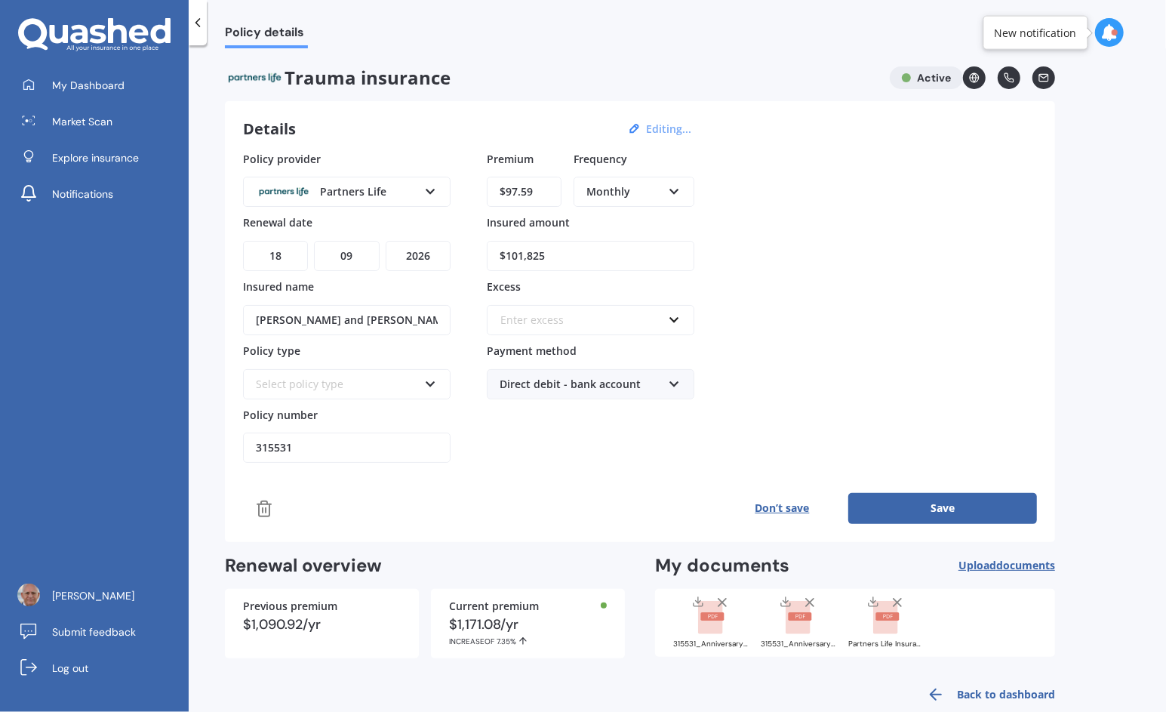
click at [611, 319] on div "Enter excess" at bounding box center [581, 320] width 162 height 17
click at [431, 482] on div "Policy provider Partners Life AIA ANZ Asteron Life Fidelity Life MAS Other Part…" at bounding box center [640, 337] width 794 height 373
click at [366, 184] on div "Partners Life" at bounding box center [337, 191] width 162 height 17
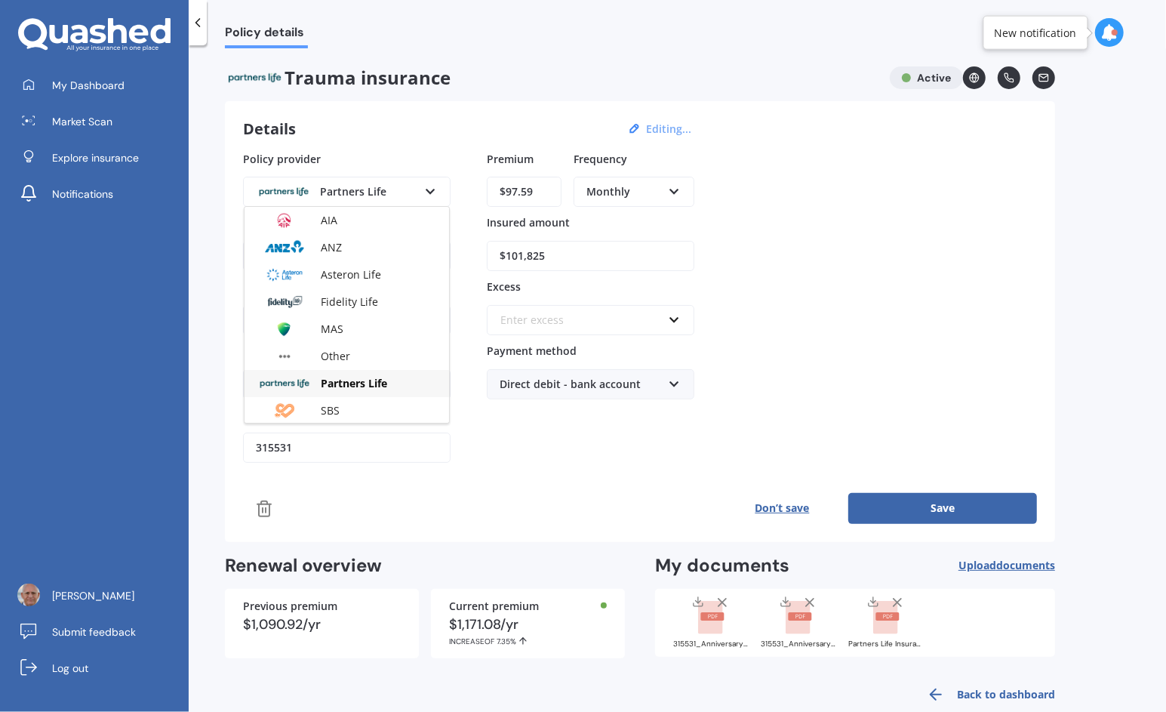
click at [366, 184] on div "Partners Life" at bounding box center [337, 191] width 162 height 17
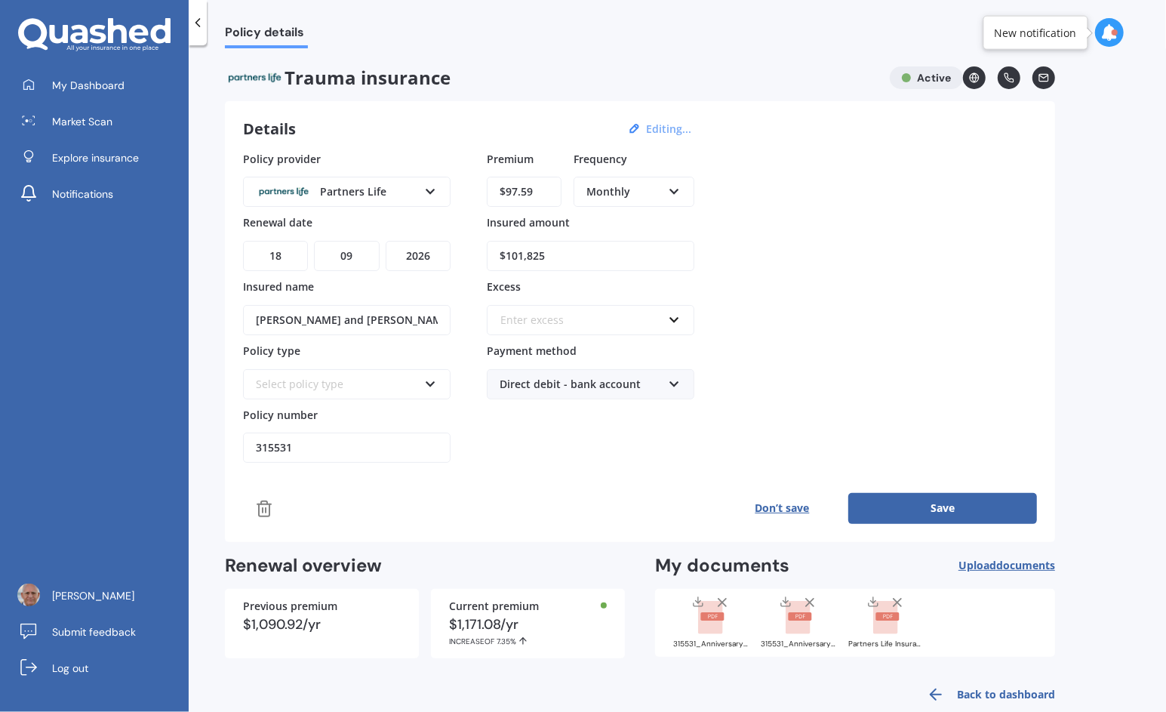
click at [276, 380] on div "Select policy type" at bounding box center [337, 384] width 162 height 17
copy div "Select"
click at [356, 323] on input "[PERSON_NAME] and [PERSON_NAME] and [PERSON_NAME]" at bounding box center [347, 320] width 208 height 30
drag, startPoint x: 392, startPoint y: 322, endPoint x: 129, endPoint y: 347, distance: 263.9
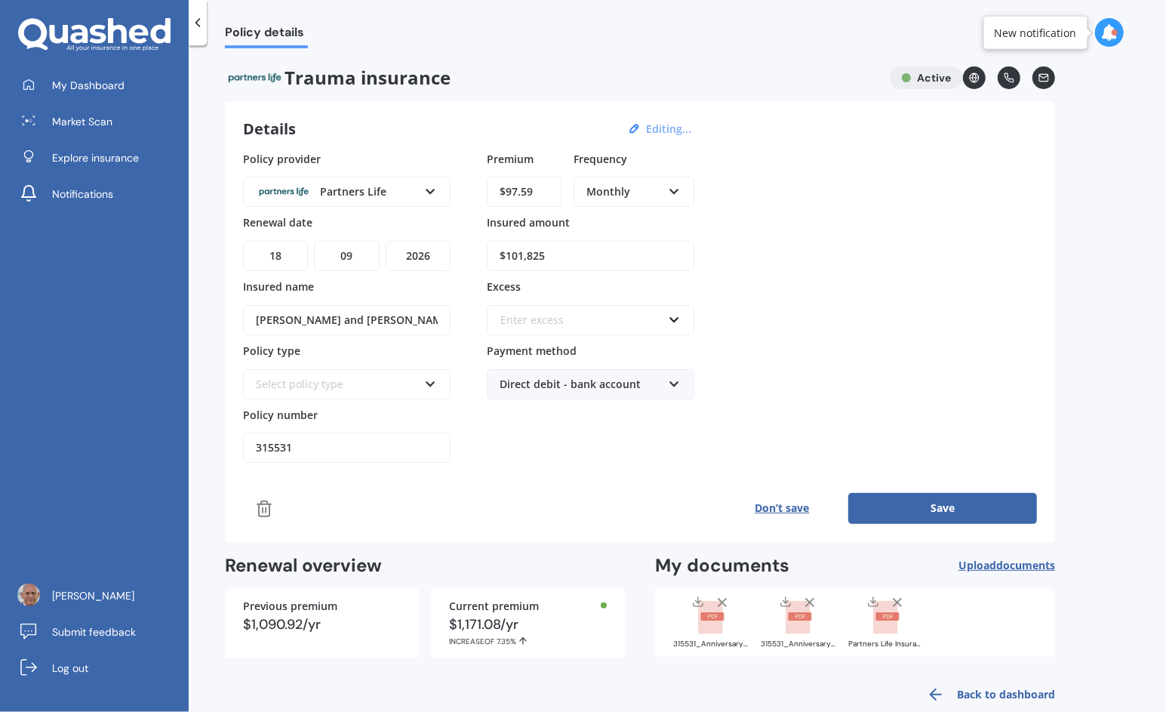
click at [129, 347] on div "My Dashboard Market Scan Explore insurance Notifications [PERSON_NAME] Submit f…" at bounding box center [583, 356] width 1166 height 712
type input "[PERSON_NAME]"
click at [287, 383] on div "Select policy type" at bounding box center [337, 384] width 162 height 17
click at [943, 501] on button "Save" at bounding box center [942, 508] width 189 height 30
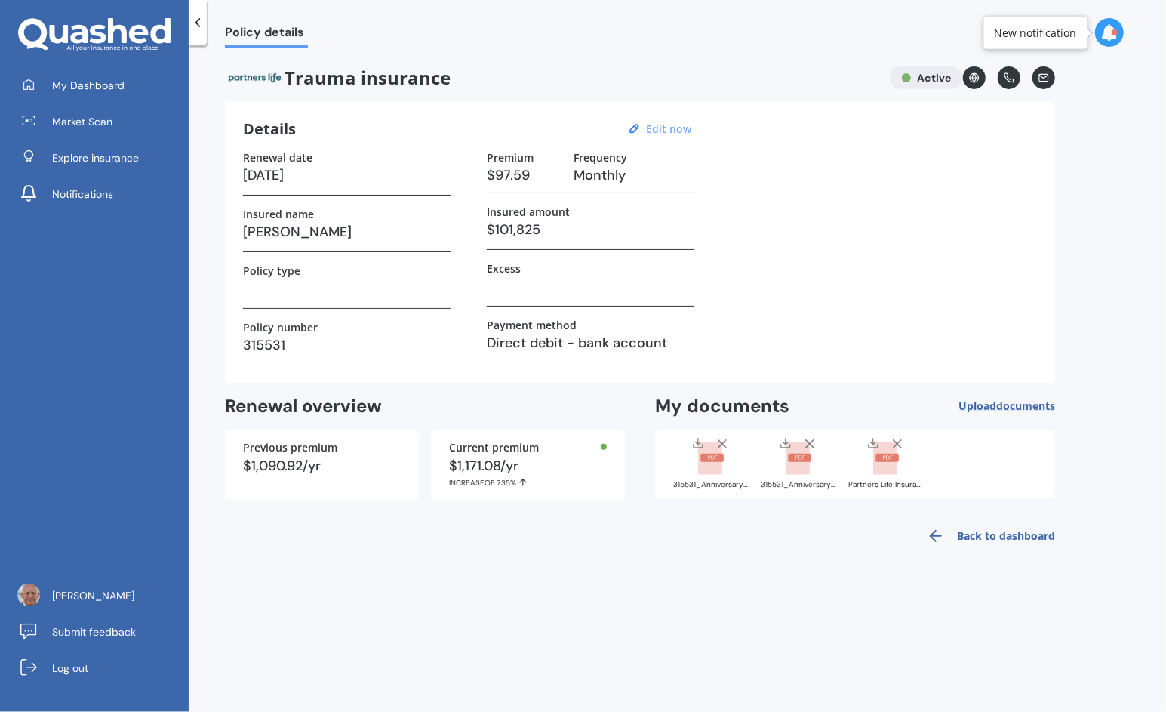
click at [365, 83] on span "Trauma insurance" at bounding box center [551, 77] width 653 height 23
click at [975, 82] on icon at bounding box center [974, 77] width 11 height 11
click at [656, 131] on u "Edit now" at bounding box center [668, 129] width 45 height 14
select select "18"
select select "09"
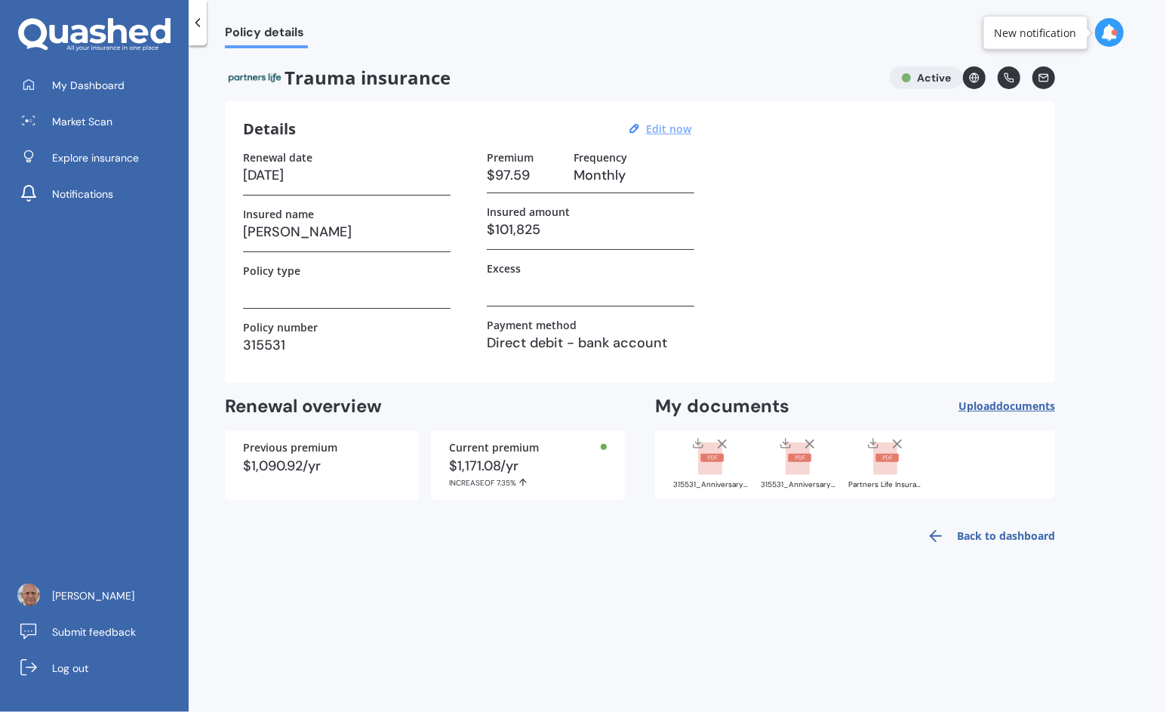
select select "2026"
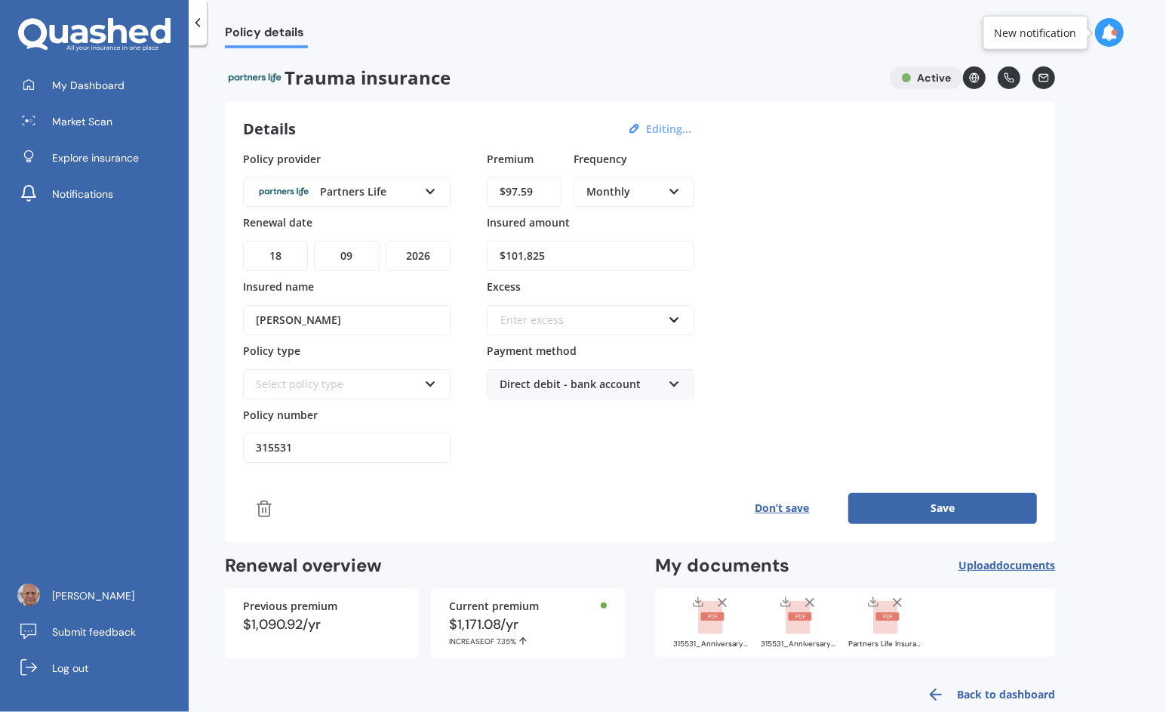
click at [377, 376] on div "Select policy type" at bounding box center [337, 384] width 162 height 17
click at [790, 506] on button "Don’t save" at bounding box center [782, 508] width 132 height 30
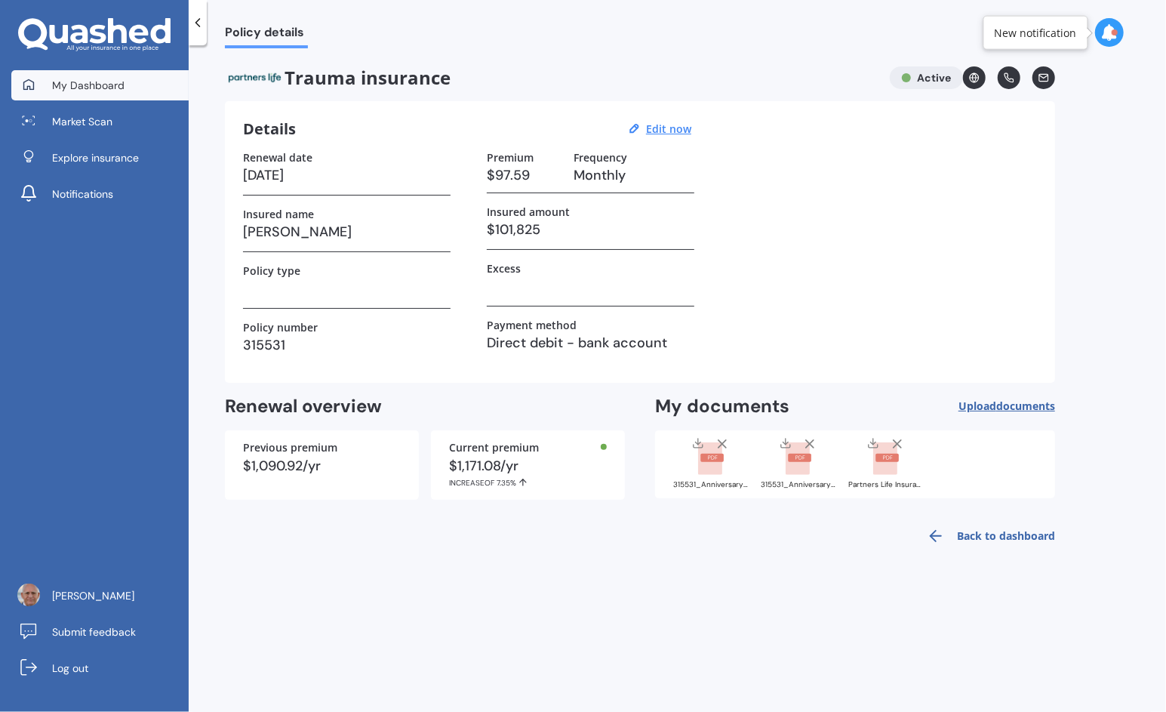
click at [79, 83] on span "My Dashboard" at bounding box center [88, 85] width 72 height 15
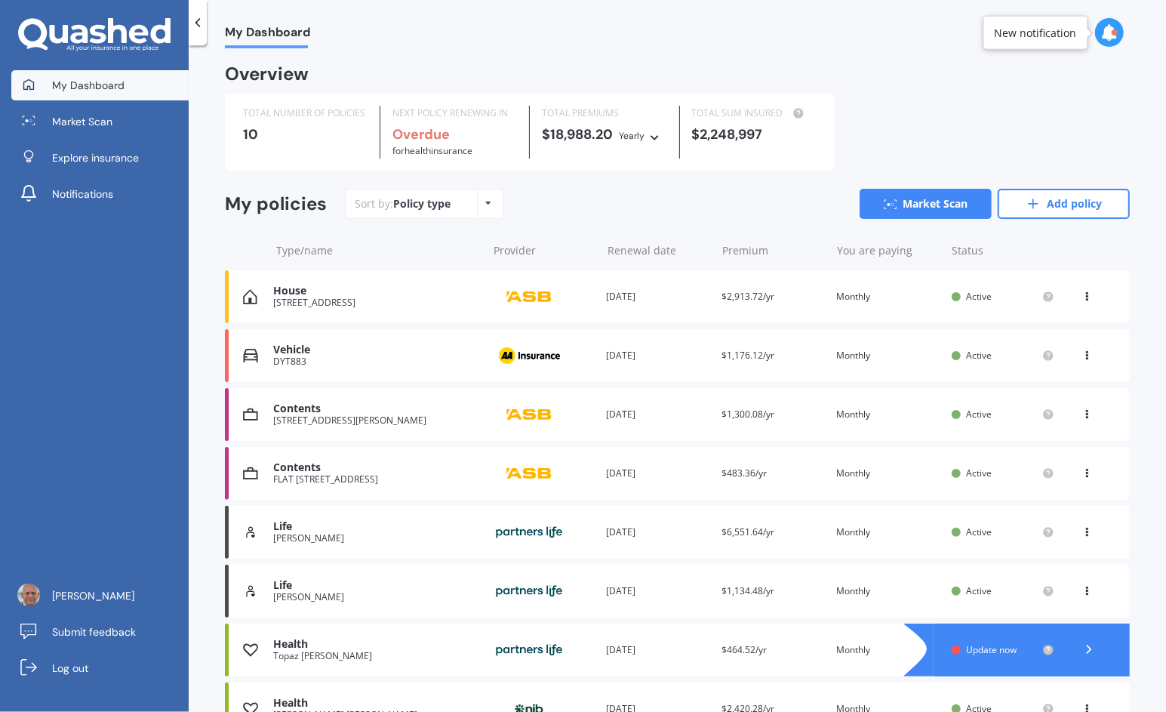
scroll to position [205, 0]
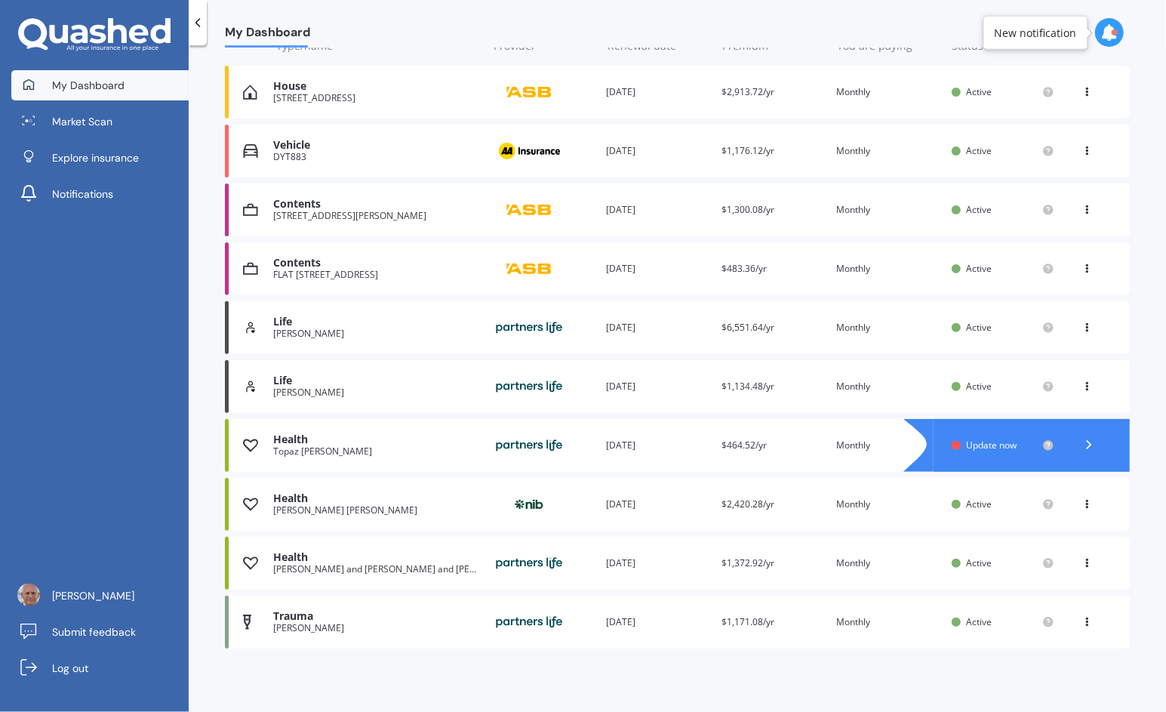
click at [315, 622] on div "Trauma" at bounding box center [376, 616] width 206 height 13
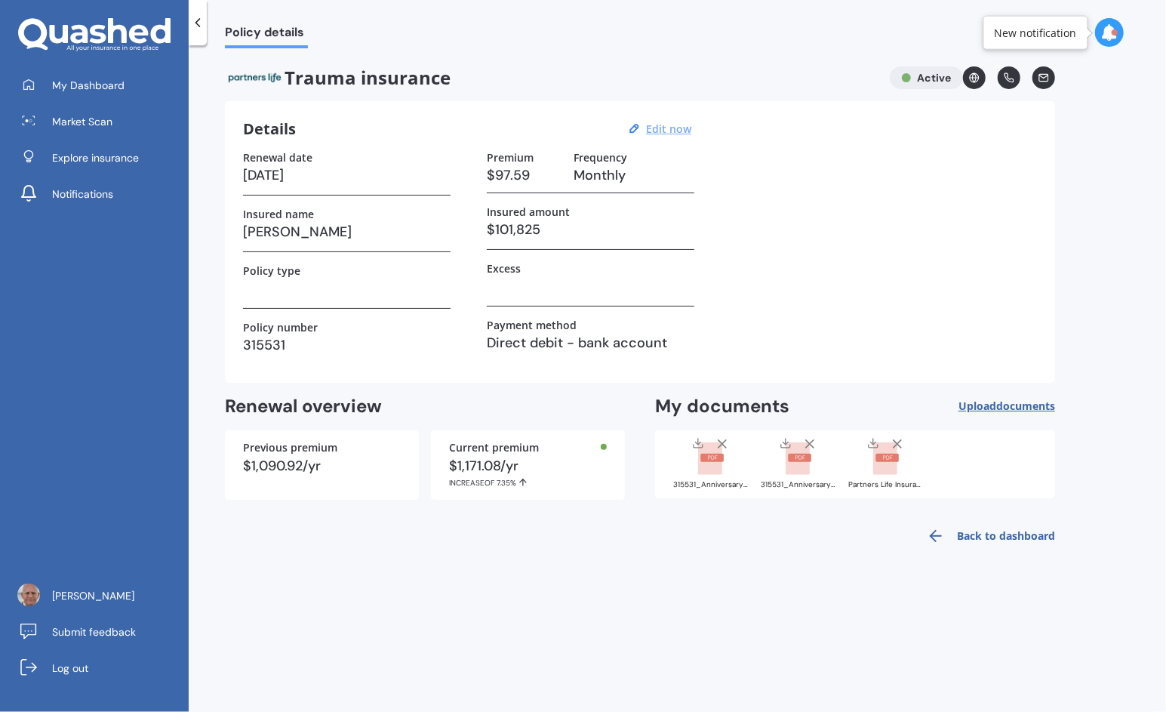
click at [673, 125] on u "Edit now" at bounding box center [668, 129] width 45 height 14
select select "18"
select select "09"
select select "2026"
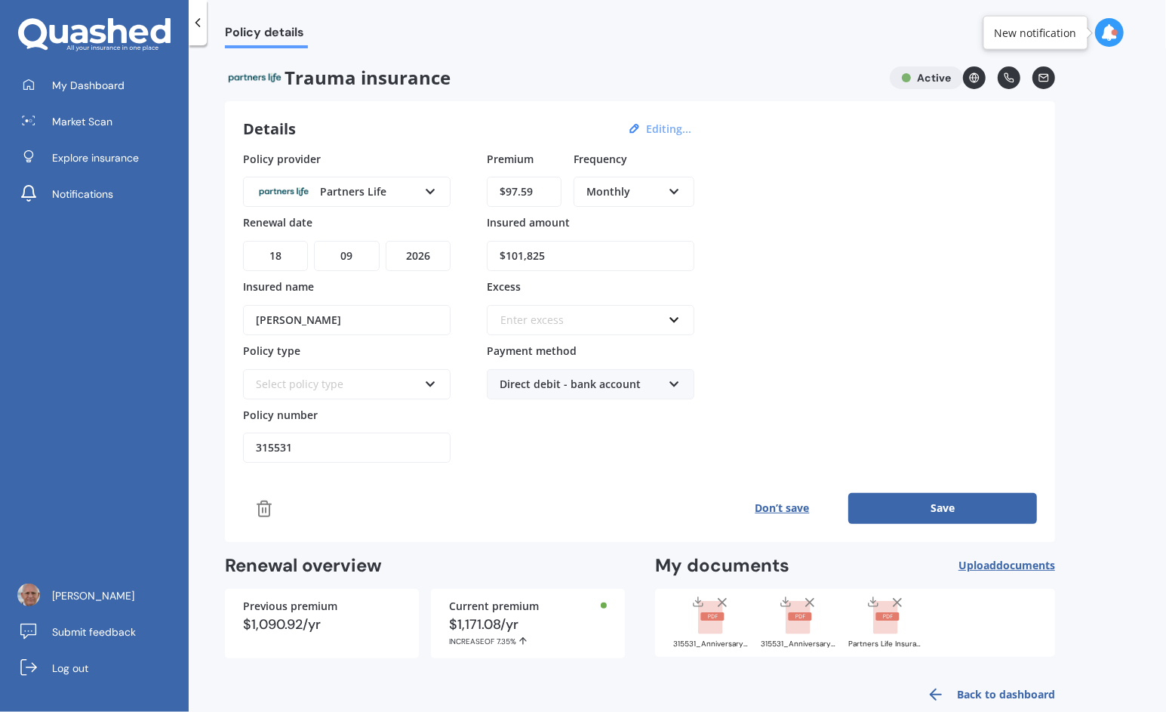
click at [583, 312] on div "Enter excess" at bounding box center [581, 320] width 162 height 17
click at [583, 316] on input "text" at bounding box center [585, 320] width 194 height 29
click at [848, 365] on div "Policy provider Partners Life AIA ANZ Asteron Life Fidelity Life MAS Other Part…" at bounding box center [640, 307] width 794 height 312
click at [328, 379] on div "Select policy type" at bounding box center [337, 384] width 162 height 17
click at [328, 380] on div "Select policy type" at bounding box center [337, 384] width 162 height 17
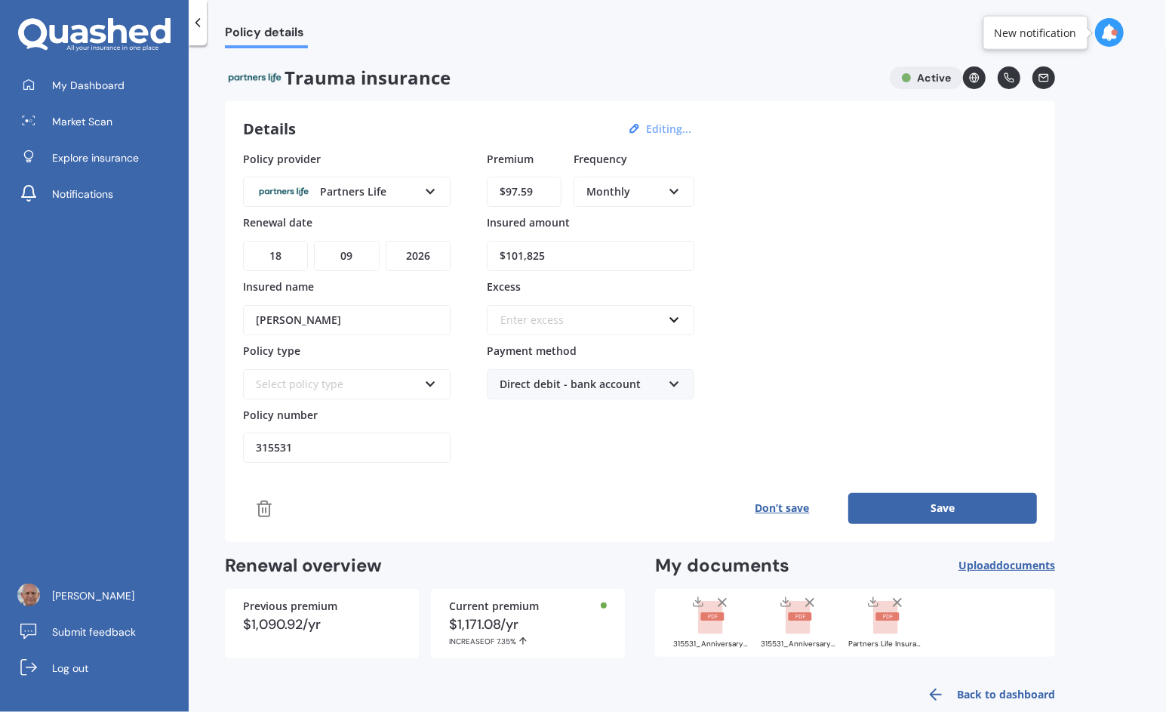
click at [805, 619] on rect at bounding box center [798, 617] width 24 height 33
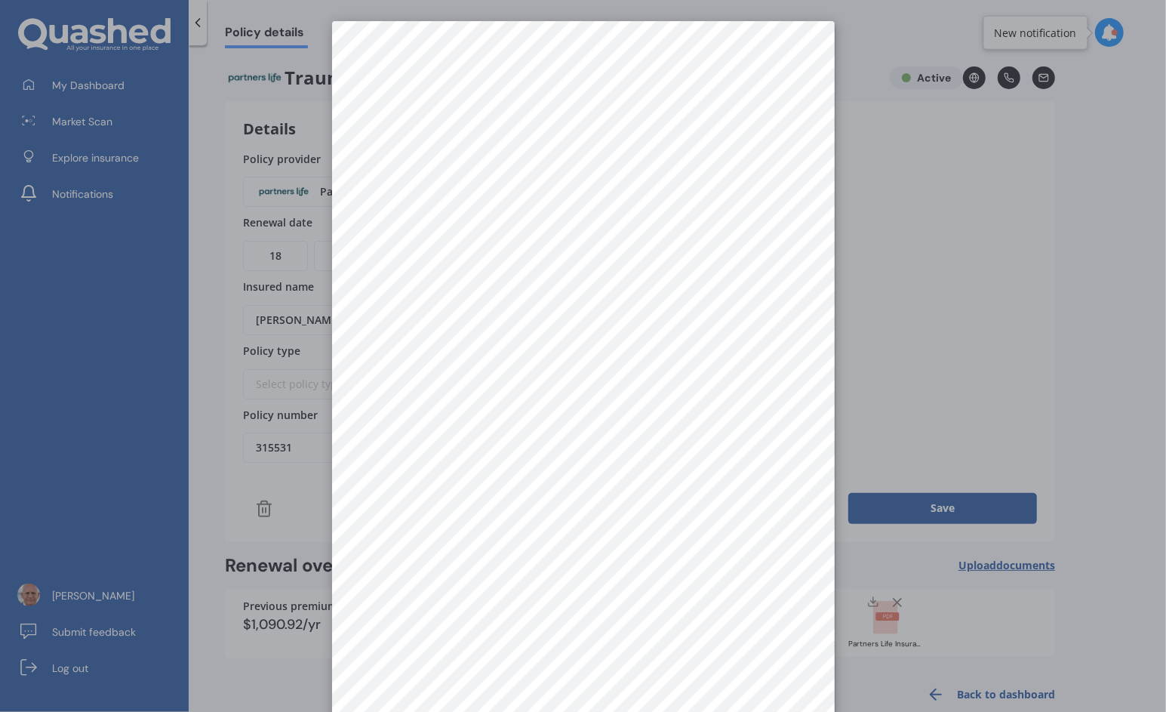
click at [845, 324] on div at bounding box center [583, 356] width 1166 height 712
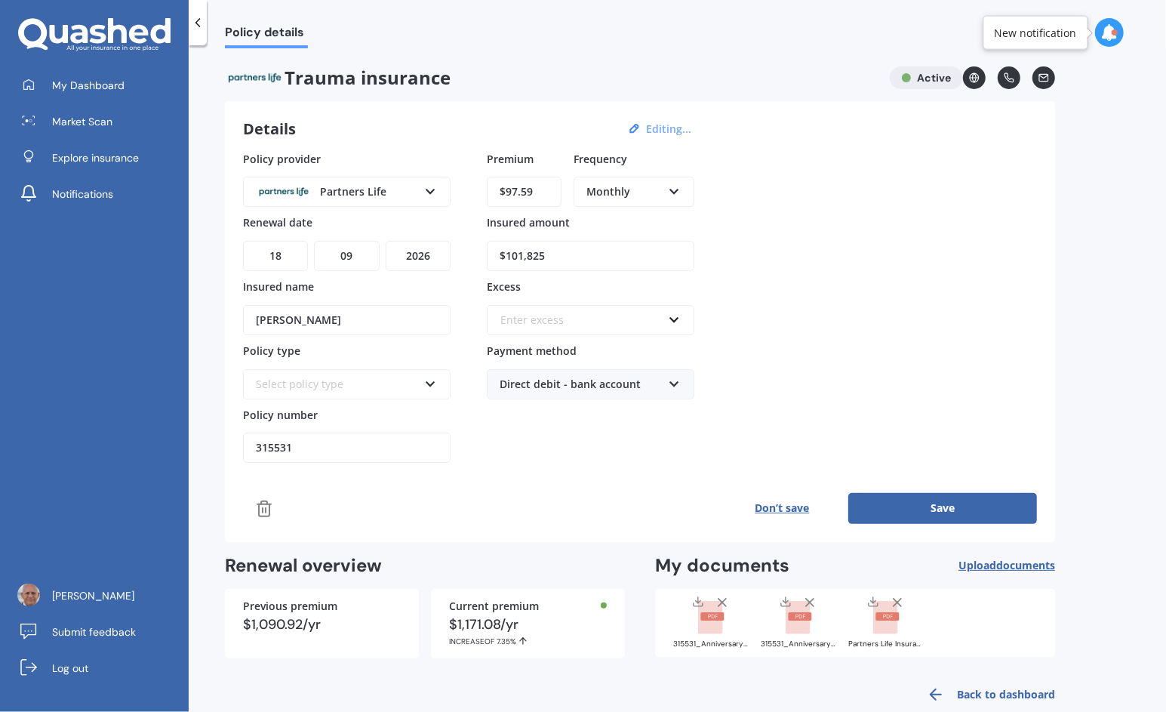
click at [882, 622] on rect at bounding box center [885, 617] width 24 height 33
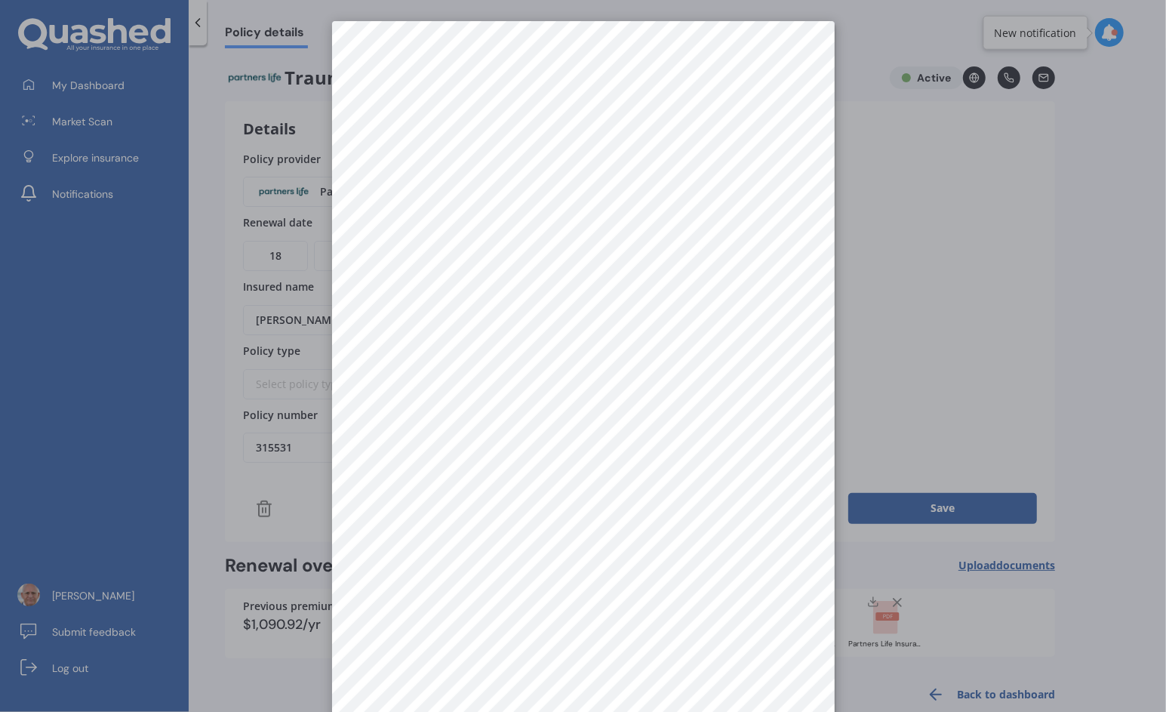
click at [1041, 294] on div at bounding box center [583, 356] width 1166 height 712
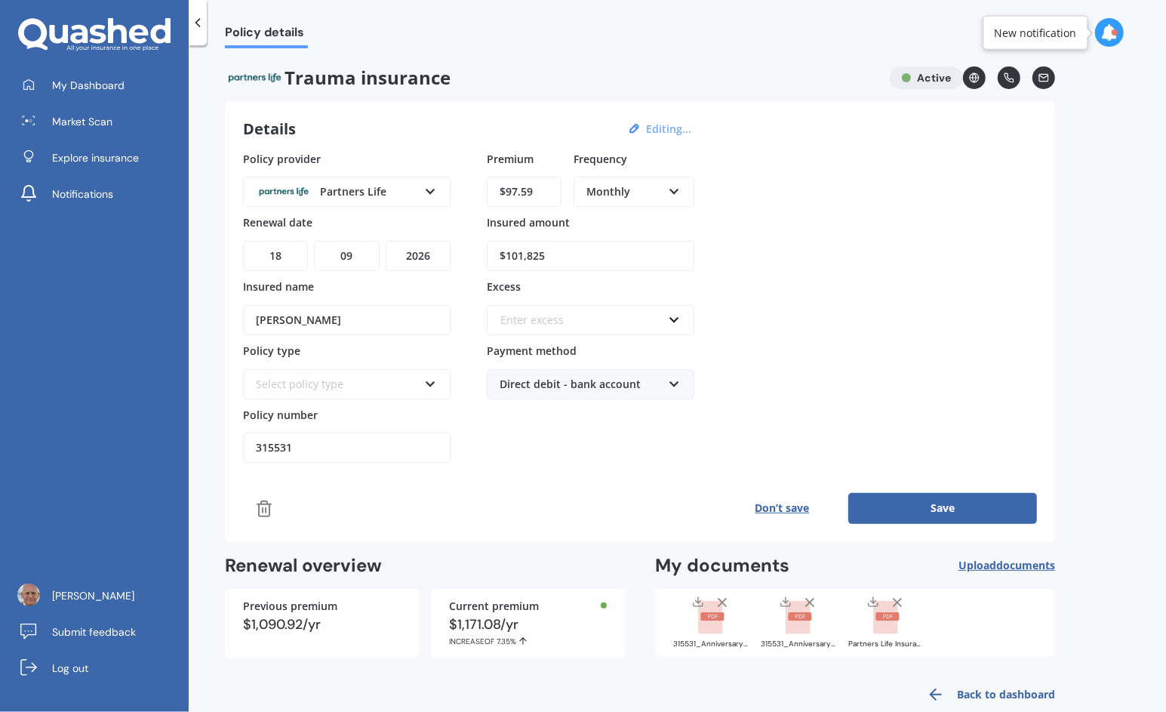
scroll to position [23, 0]
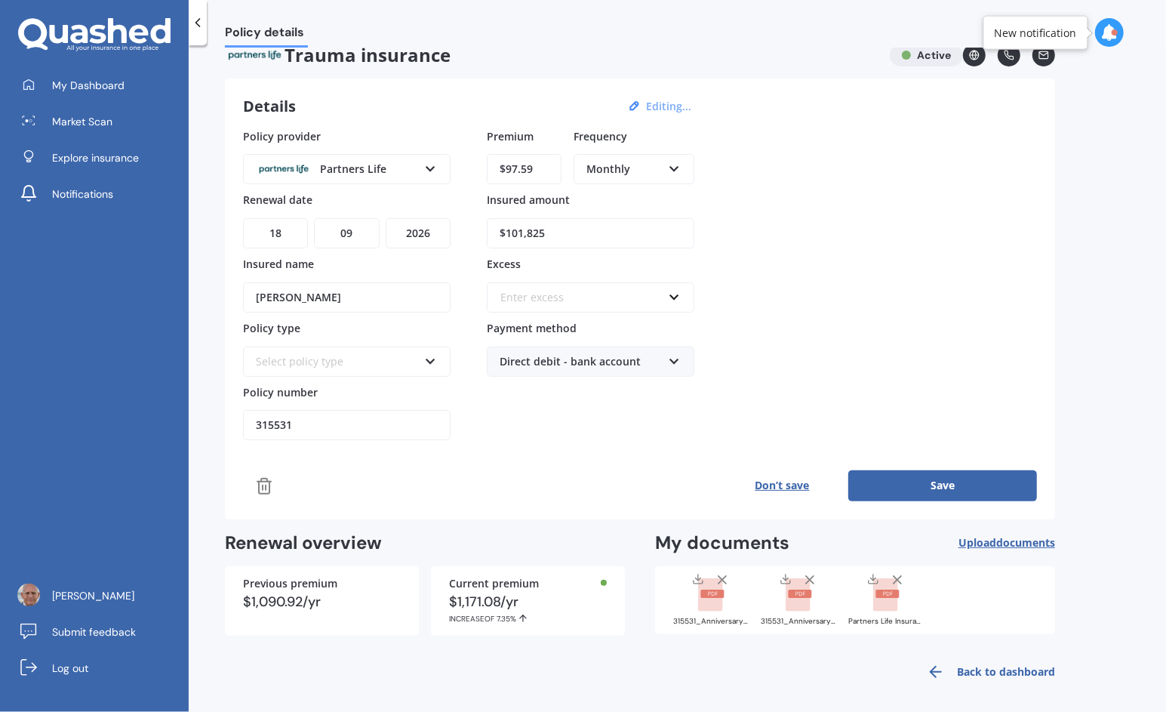
click at [799, 590] on rect at bounding box center [799, 594] width 23 height 8
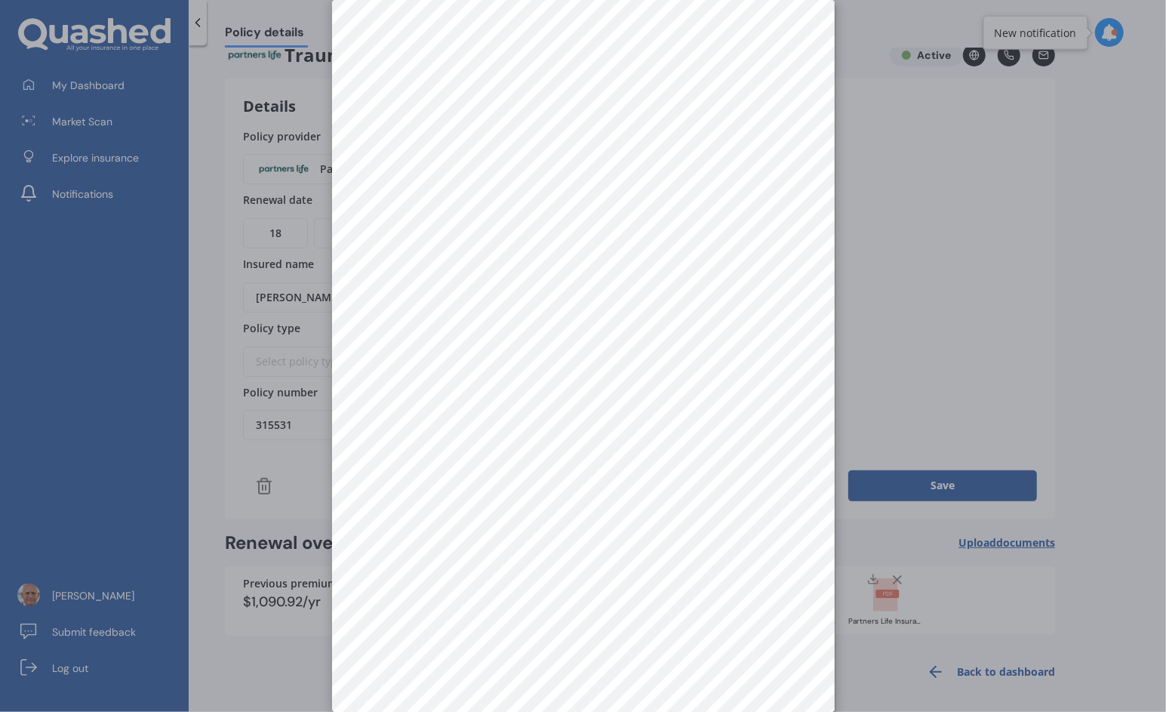
scroll to position [0, 0]
click at [861, 364] on div at bounding box center [583, 356] width 1166 height 712
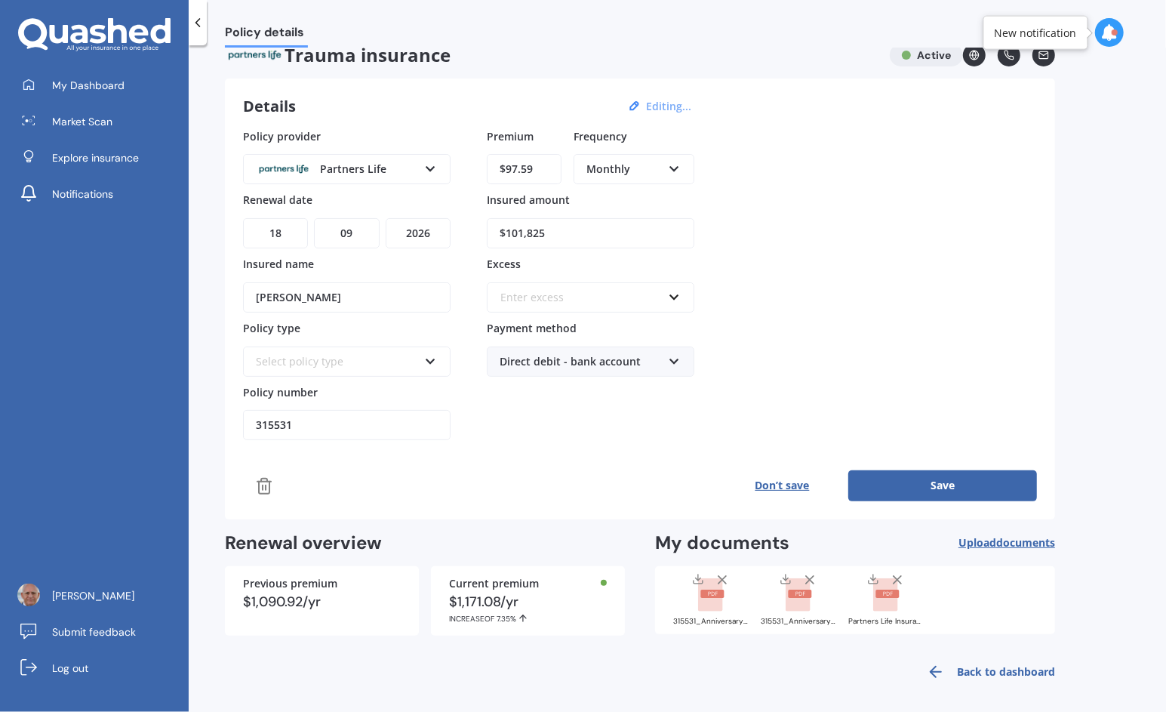
click at [710, 603] on rect at bounding box center [710, 594] width 24 height 33
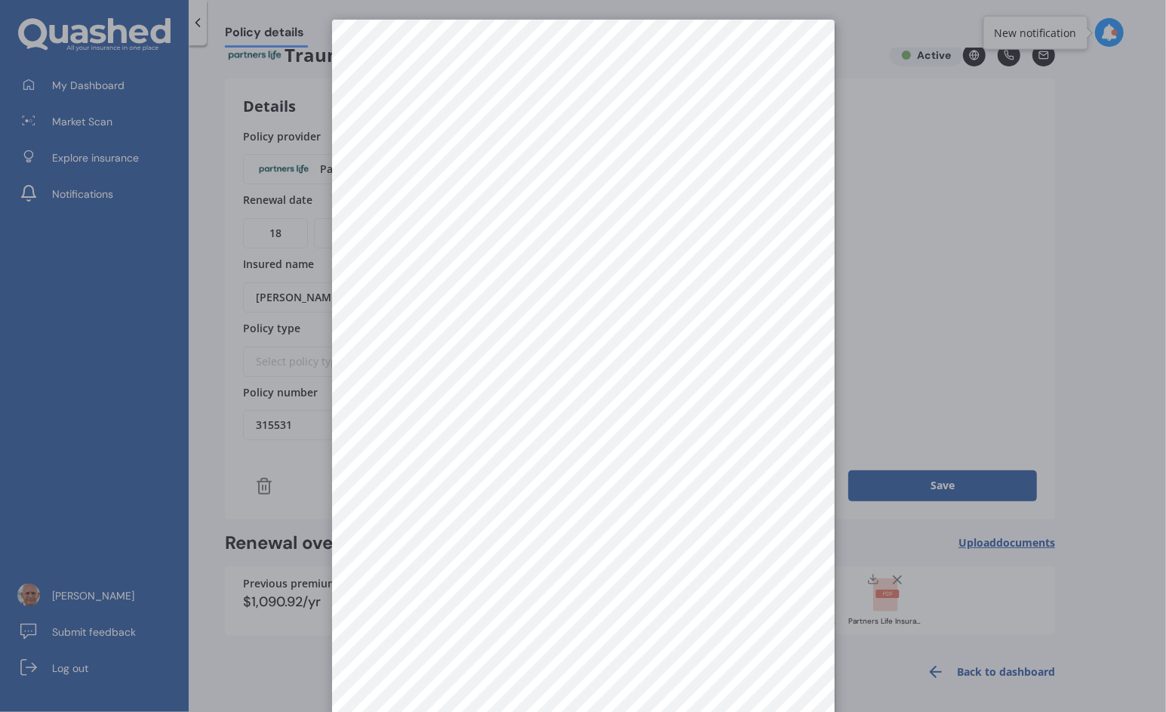
scroll to position [1, 0]
click at [941, 327] on div at bounding box center [583, 356] width 1166 height 712
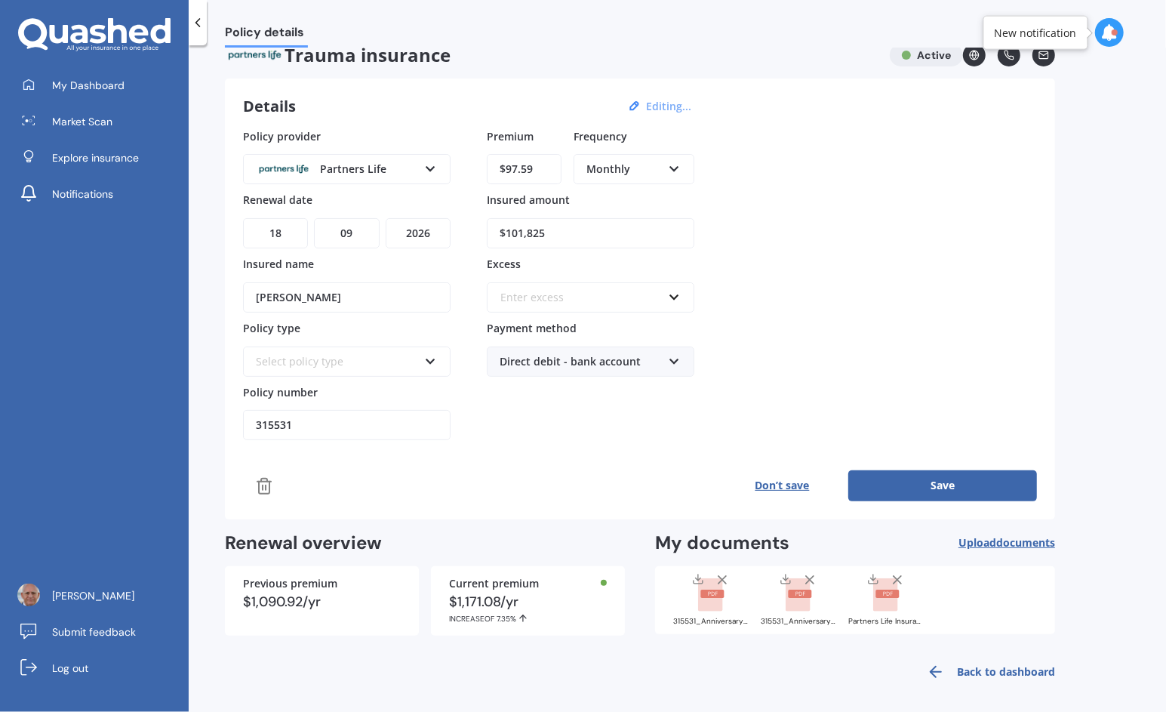
click at [322, 353] on div "Select policy type" at bounding box center [337, 361] width 162 height 17
click at [919, 470] on button "Save" at bounding box center [942, 485] width 189 height 30
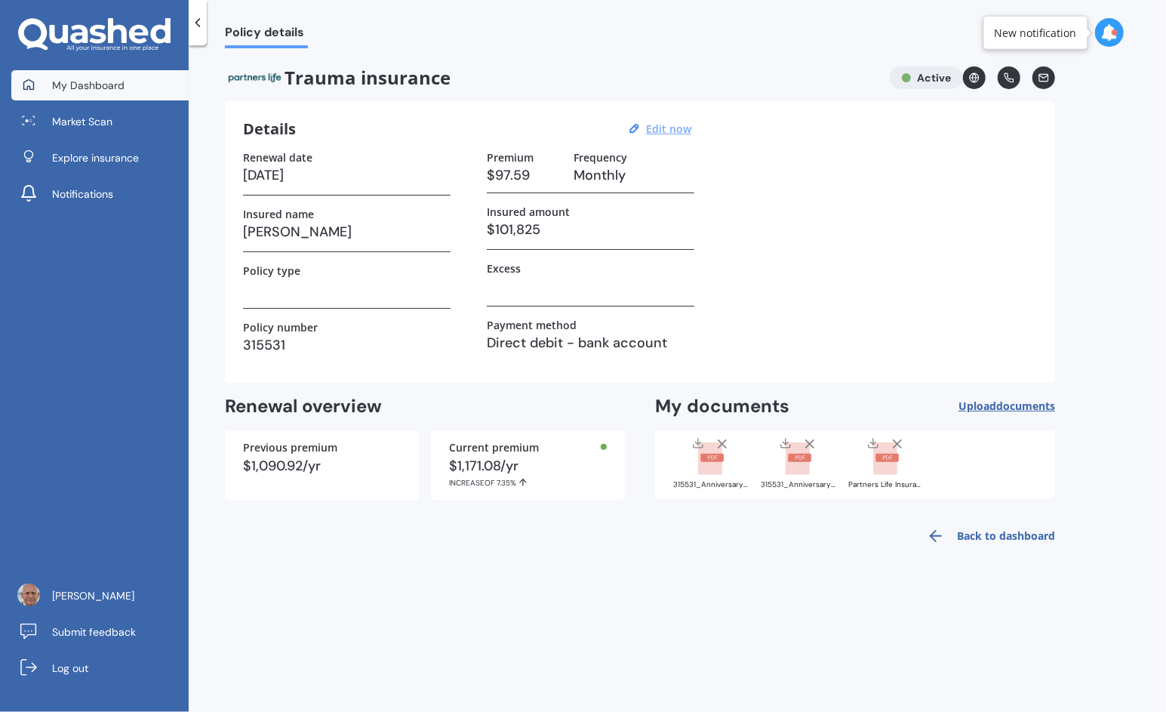
click at [34, 82] on icon at bounding box center [29, 85] width 12 height 12
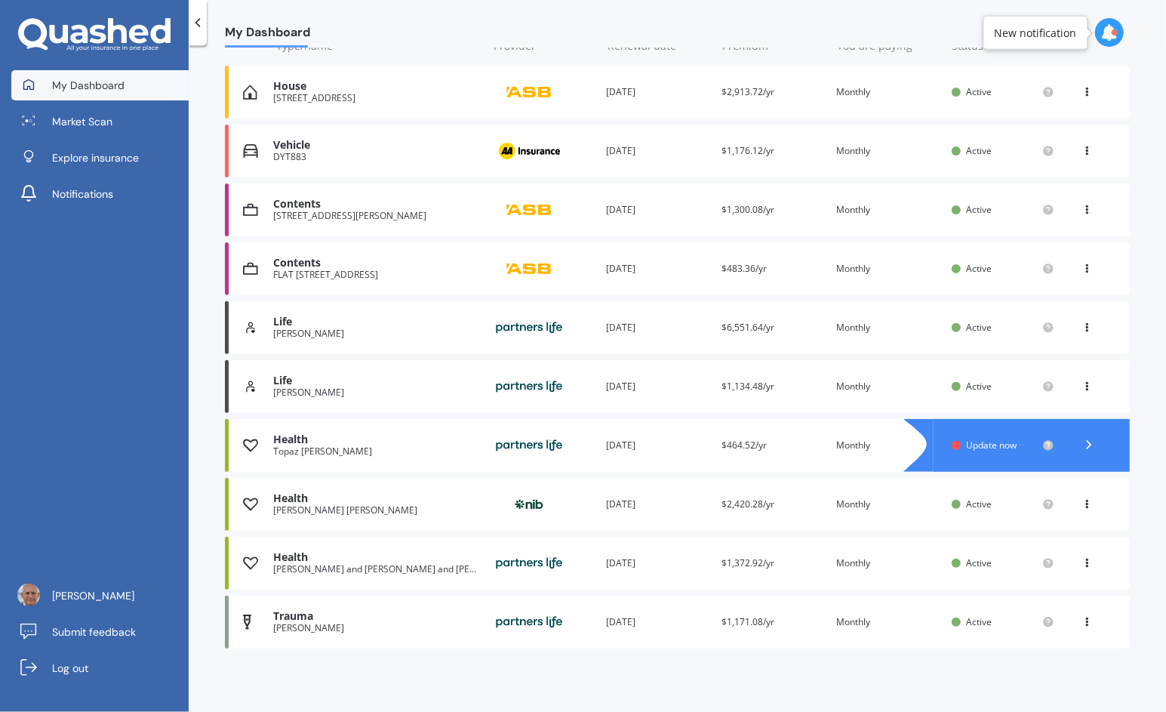
scroll to position [204, 0]
click at [320, 454] on div "Topaz [PERSON_NAME]" at bounding box center [376, 452] width 206 height 11
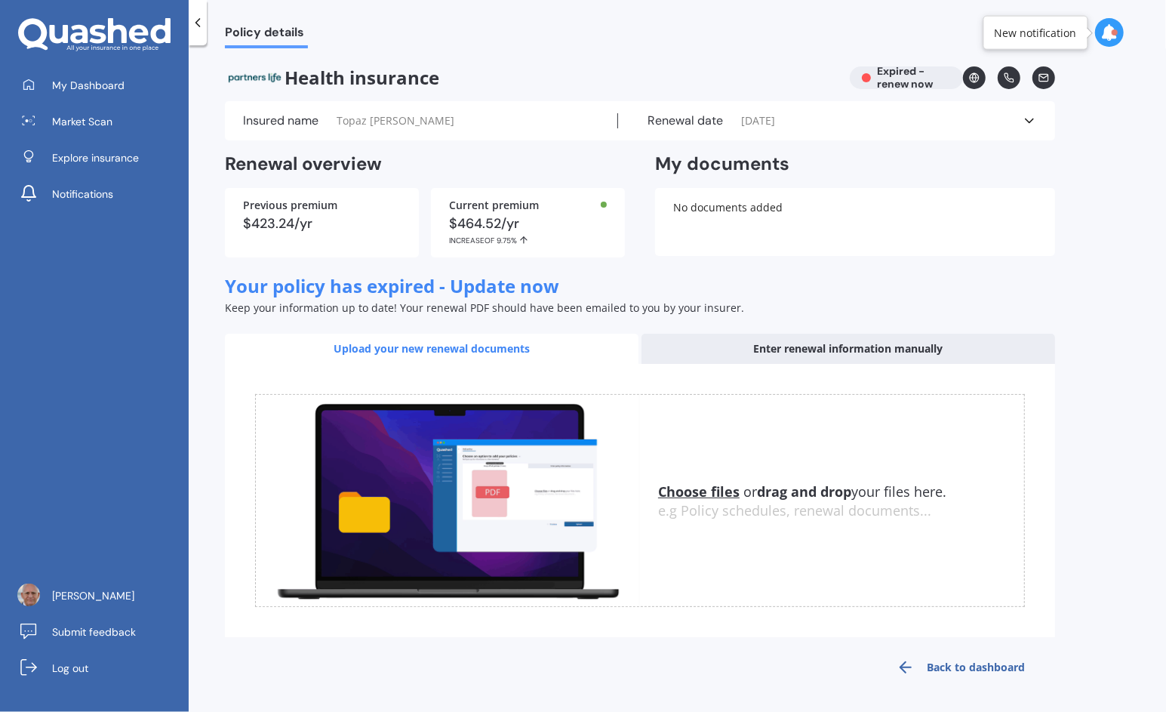
click at [698, 487] on u "Choose files" at bounding box center [699, 491] width 82 height 18
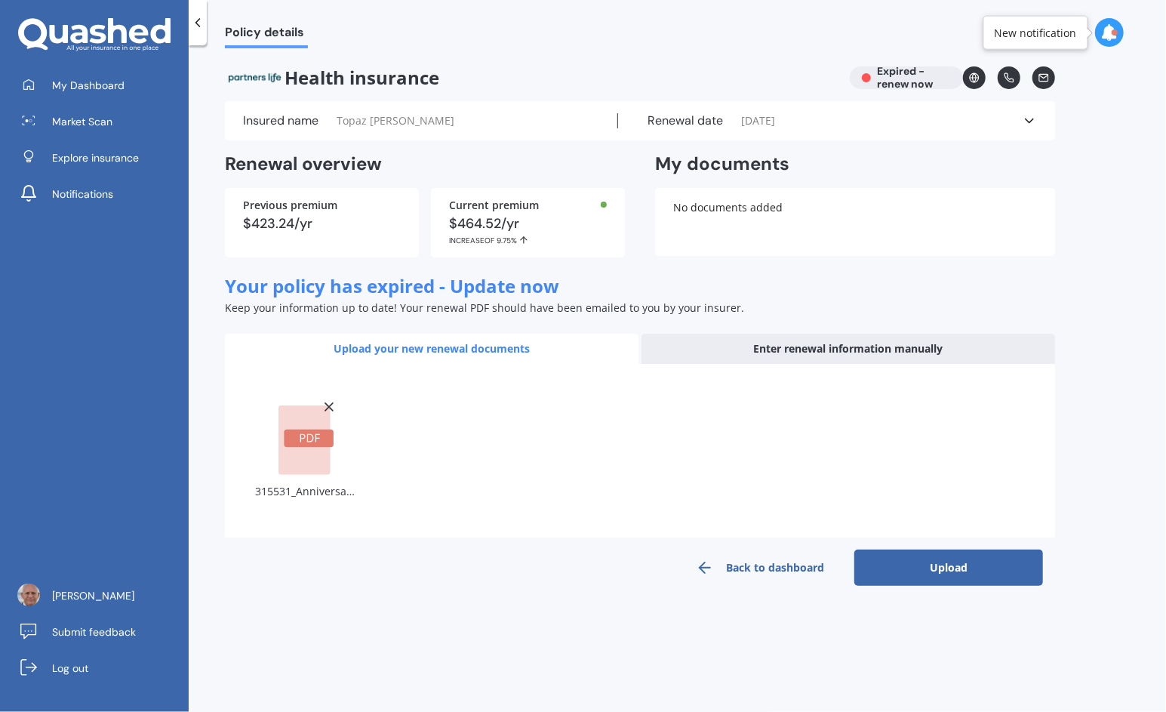
click at [913, 563] on button "Upload" at bounding box center [948, 568] width 189 height 36
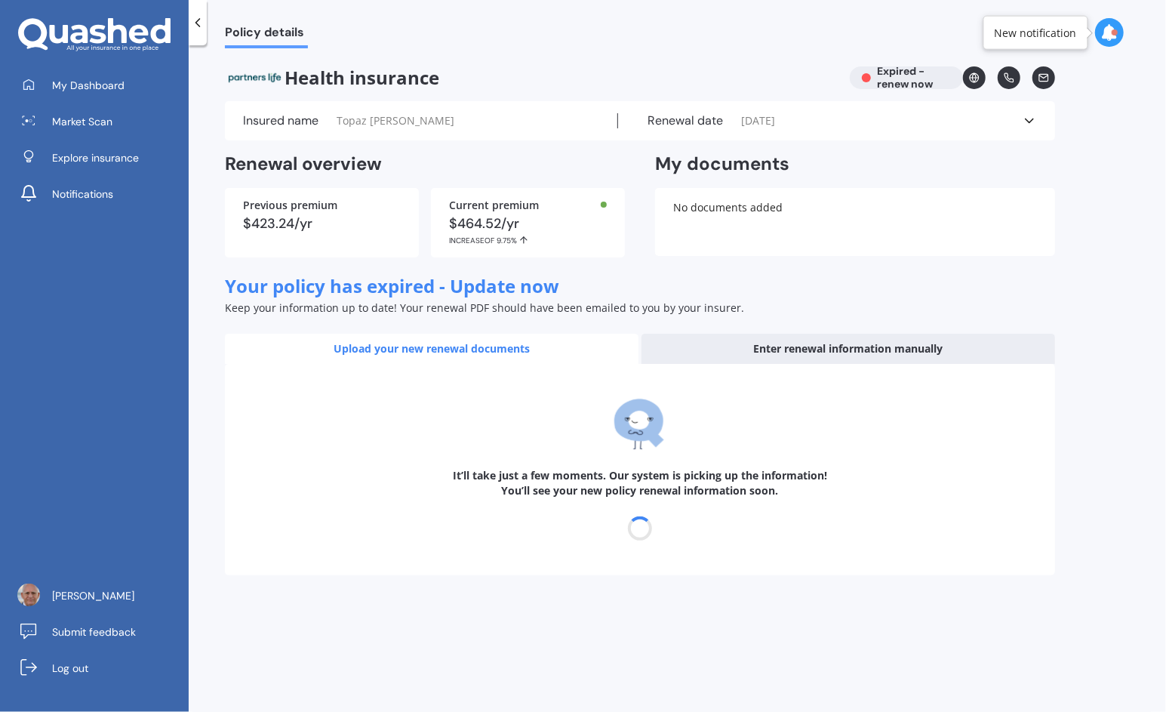
click at [1030, 118] on icon at bounding box center [1029, 120] width 15 height 15
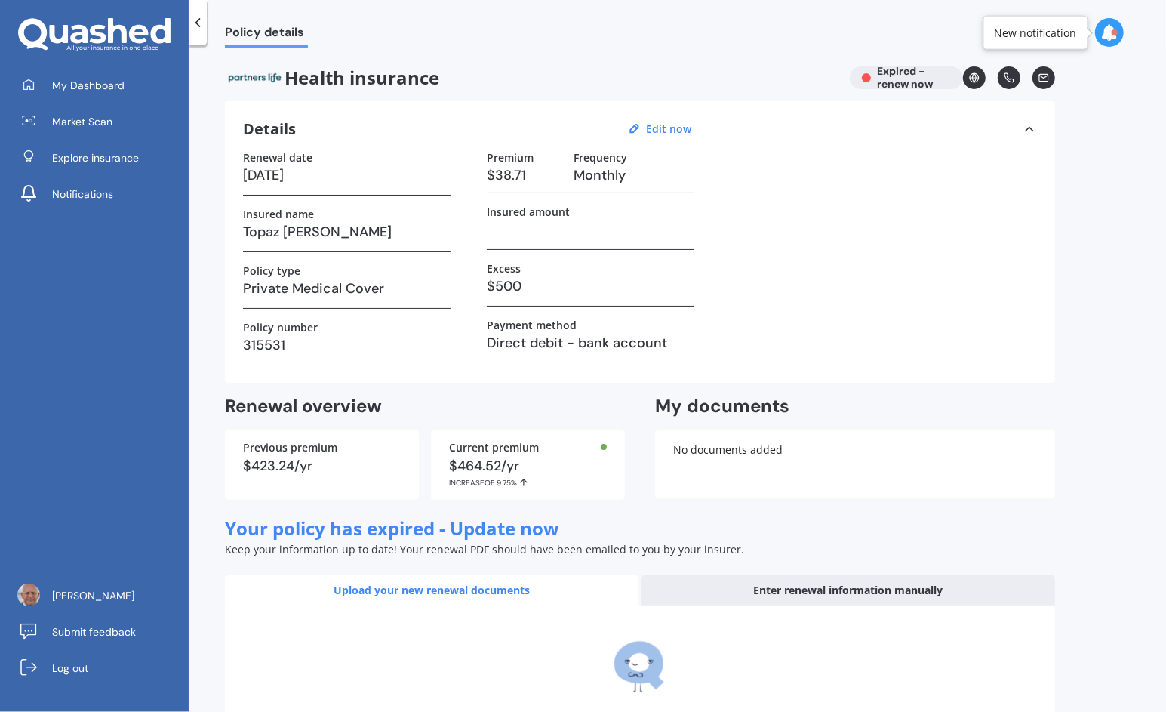
click at [1026, 128] on icon at bounding box center [1029, 129] width 15 height 15
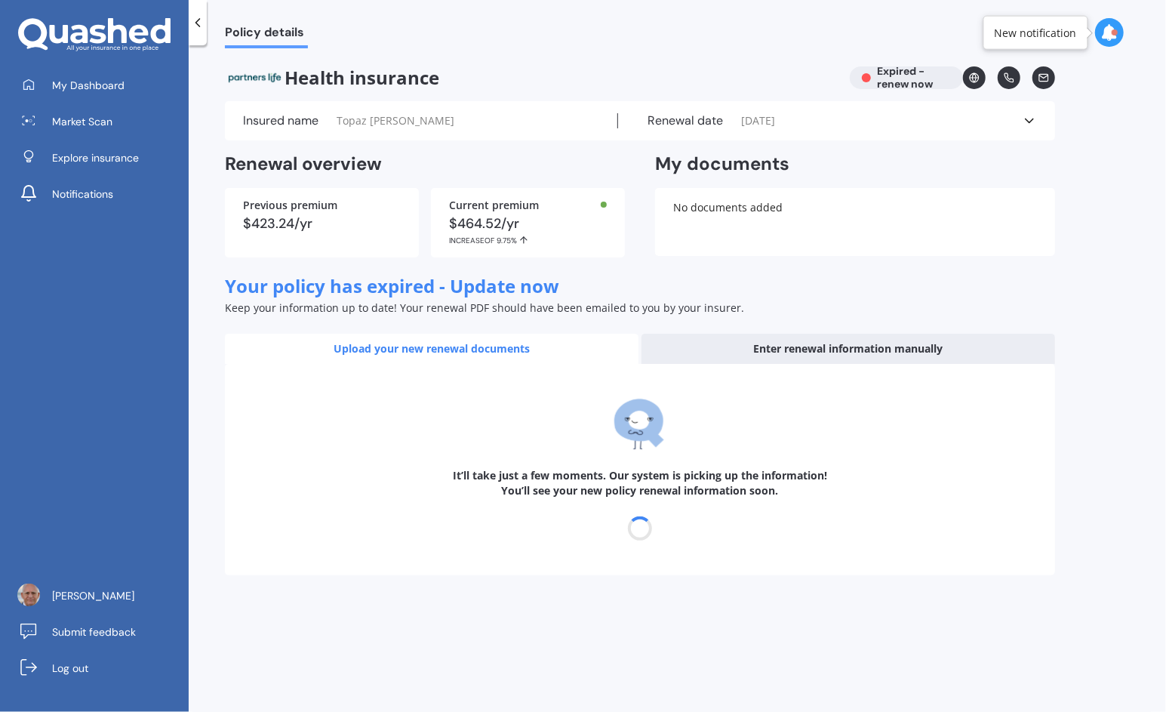
select select "03"
select select "09"
select select "2014"
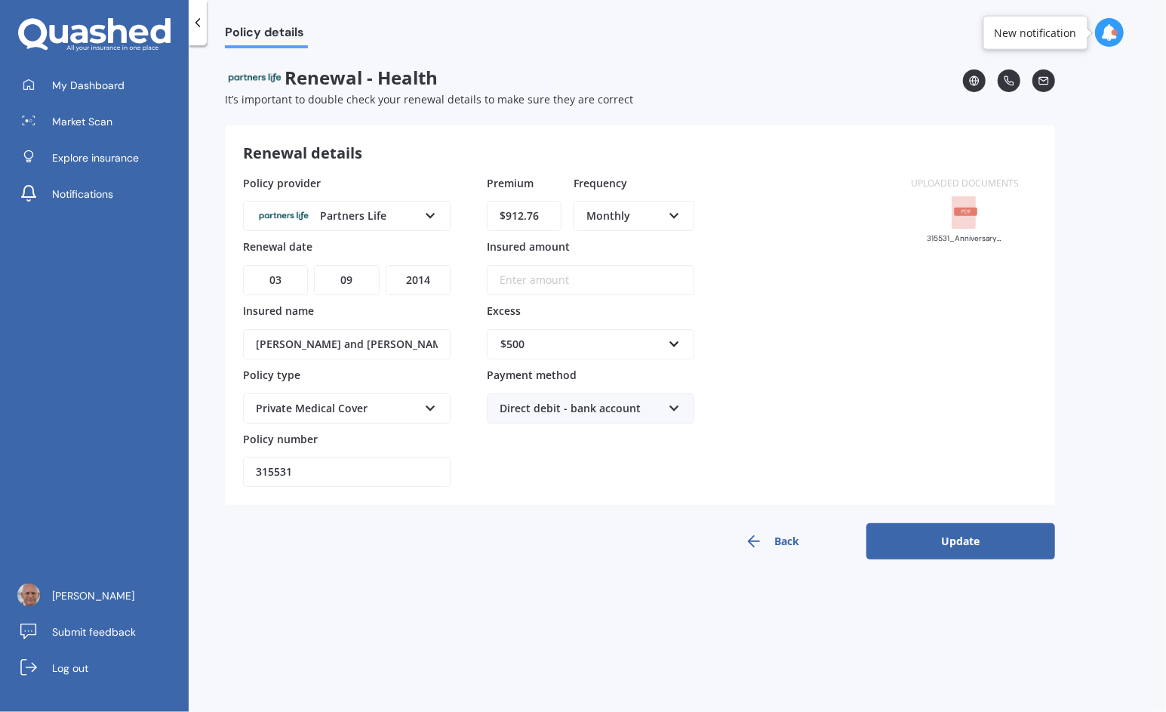
click at [266, 282] on select "DD 01 02 03 04 05 06 07 08 09 10 11 12 13 14 15 16 17 18 19 20 21 22 23 24 25 2…" at bounding box center [275, 280] width 65 height 30
select select "18"
click at [243, 265] on select "DD 01 02 03 04 05 06 07 08 09 10 11 12 13 14 15 16 17 18 19 20 21 22 23 24 25 2…" at bounding box center [275, 280] width 65 height 30
click at [408, 283] on select "YYYY 2027 2026 2025 2024 2023 2022 2021 2020 2019 2018 2017 2016 2015 2014 2013…" at bounding box center [418, 280] width 65 height 30
select select "2026"
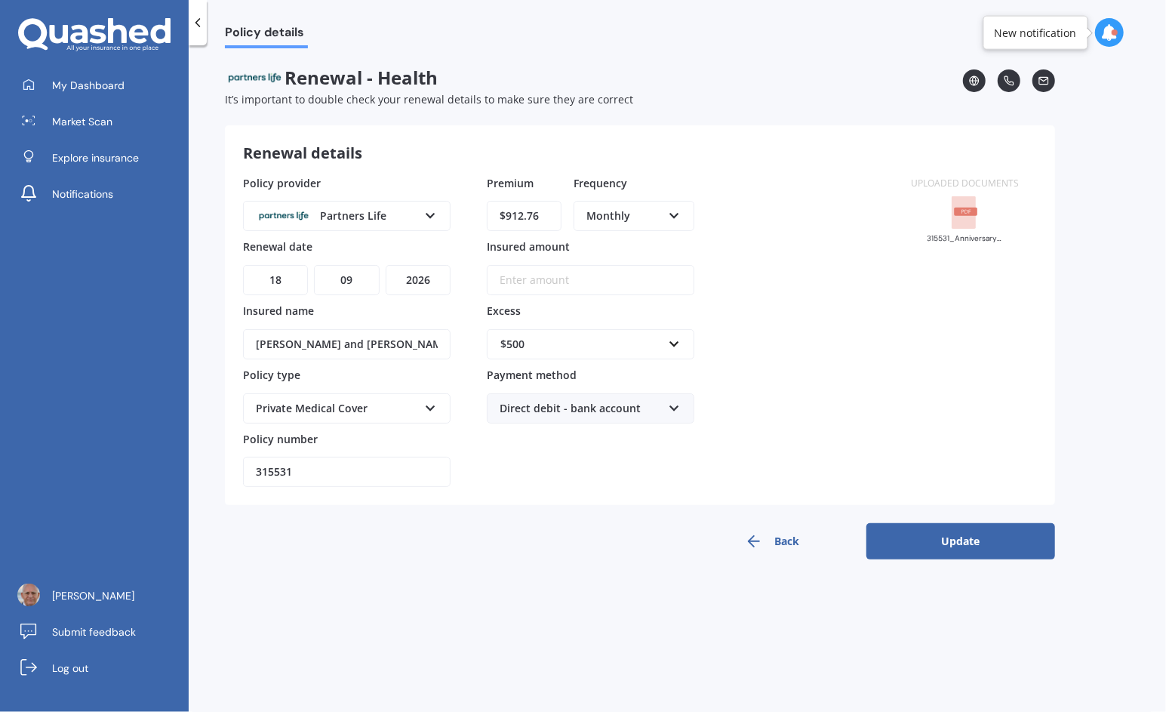
click at [386, 265] on select "YYYY 2027 2026 2025 2024 2023 2022 2021 2020 2019 2018 2017 2016 2015 2014 2013…" at bounding box center [418, 280] width 65 height 30
drag, startPoint x: 538, startPoint y: 220, endPoint x: 445, endPoint y: 223, distance: 93.6
click at [445, 223] on div "Policy provider Partners Life AA AIA AMP ASB Accuro BNZ Other Partners Life Sou…" at bounding box center [568, 331] width 650 height 312
type input "$46.58"
click at [541, 285] on input "Insured amount" at bounding box center [591, 280] width 208 height 30
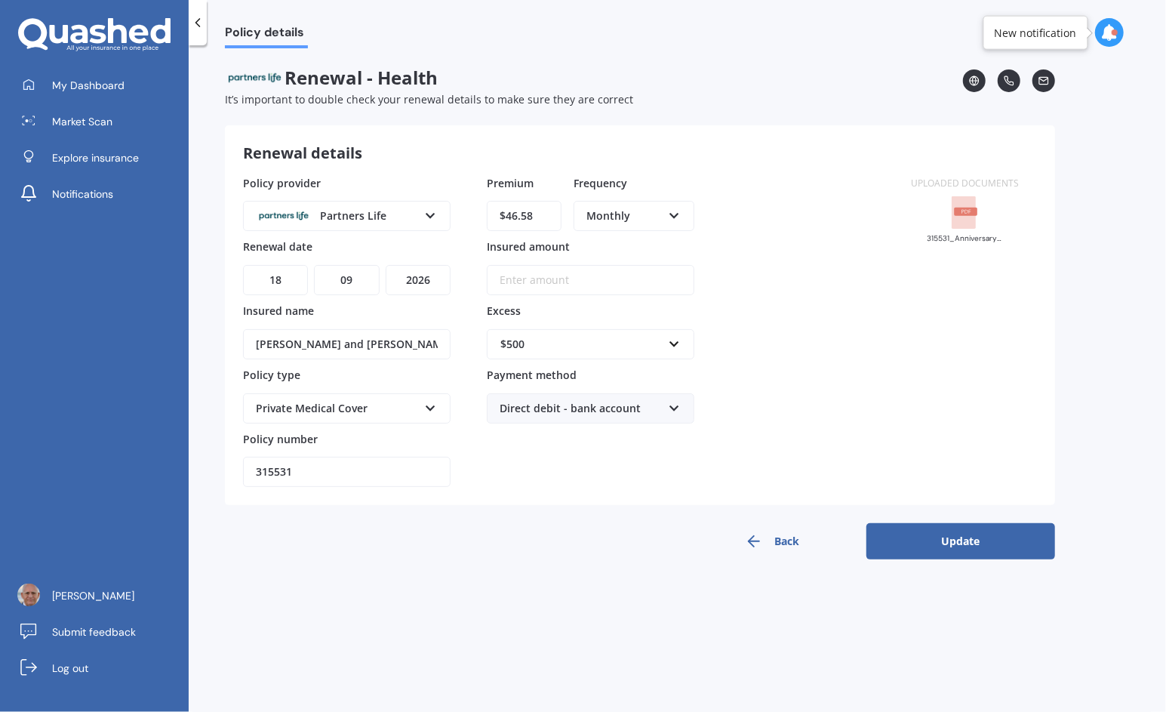
click at [444, 353] on input "[PERSON_NAME] and [PERSON_NAME] and [PERSON_NAME]" at bounding box center [347, 344] width 208 height 30
click at [939, 540] on button "Update" at bounding box center [961, 541] width 189 height 36
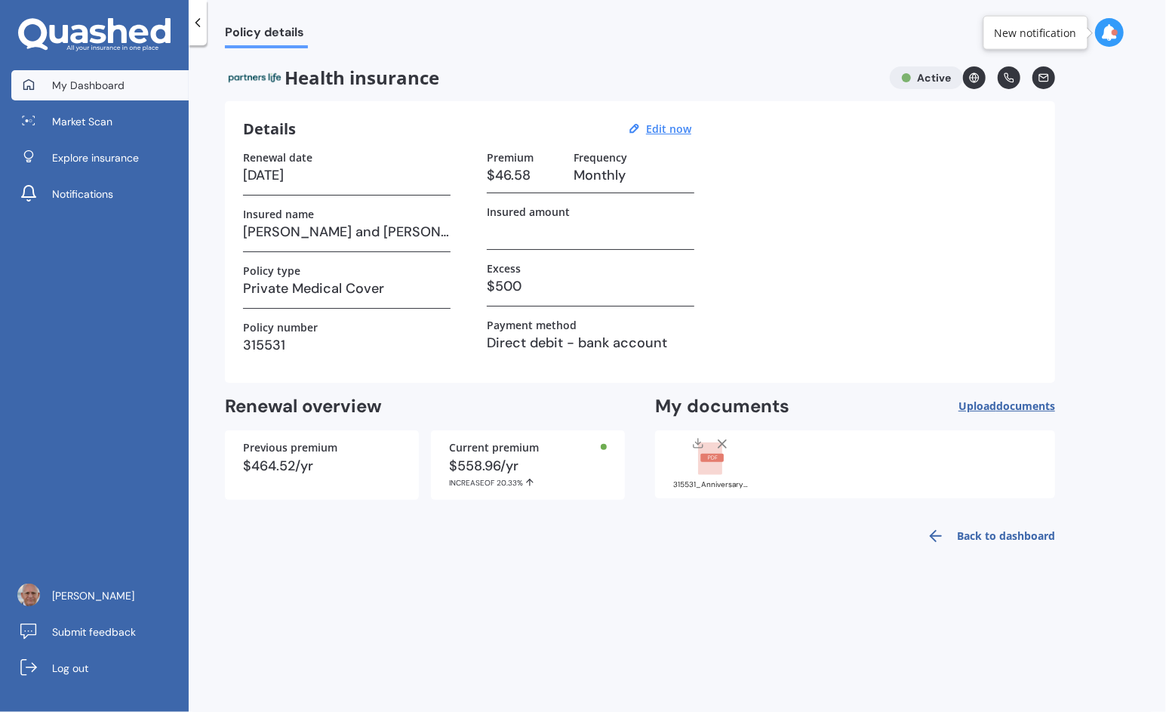
click at [108, 95] on link "My Dashboard" at bounding box center [99, 85] width 177 height 30
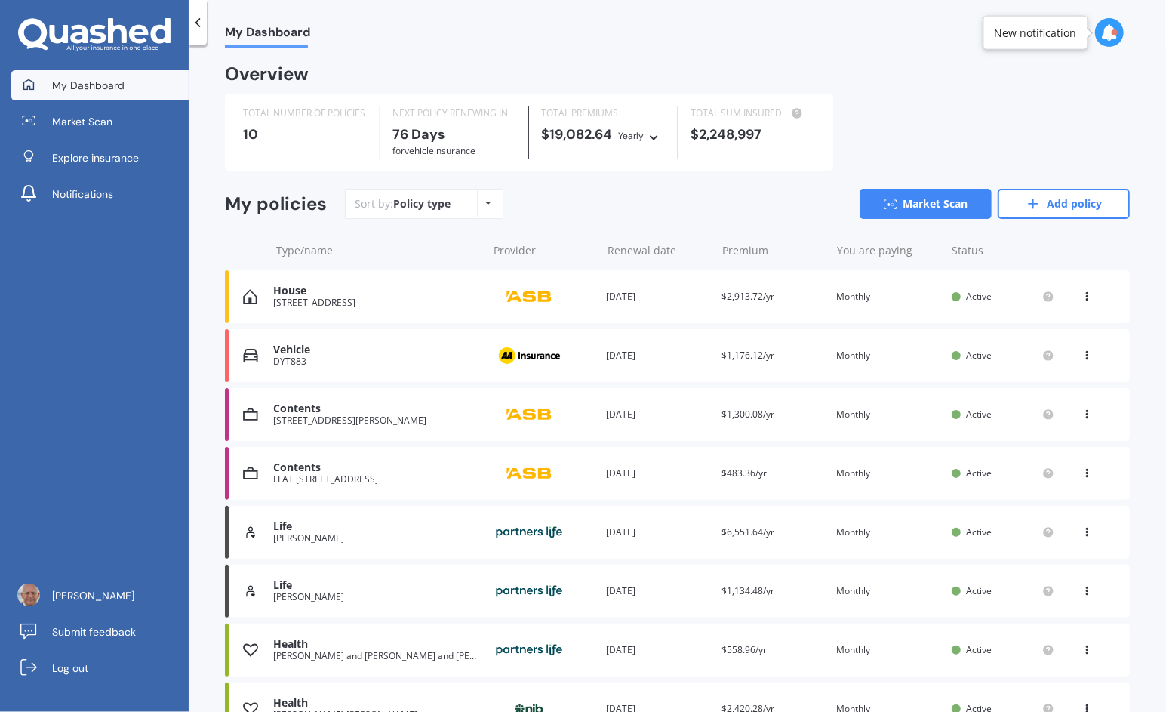
scroll to position [205, 0]
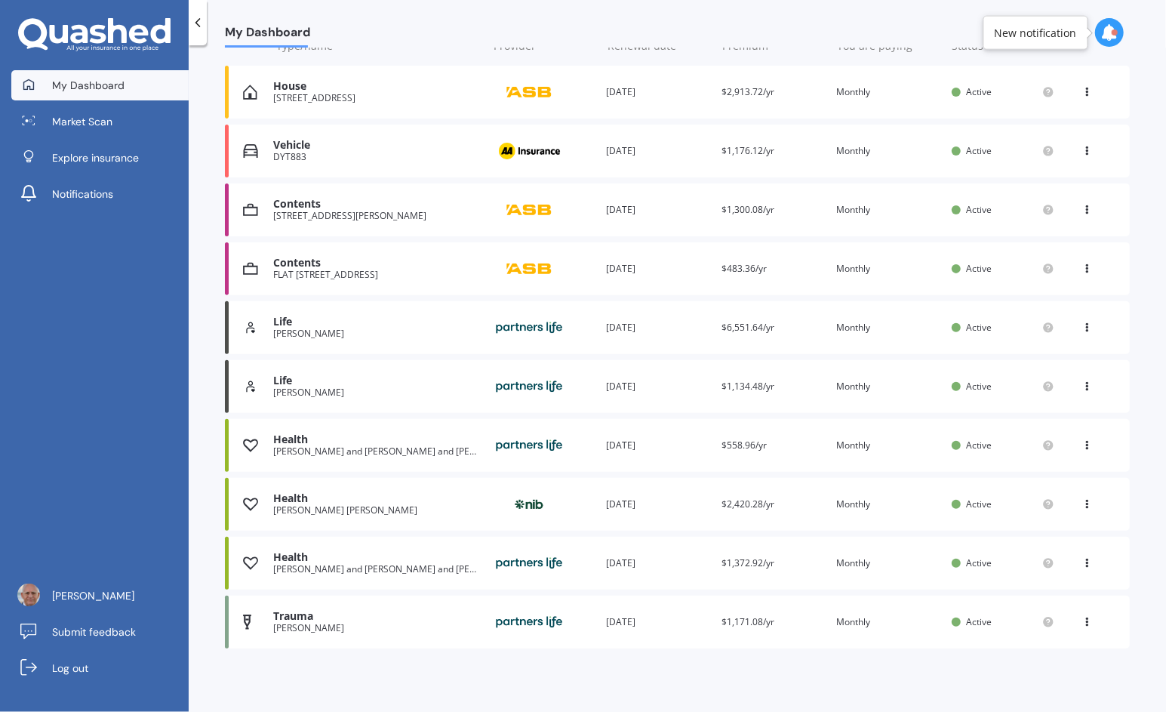
click at [1056, 24] on div "New notification" at bounding box center [1036, 33] width 105 height 34
click at [1067, 36] on div "New notification" at bounding box center [1036, 32] width 82 height 15
click at [1110, 29] on icon at bounding box center [1109, 32] width 17 height 17
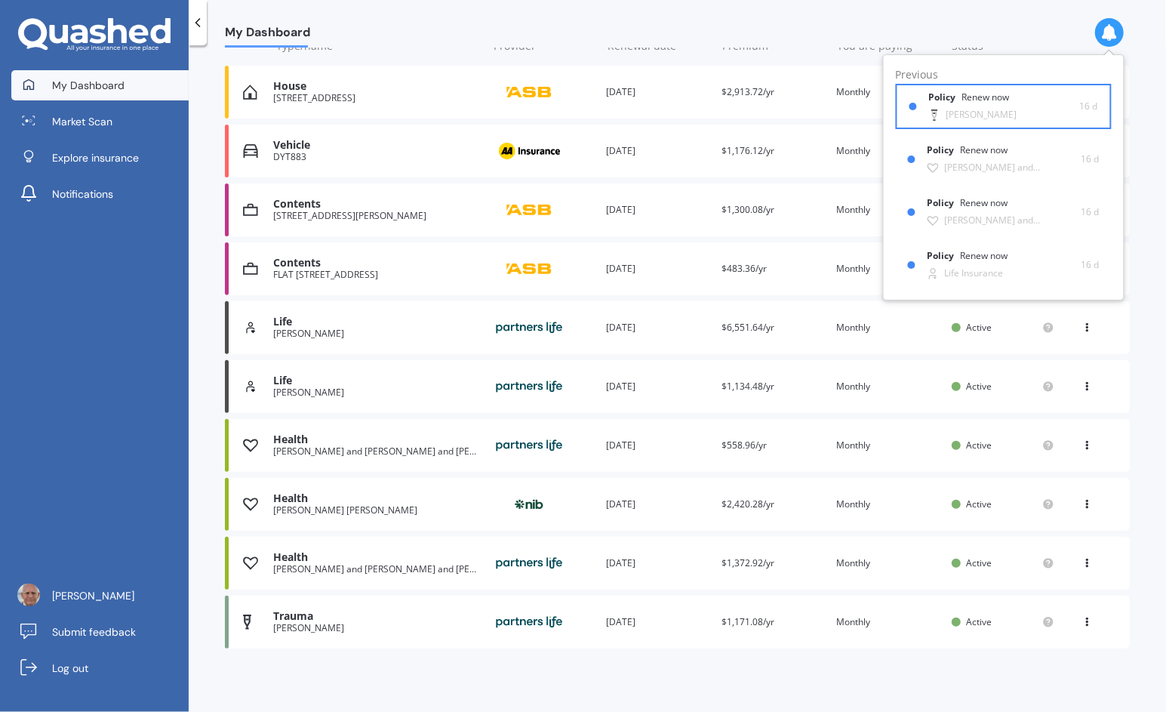
click at [958, 109] on div "[PERSON_NAME]" at bounding box center [982, 114] width 71 height 11
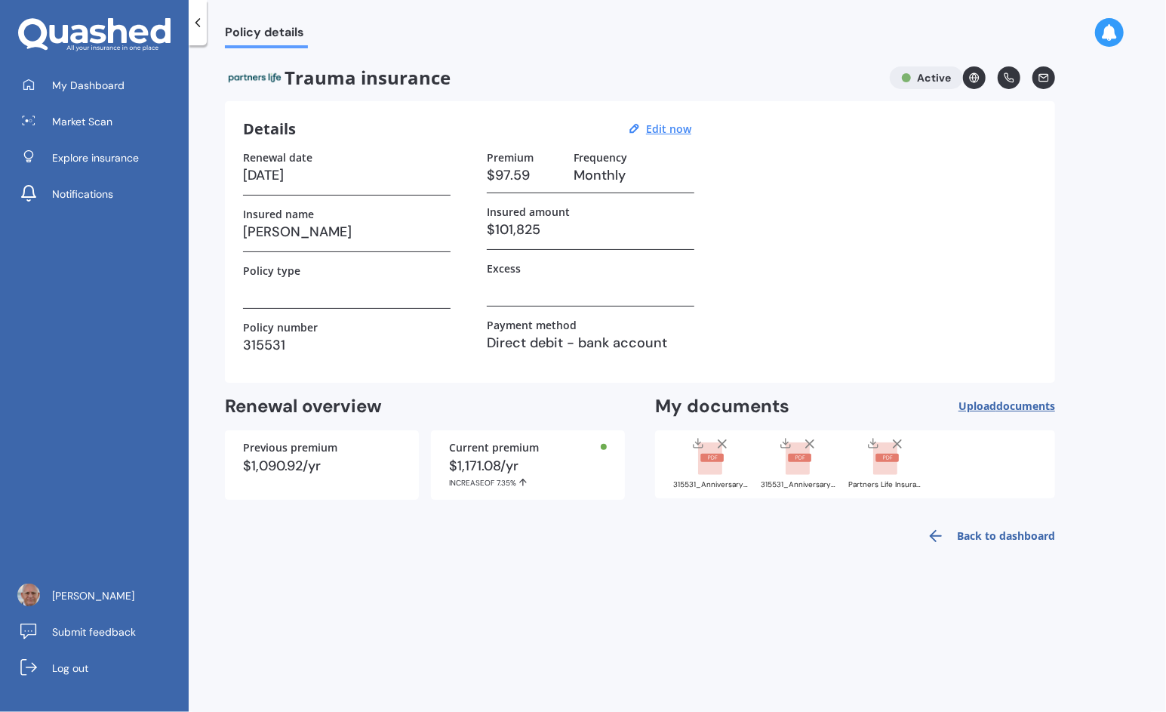
click at [362, 300] on div "Policy type" at bounding box center [347, 286] width 208 height 45
click at [672, 129] on u "Edit now" at bounding box center [668, 129] width 45 height 14
select select "18"
select select "09"
select select "2026"
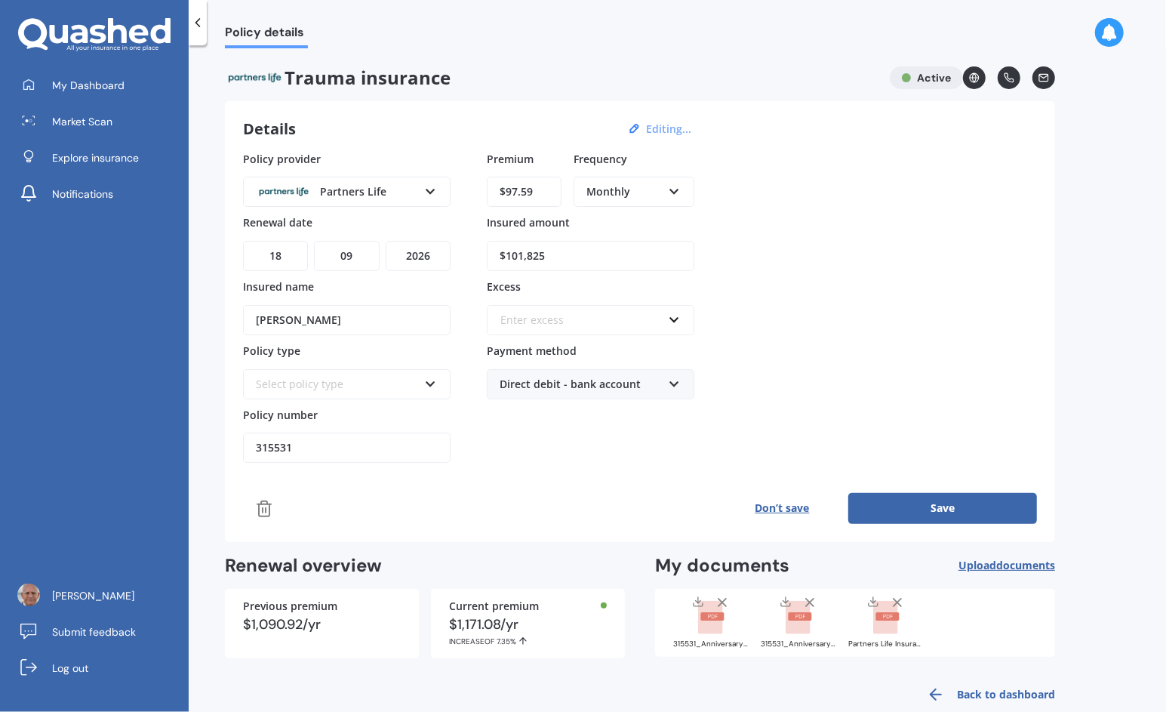
click at [333, 388] on div "Select policy type" at bounding box center [337, 384] width 162 height 17
click at [874, 281] on div "Policy provider Partners Life AIA ANZ Asteron Life Fidelity Life MAS Other Part…" at bounding box center [640, 307] width 794 height 312
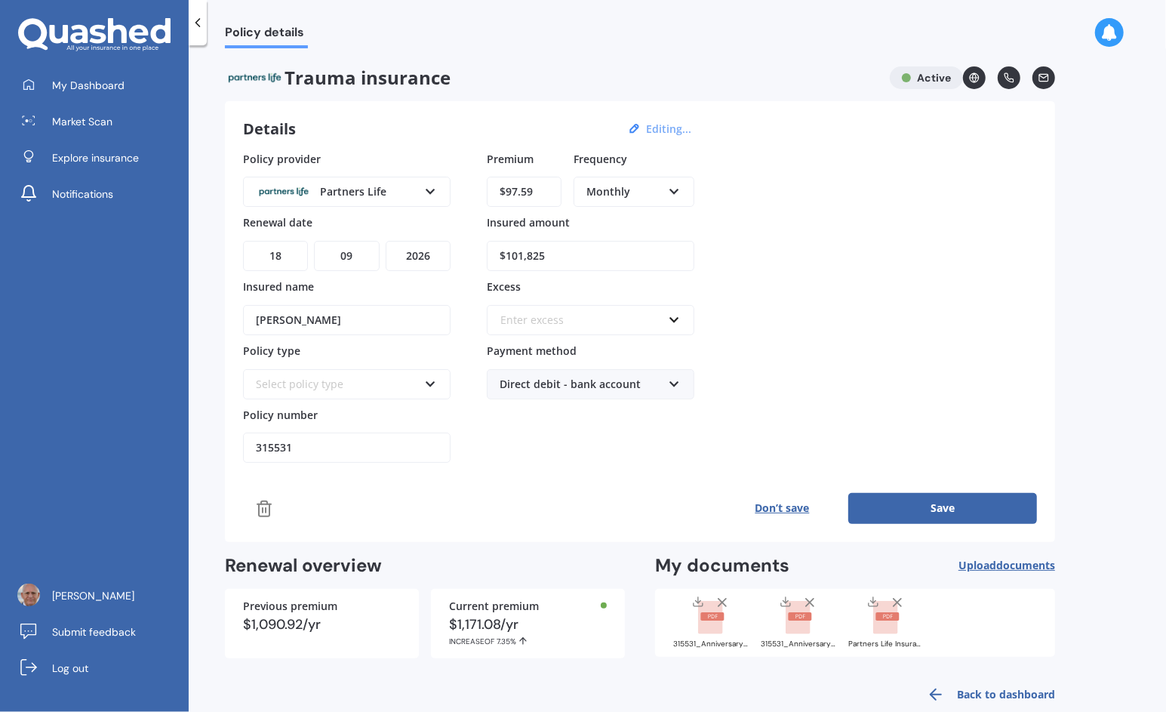
click at [766, 503] on button "Don’t save" at bounding box center [782, 508] width 132 height 30
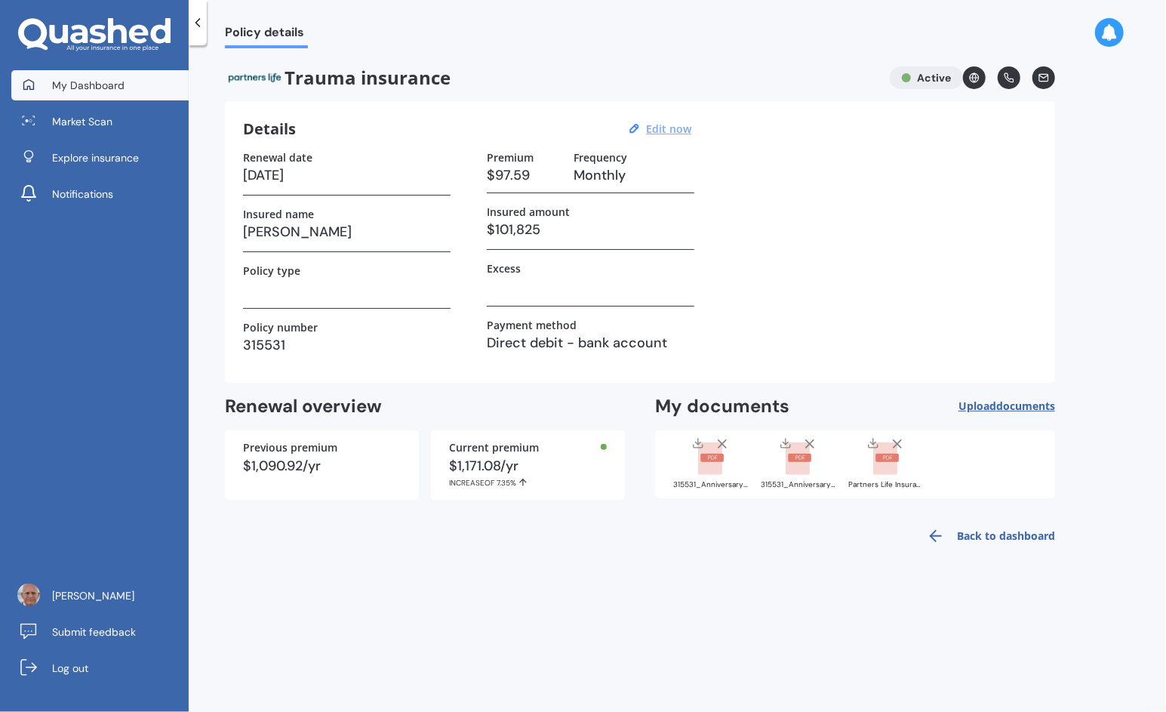
click at [63, 94] on link "My Dashboard" at bounding box center [99, 85] width 177 height 30
